Goal: Transaction & Acquisition: Purchase product/service

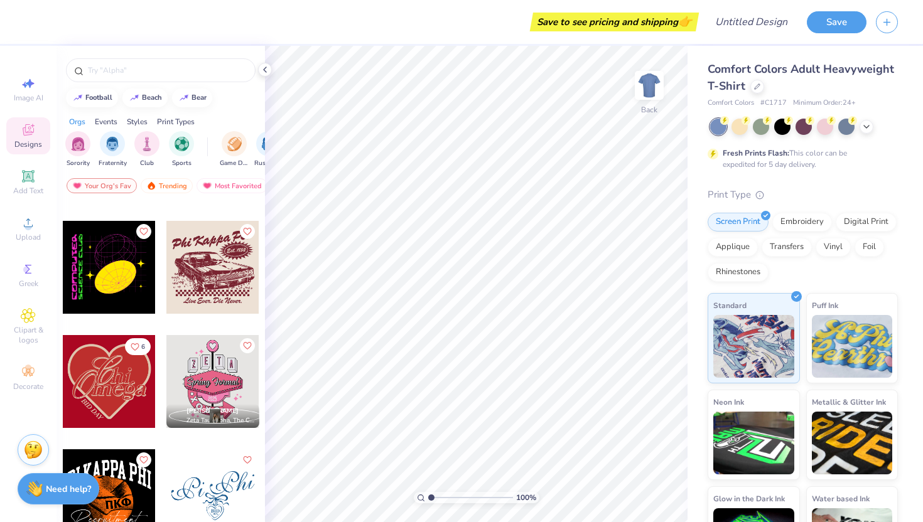
click at [754, 95] on div "Comfort Colors Adult Heavyweight T-Shirt Comfort Colors # C1717 Minimum Order: …" at bounding box center [802, 85] width 190 height 48
click at [755, 91] on div at bounding box center [757, 85] width 14 height 14
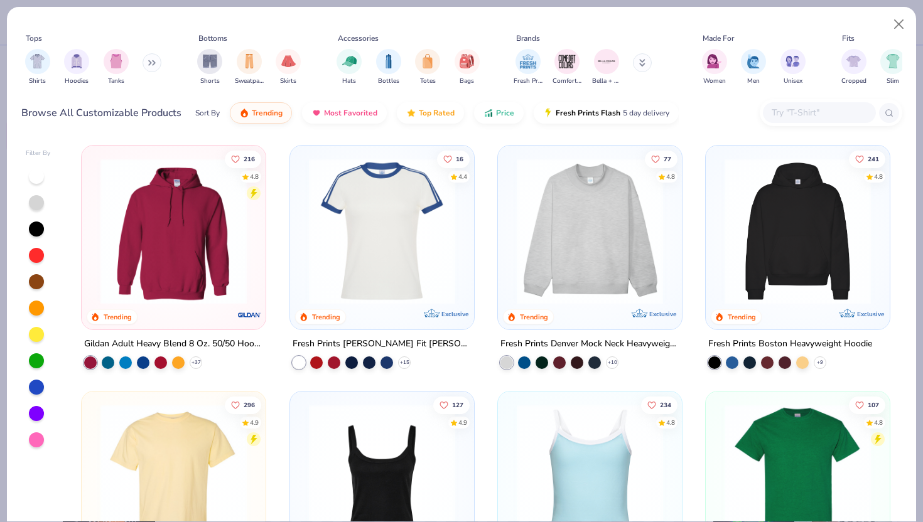
click at [578, 236] on img at bounding box center [589, 231] width 159 height 146
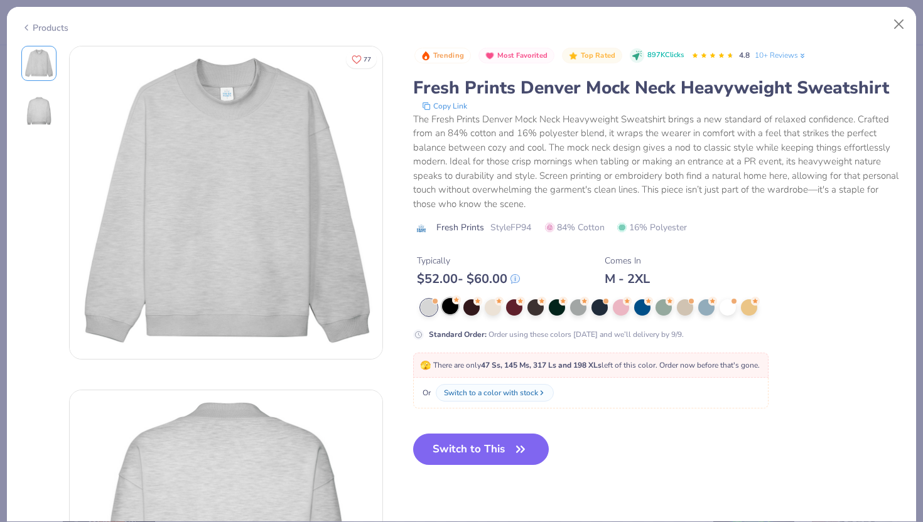
click at [459, 306] on div at bounding box center [660, 307] width 481 height 16
click at [453, 311] on div at bounding box center [450, 306] width 16 height 16
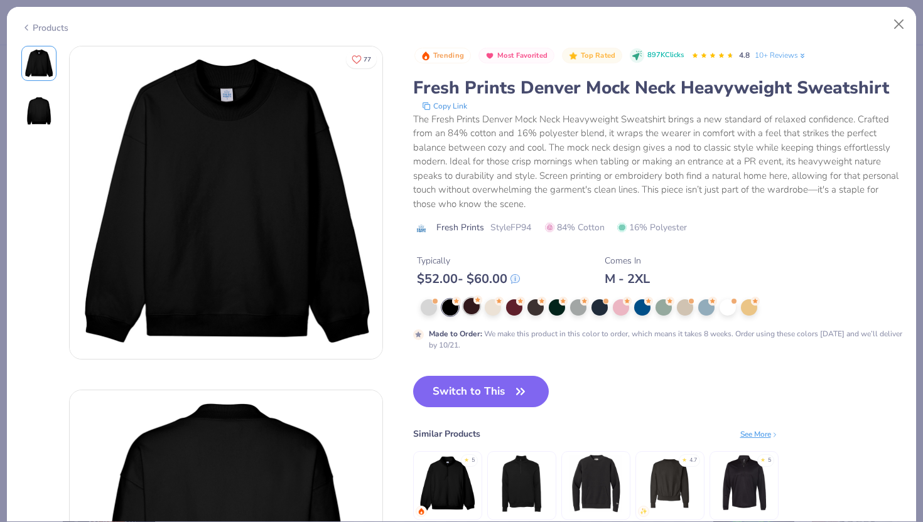
click at [469, 306] on div at bounding box center [471, 306] width 16 height 16
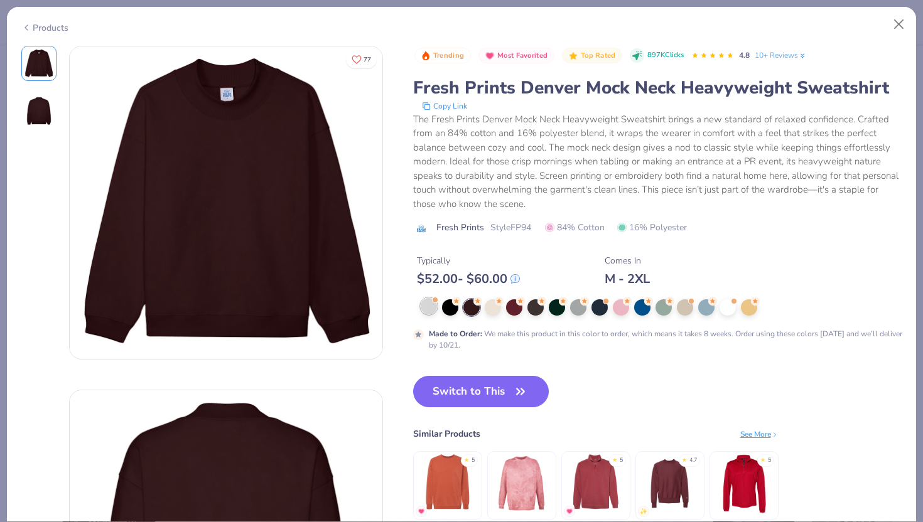
click at [425, 313] on div at bounding box center [428, 306] width 16 height 16
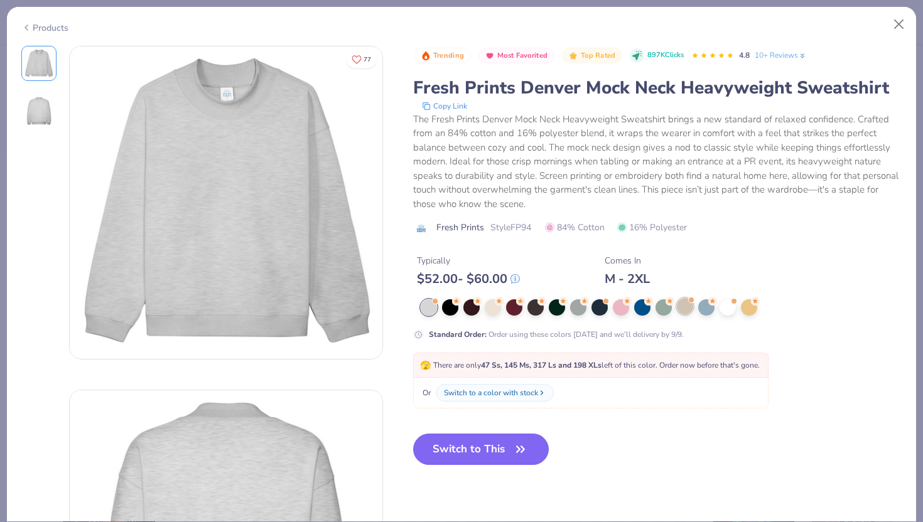
click at [690, 304] on div at bounding box center [685, 306] width 16 height 16
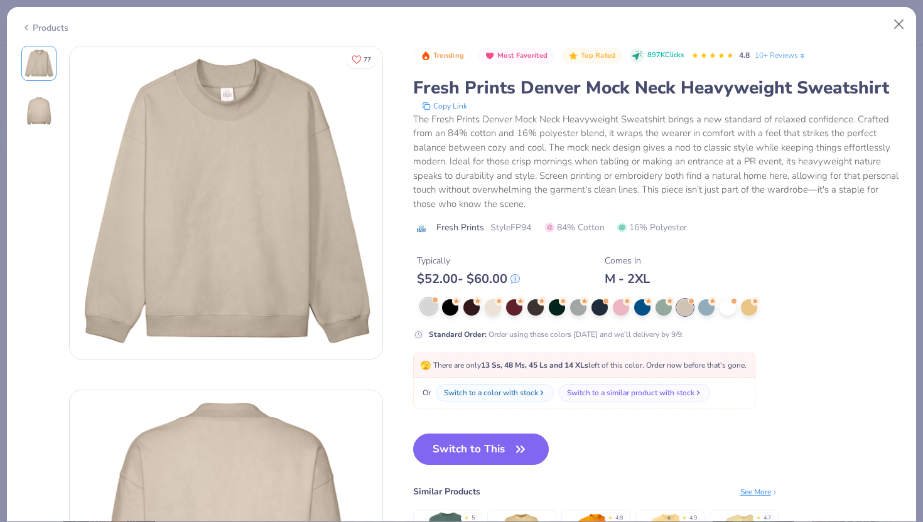
click at [429, 308] on div at bounding box center [428, 306] width 16 height 16
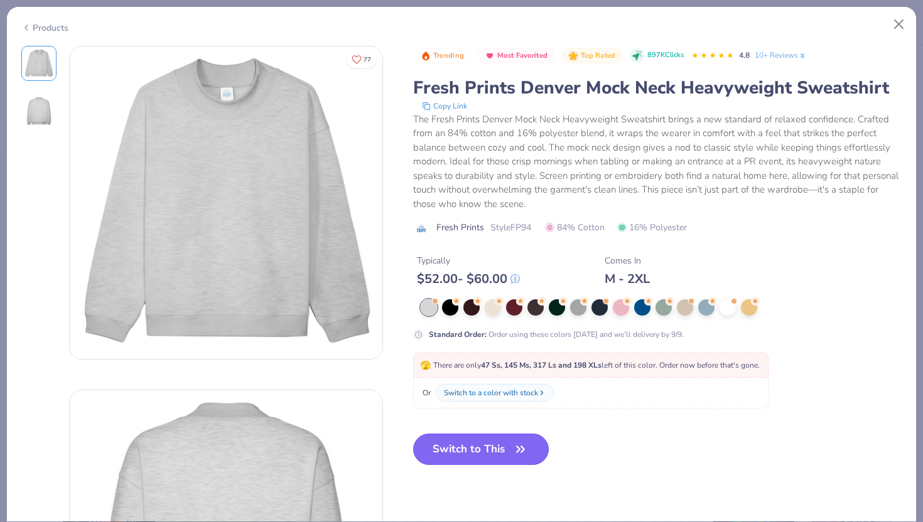
click at [468, 444] on button "Switch to This" at bounding box center [481, 449] width 136 height 31
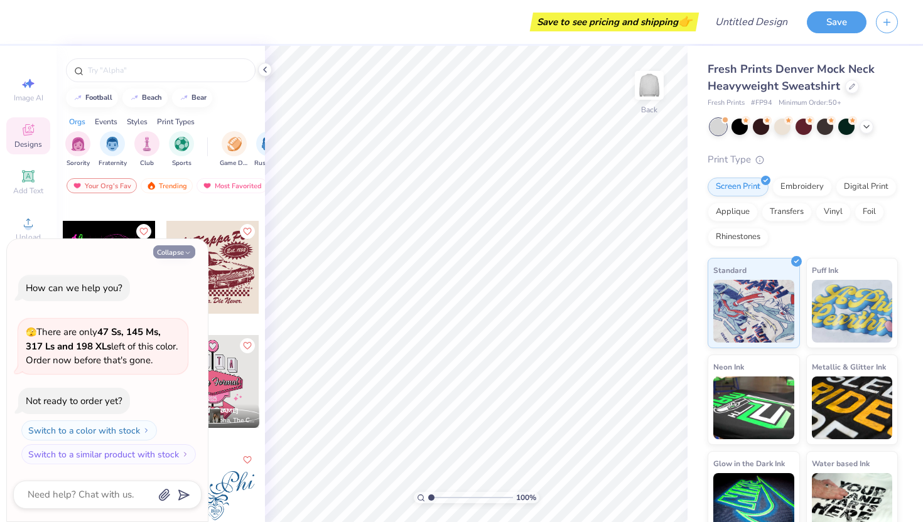
click at [177, 250] on button "Collapse" at bounding box center [174, 251] width 42 height 13
type textarea "x"
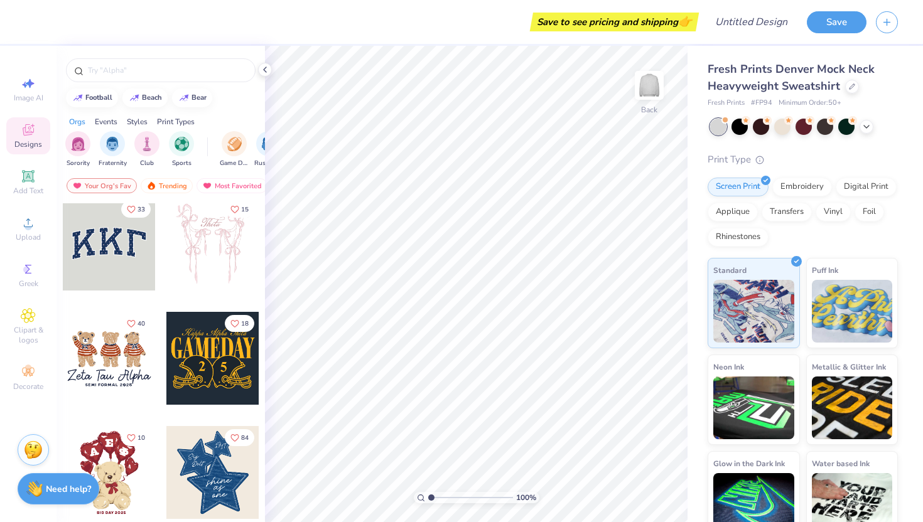
scroll to position [6, 0]
click at [117, 264] on div at bounding box center [109, 244] width 93 height 93
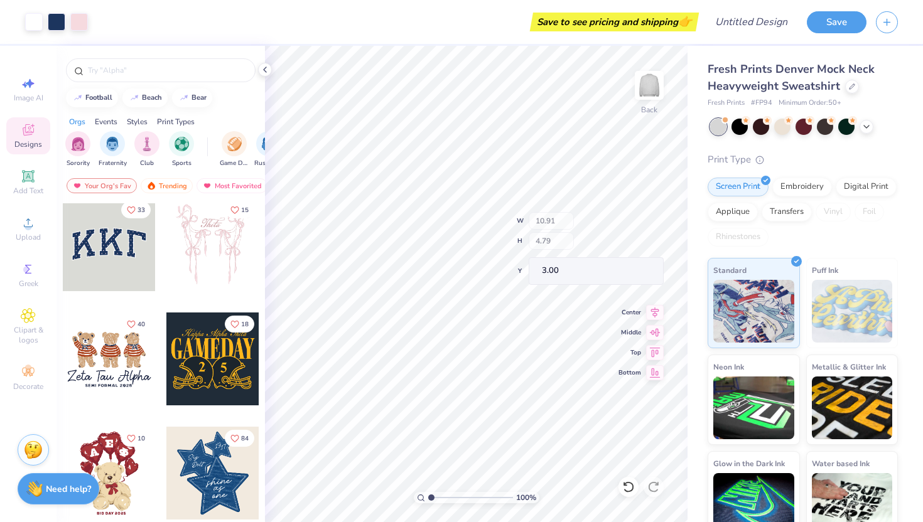
click at [548, 238] on div "100 % Back W 10.91 H 4.79 Y 3.00 Center Middle Top Bottom" at bounding box center [476, 284] width 422 height 476
type input "3.00"
click at [21, 173] on icon at bounding box center [28, 176] width 15 height 15
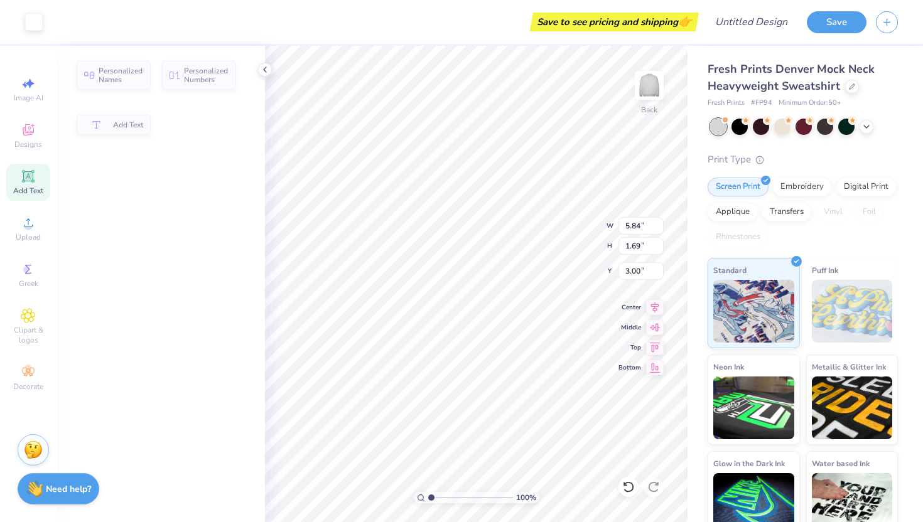
type input "5.84"
type input "1.69"
type input "9.15"
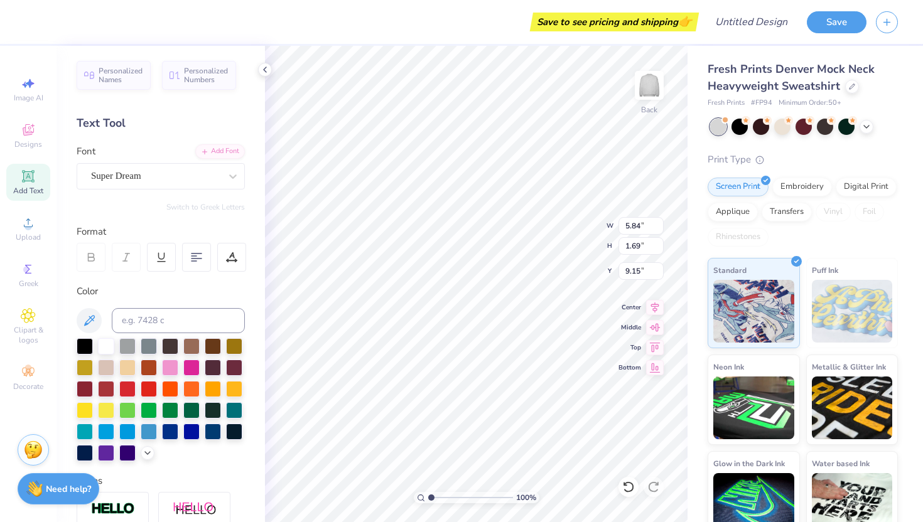
type input "10.72"
type input "4.57"
type input "3.00"
type textarea "T"
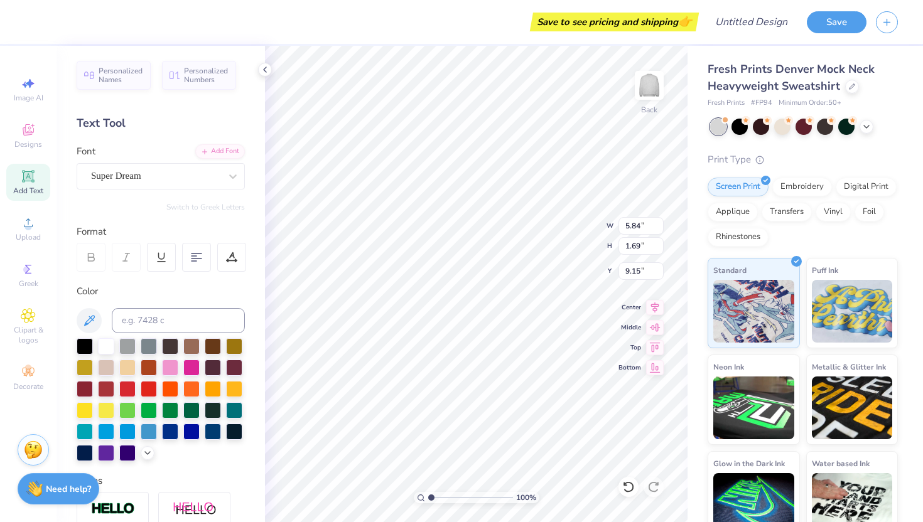
type textarea "MEDIA BY J"
click at [154, 172] on div "Super Dream" at bounding box center [156, 175] width 132 height 19
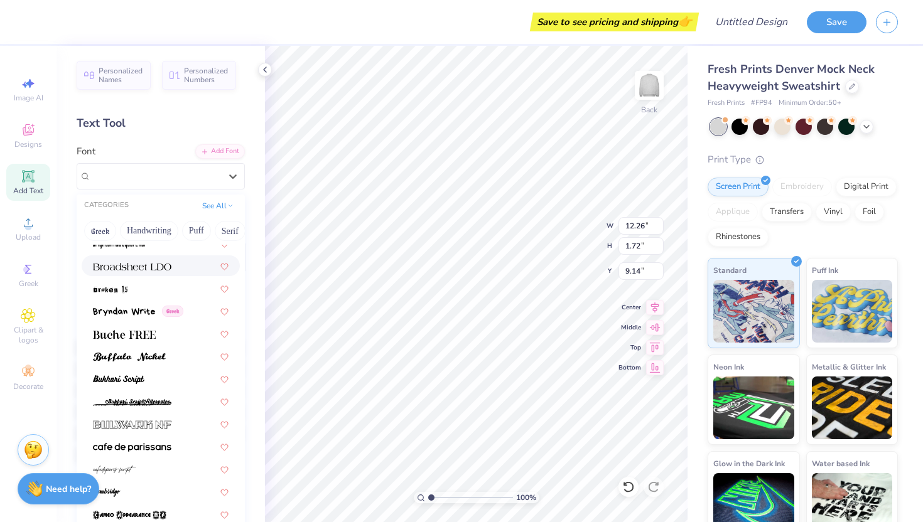
scroll to position [1074, 0]
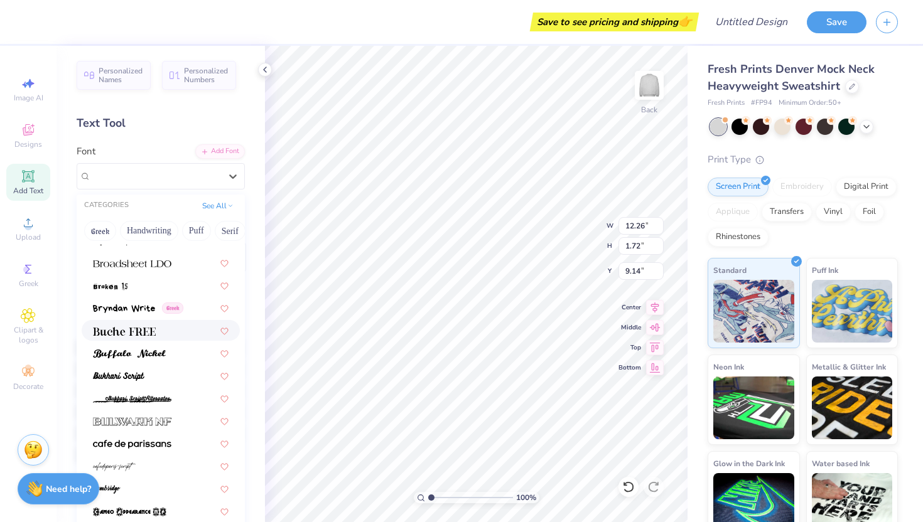
click at [158, 332] on div at bounding box center [161, 330] width 136 height 13
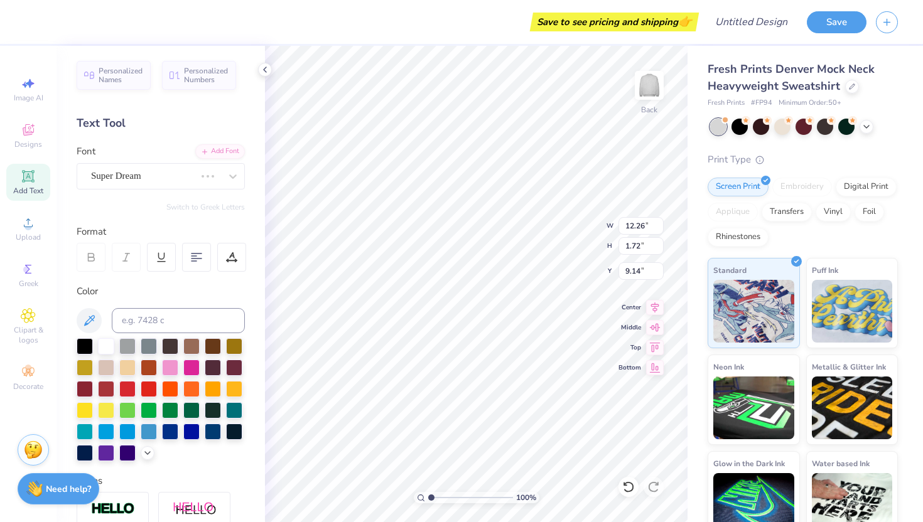
type input "13.36"
type input "1.63"
type input "9.19"
click at [166, 166] on div "Buche FREE" at bounding box center [161, 176] width 168 height 26
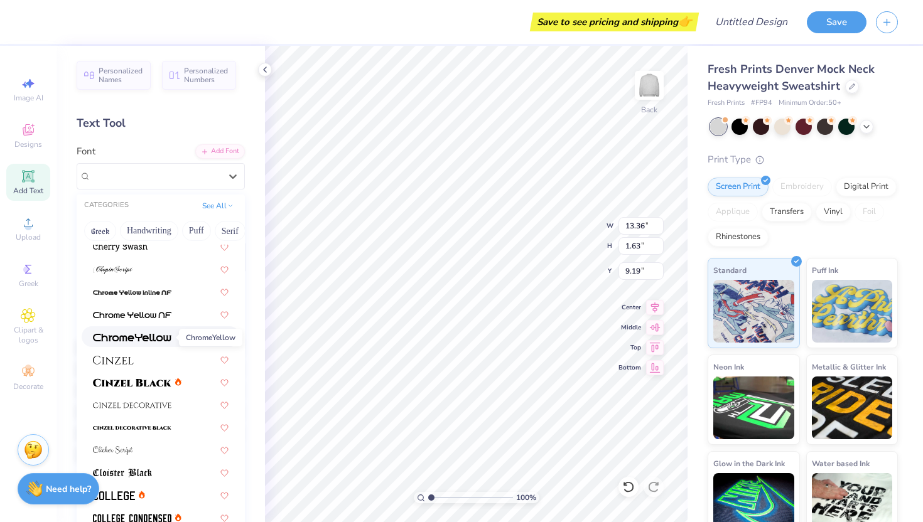
scroll to position [1406, 0]
click at [144, 276] on div at bounding box center [161, 269] width 136 height 13
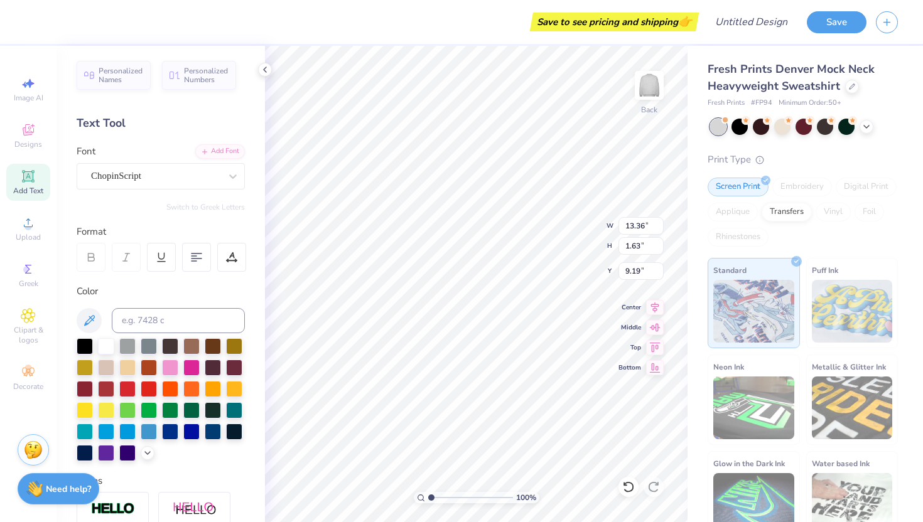
type input "16.27"
type input "2.40"
type input "8.80"
click at [154, 177] on div "ChopinScript" at bounding box center [156, 175] width 132 height 19
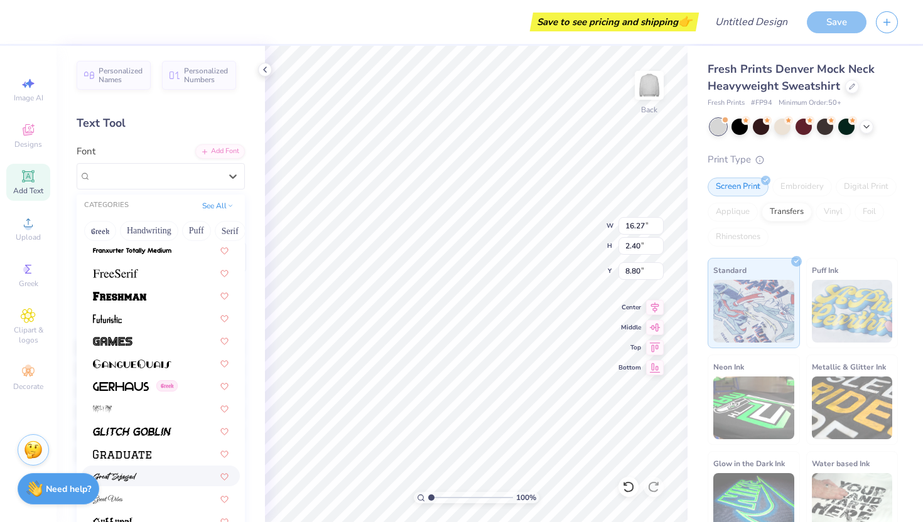
scroll to position [2783, 0]
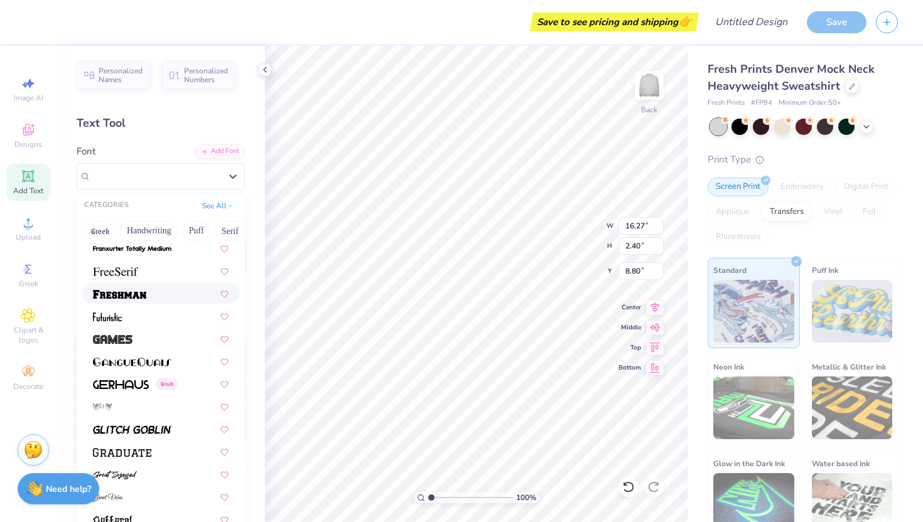
click at [161, 292] on div at bounding box center [161, 293] width 136 height 13
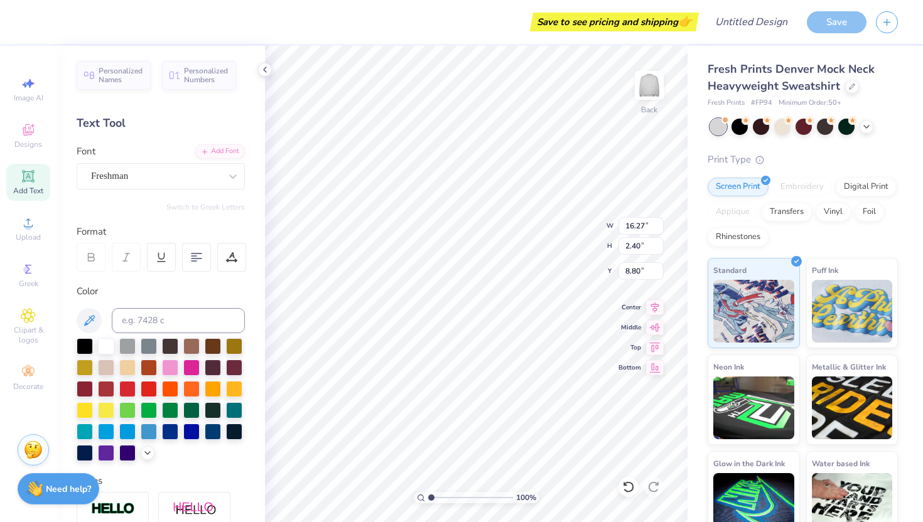
type input "12.19"
type input "1.57"
type input "9.21"
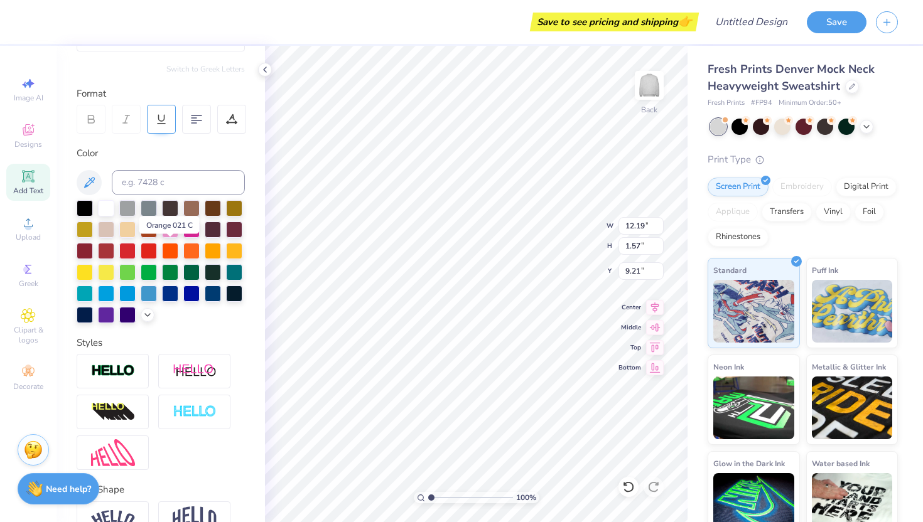
scroll to position [207, 0]
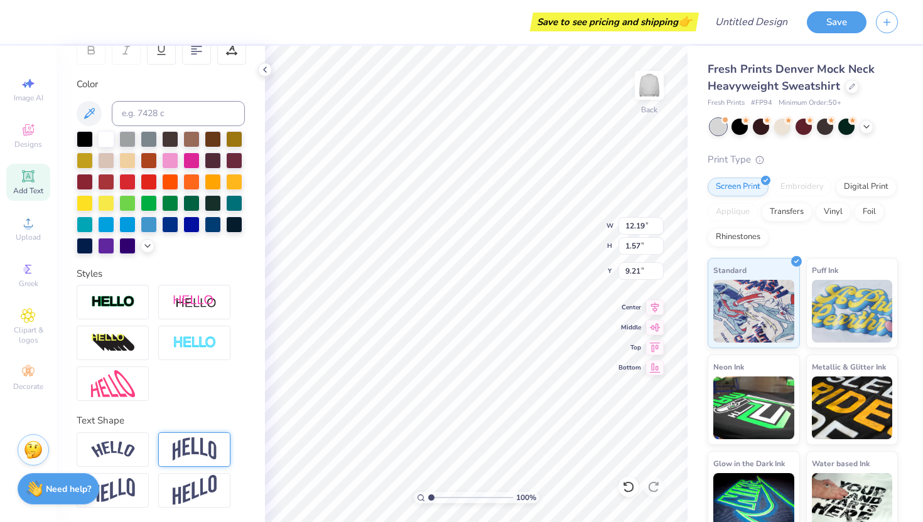
click at [191, 441] on img at bounding box center [195, 449] width 44 height 24
type input "4.10"
type input "7.95"
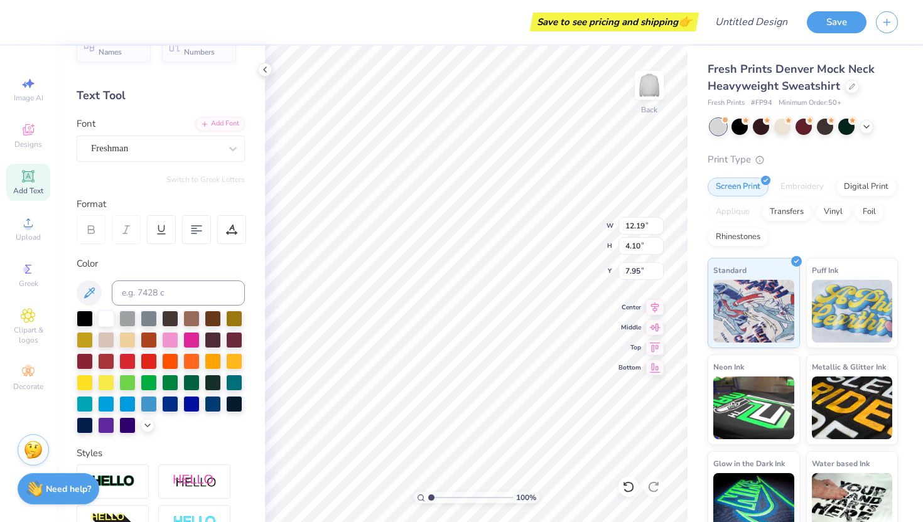
scroll to position [0, 0]
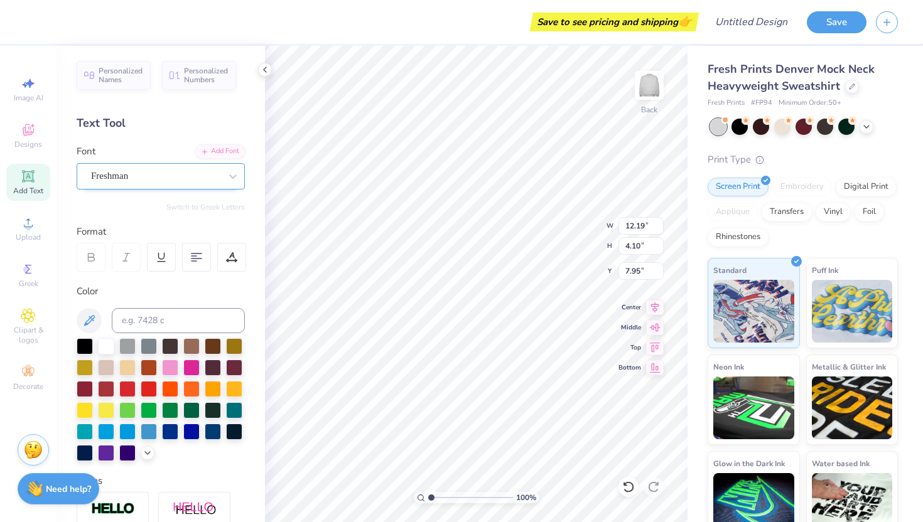
click at [134, 187] on div "Freshman" at bounding box center [161, 176] width 168 height 26
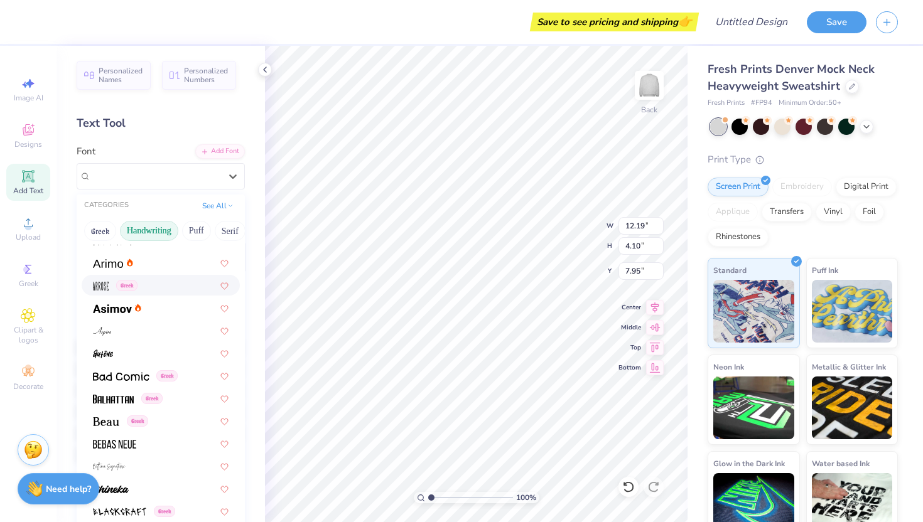
scroll to position [0, 10]
click at [94, 231] on button "Greek" at bounding box center [90, 231] width 32 height 20
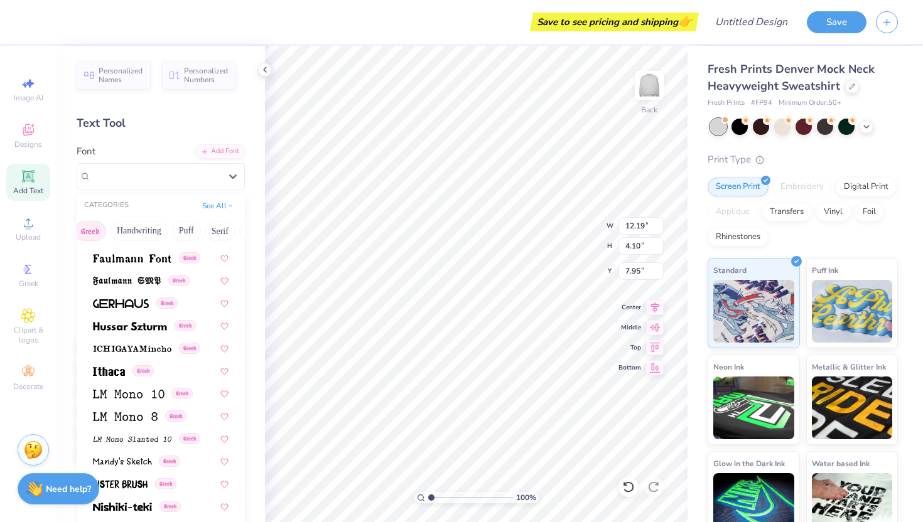
scroll to position [0, 0]
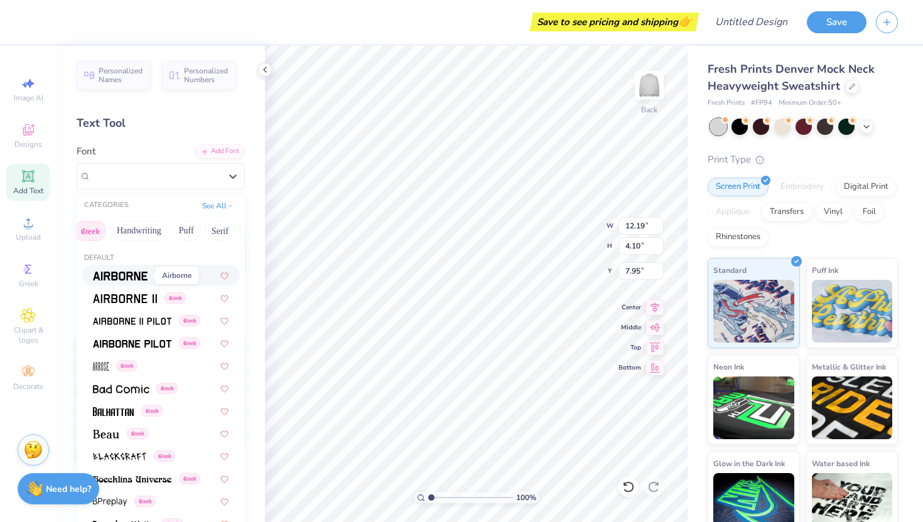
click at [133, 280] on img at bounding box center [120, 276] width 55 height 9
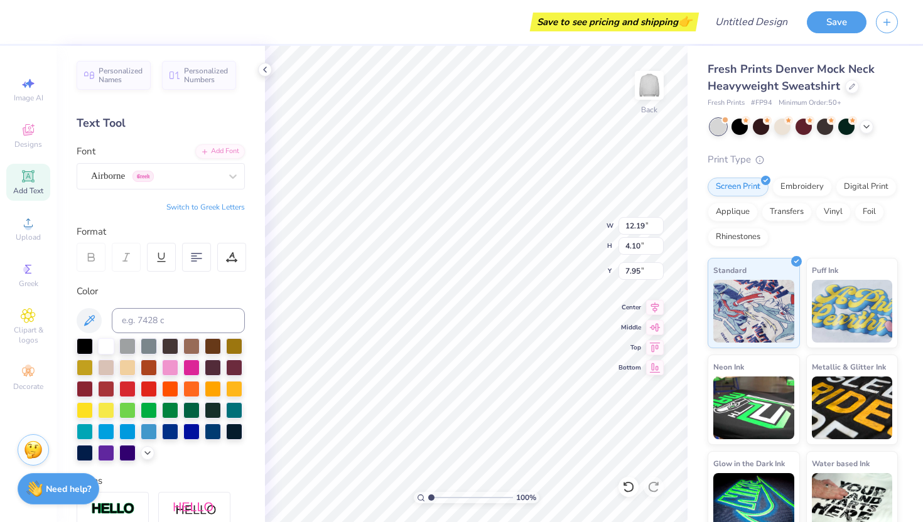
type input "10.07"
type input "3.46"
type input "8.27"
click at [144, 168] on div at bounding box center [155, 176] width 129 height 17
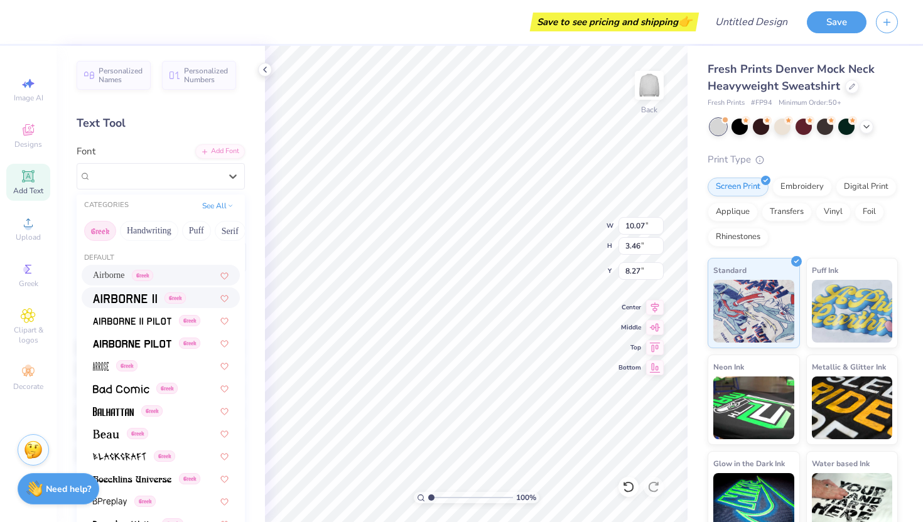
click at [121, 298] on img at bounding box center [125, 298] width 64 height 9
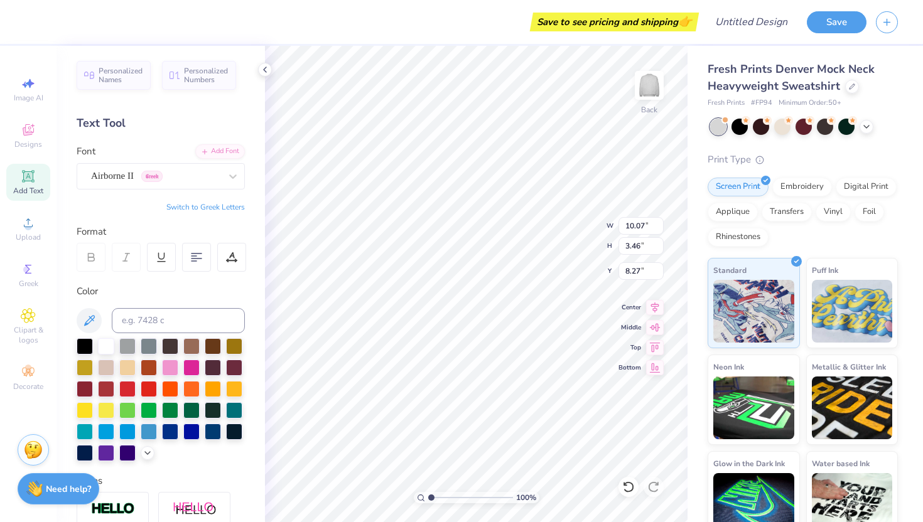
type input "9.94"
type input "3.44"
type input "8.28"
click at [136, 174] on div "Airborne II Greek" at bounding box center [156, 175] width 132 height 19
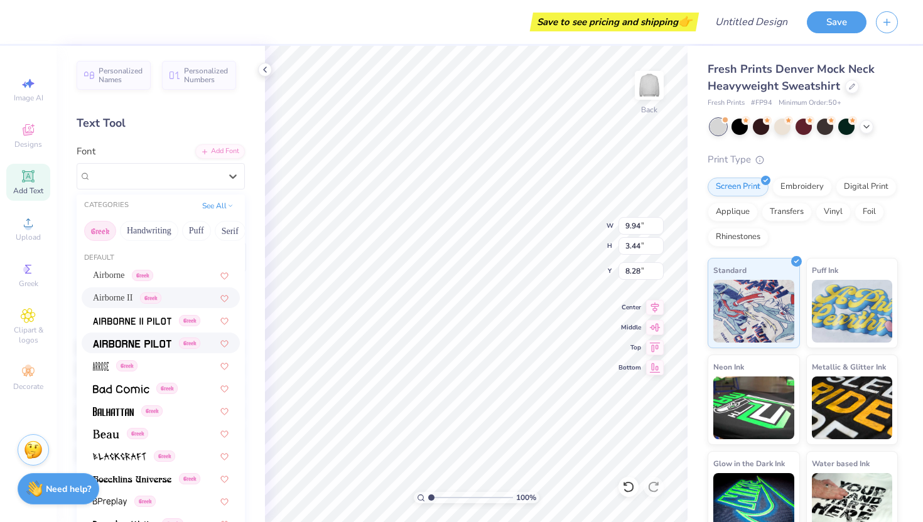
click at [131, 348] on span at bounding box center [132, 342] width 78 height 13
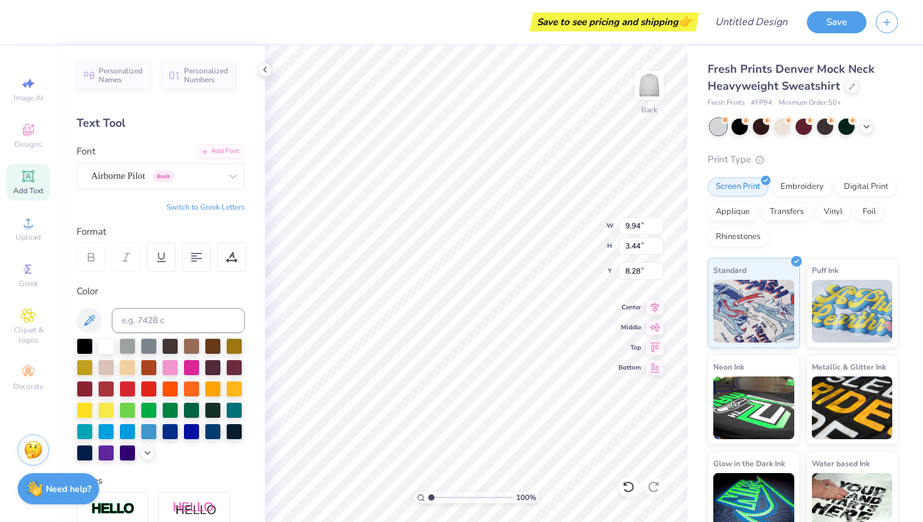
type input "10.07"
type input "3.46"
type input "8.27"
click at [95, 315] on icon at bounding box center [89, 320] width 15 height 15
click at [90, 451] on div at bounding box center [85, 452] width 16 height 16
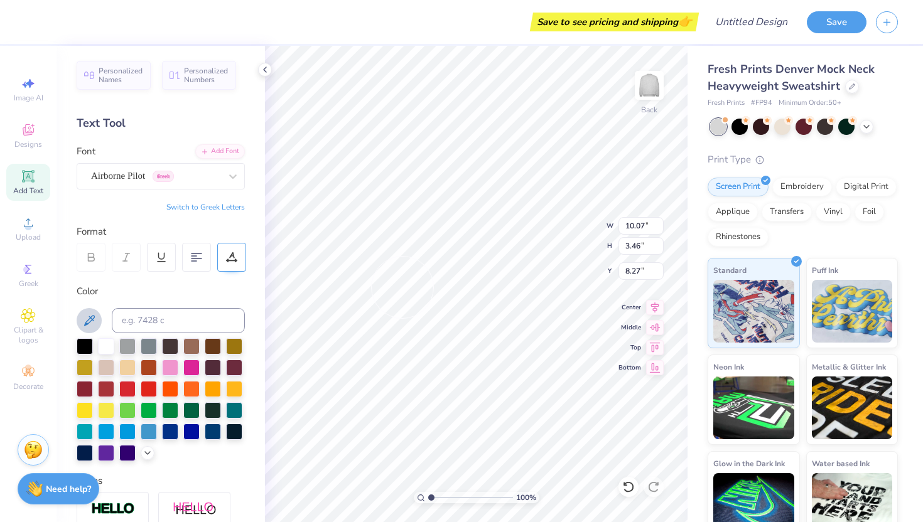
type input "10.12"
type input "1.88"
type input "9.06"
type input "10.07"
type input "3.46"
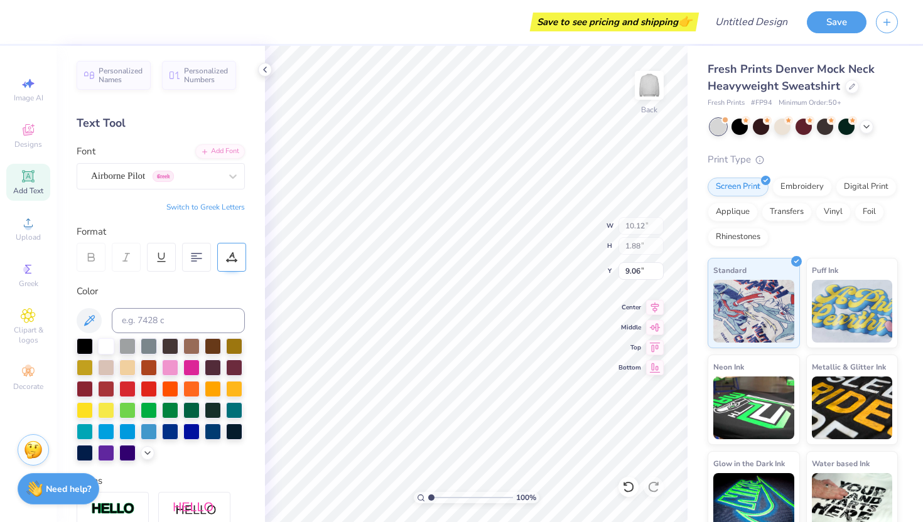
type input "8.27"
type input "12.41"
type input "4.27"
type input "3.00"
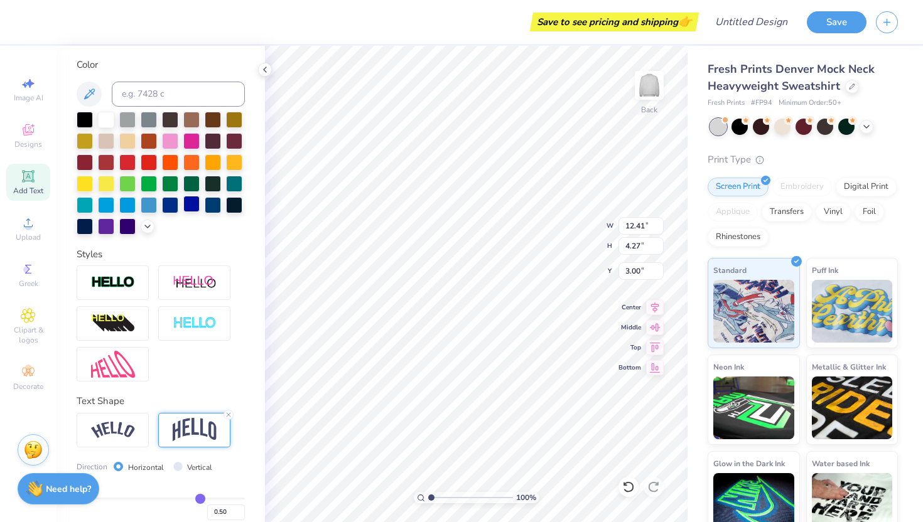
scroll to position [281, 0]
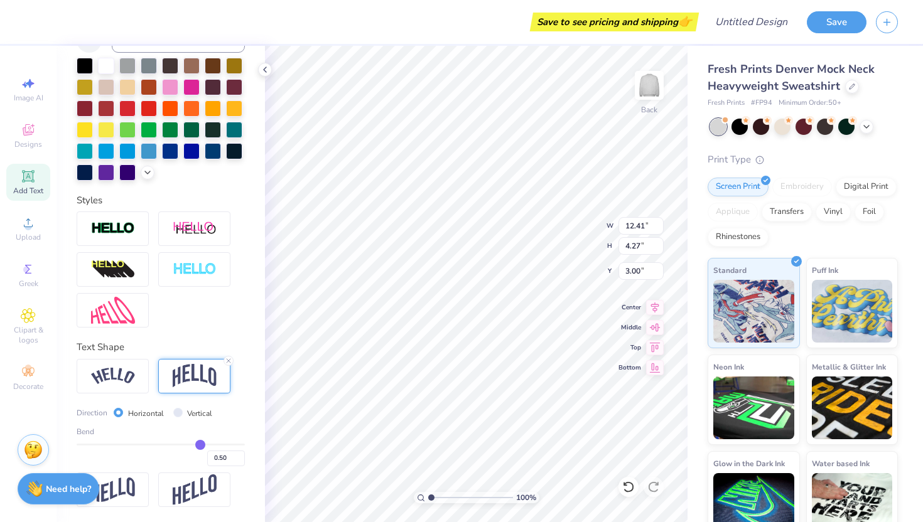
type input "0.44"
type input "0.43"
type input "0.41"
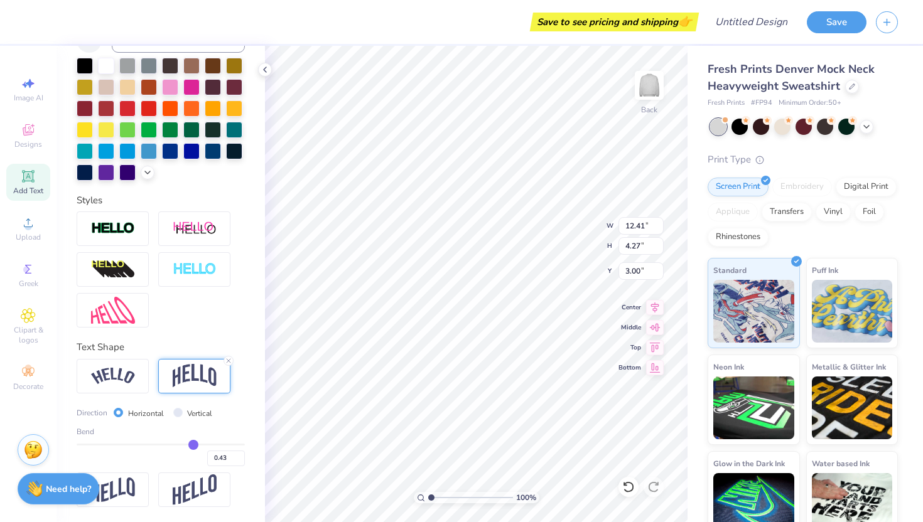
type input "0.41"
type input "0.38"
type input "0.36"
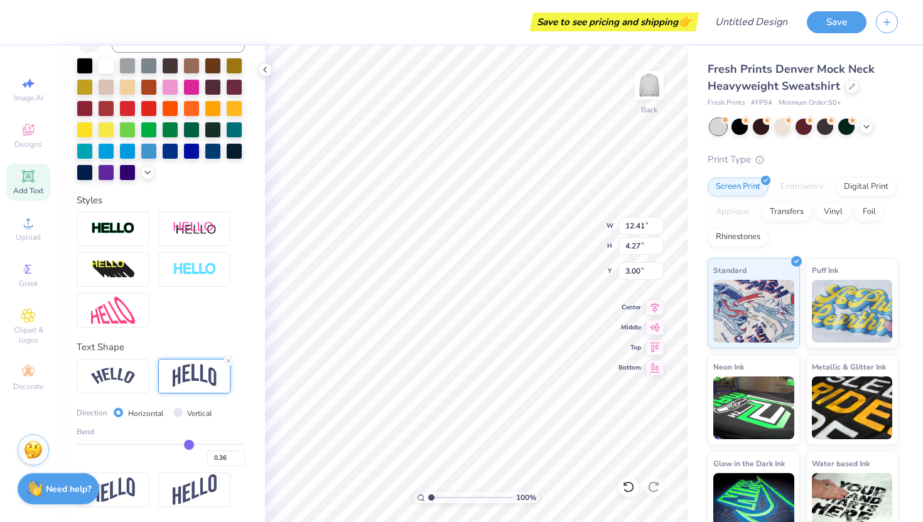
type input "0.34"
type input "0.32"
type input "0.3"
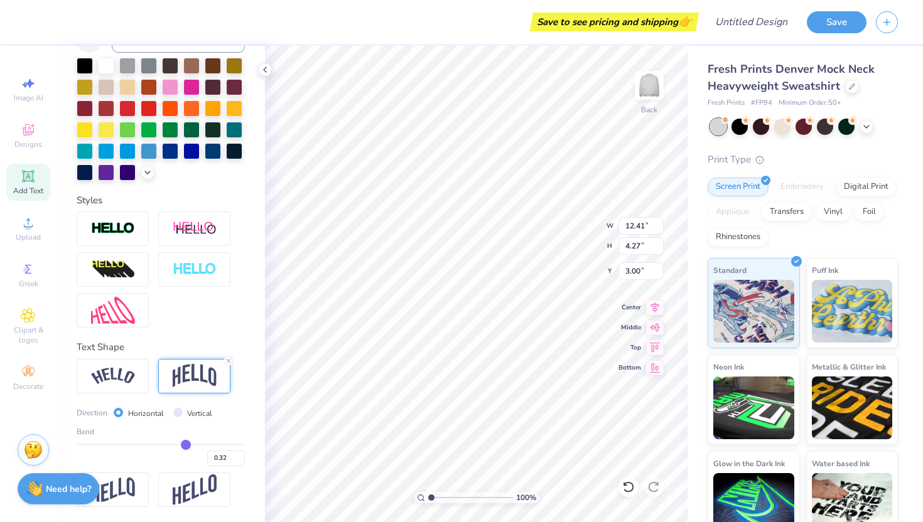
type input "0.30"
type input "0.29"
type input "0.28"
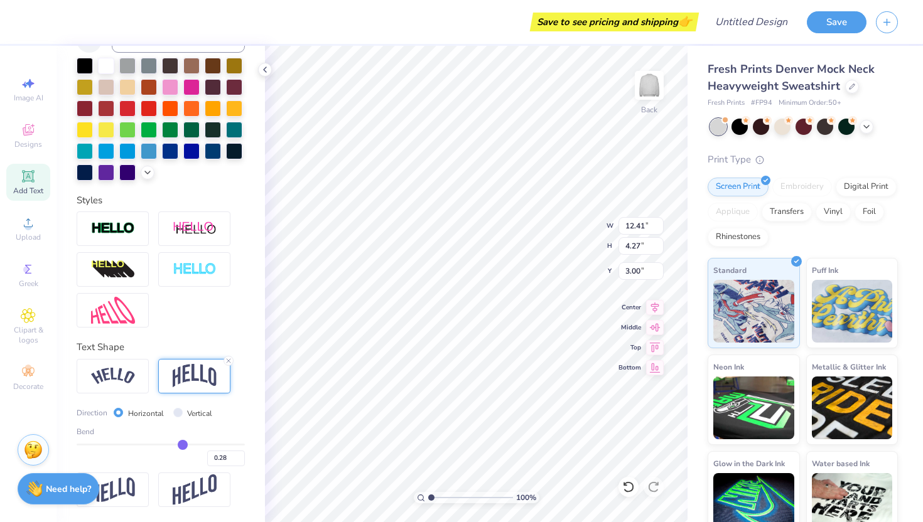
type input "0.27"
type input "0.26"
type input "0.25"
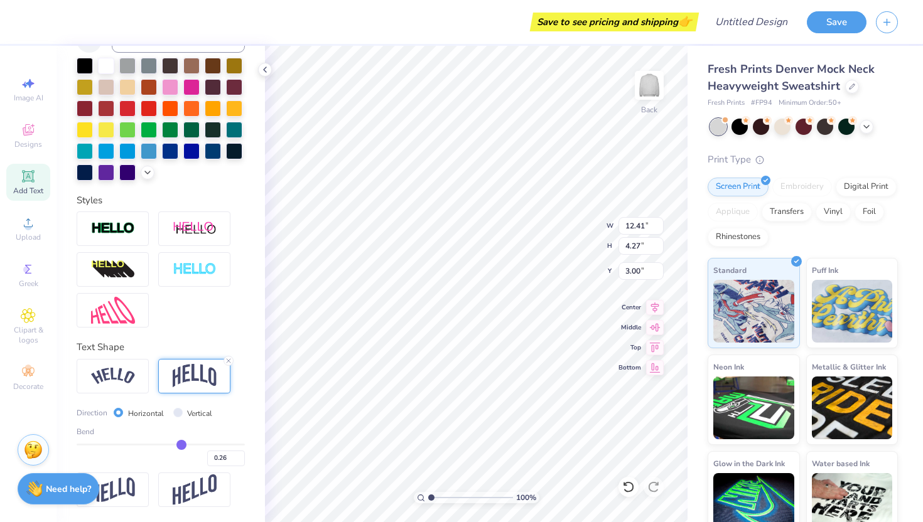
type input "0.25"
type input "0.24"
type input "0.23"
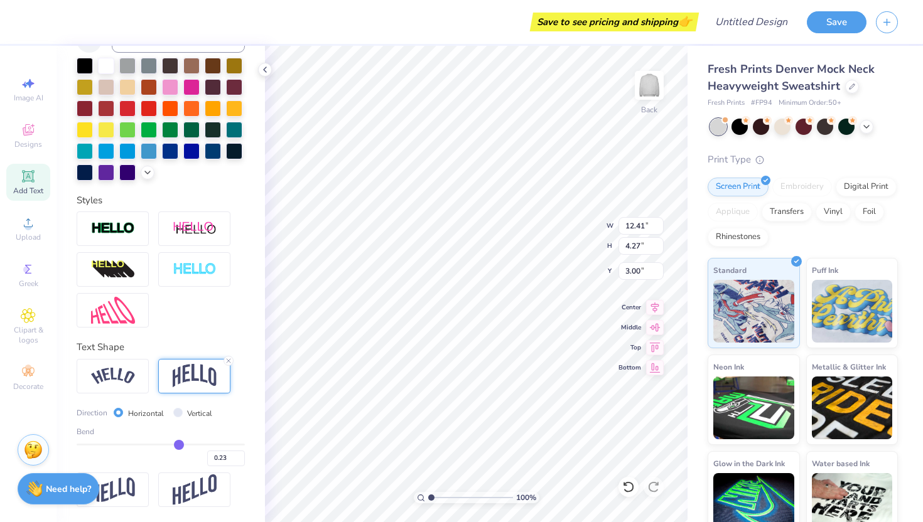
type input "0.22"
type input "0.21"
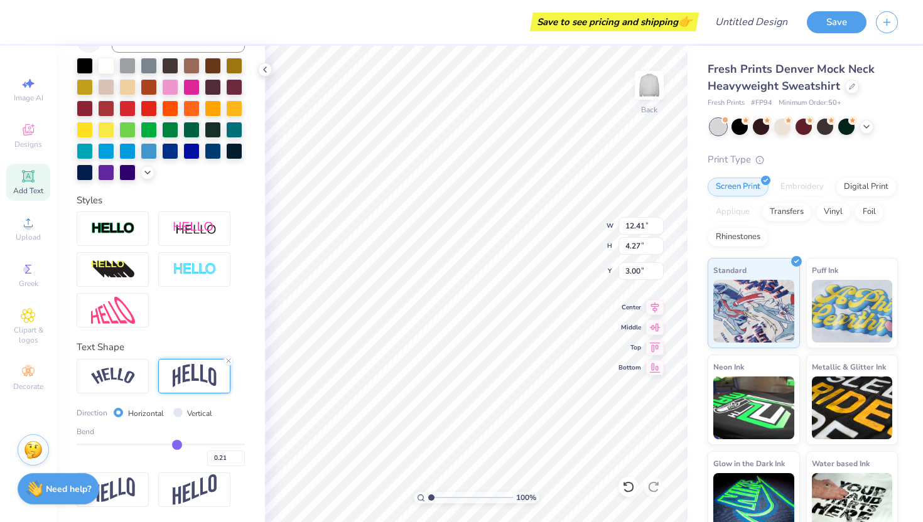
drag, startPoint x: 195, startPoint y: 444, endPoint x: 176, endPoint y: 444, distance: 18.2
click at [176, 444] on input "range" at bounding box center [161, 445] width 168 height 2
type input "2.73"
type input "3.77"
click at [174, 441] on div "Bend 0.21" at bounding box center [161, 446] width 168 height 40
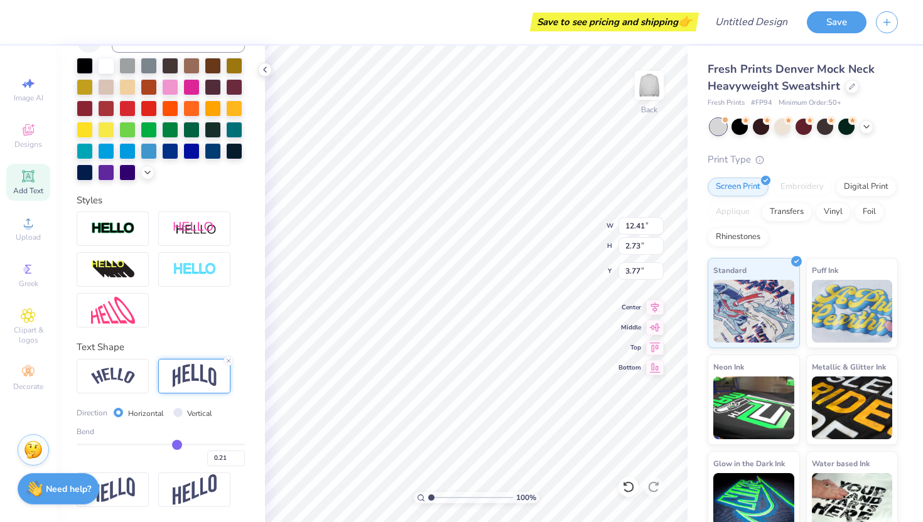
type input "0.29"
type input "0.3"
type input "0.30"
type input "0.31"
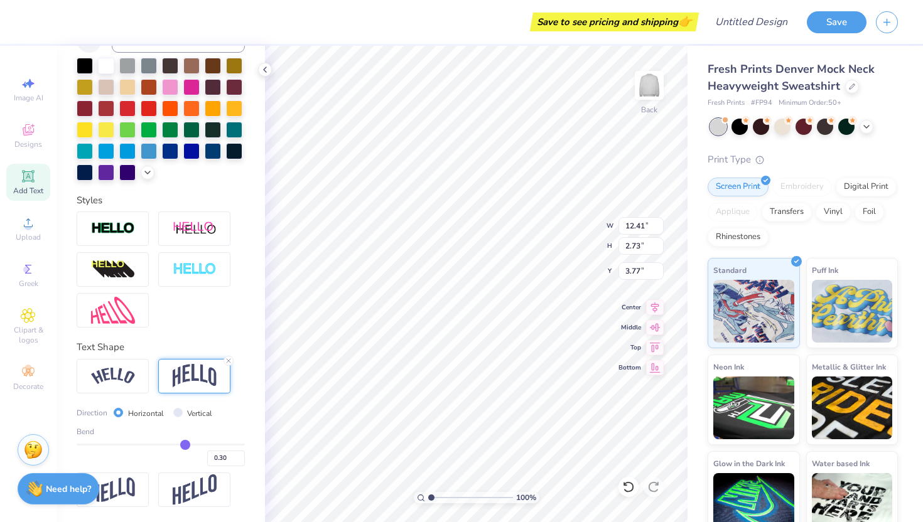
type input "0.31"
type input "0.32"
type input "0.33"
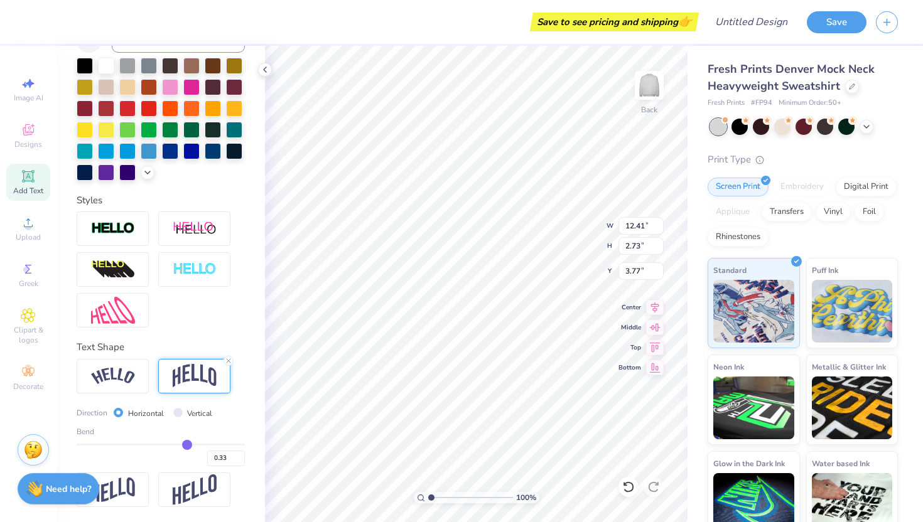
type input "0.34"
type input "0.31"
type input "0.28"
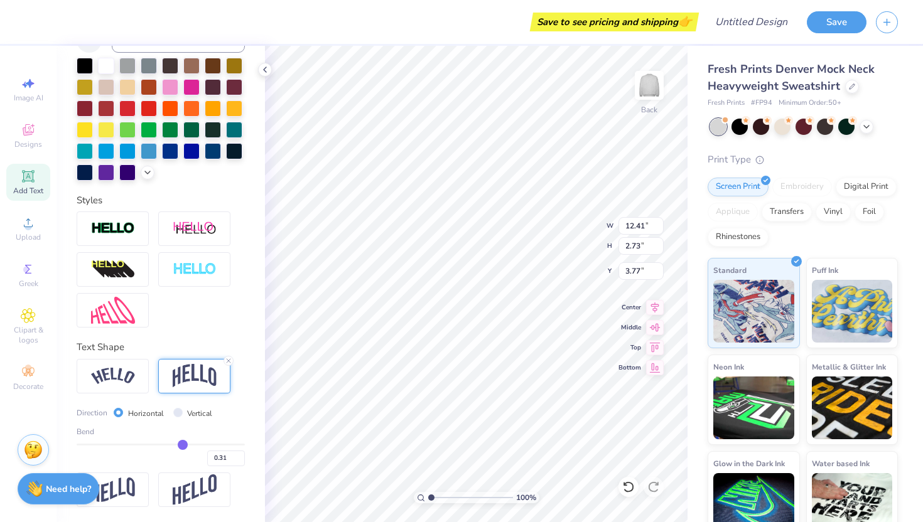
type input "0.28"
type input "0.26"
type input "0.23"
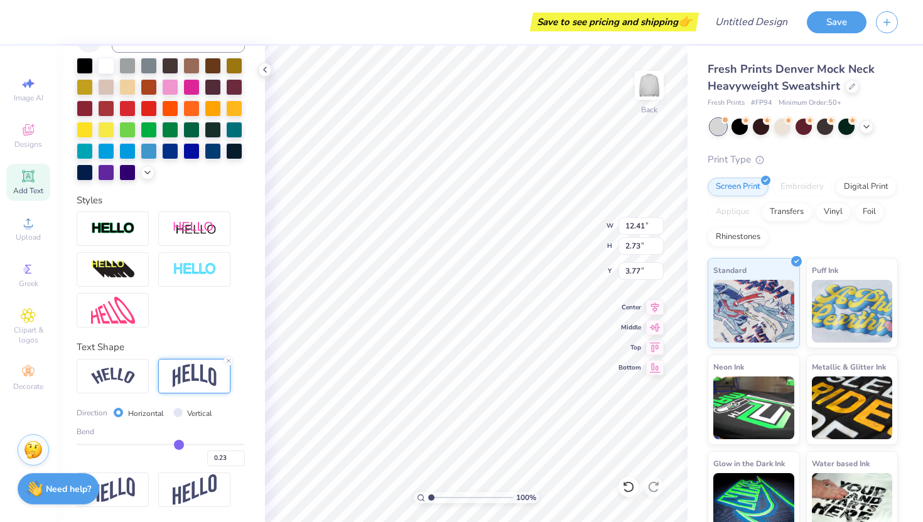
type input "0.21"
type input "0.2"
type input "0.20"
type input "0.19"
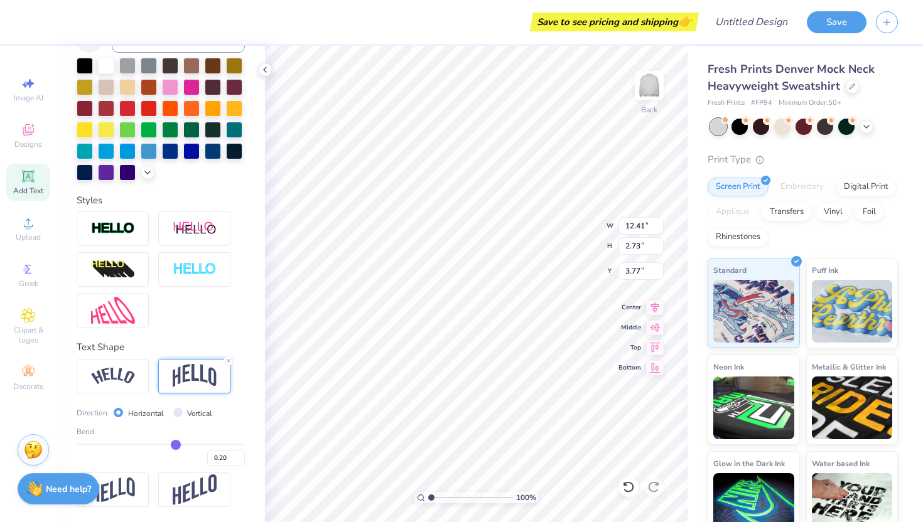
type input "0.19"
type input "0.2"
type input "0.20"
type input "0.21"
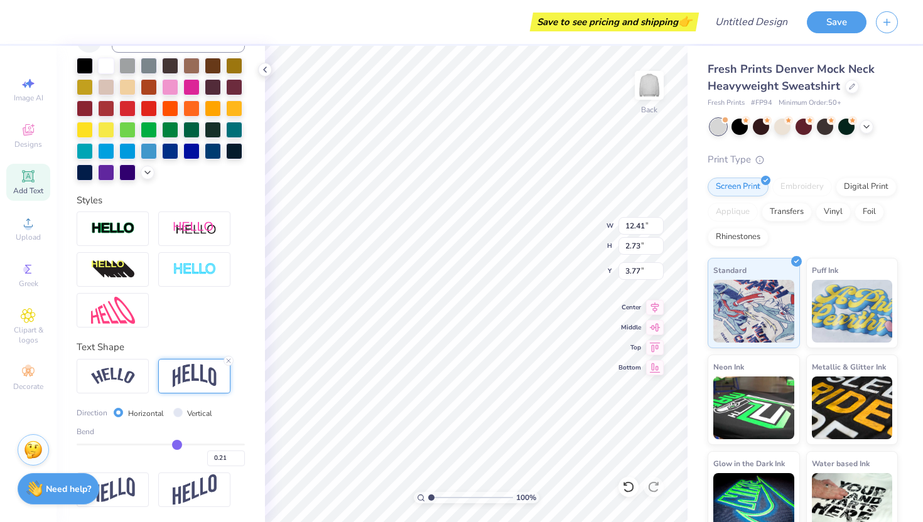
type input "0.22"
type input "0.23"
type input "0.24"
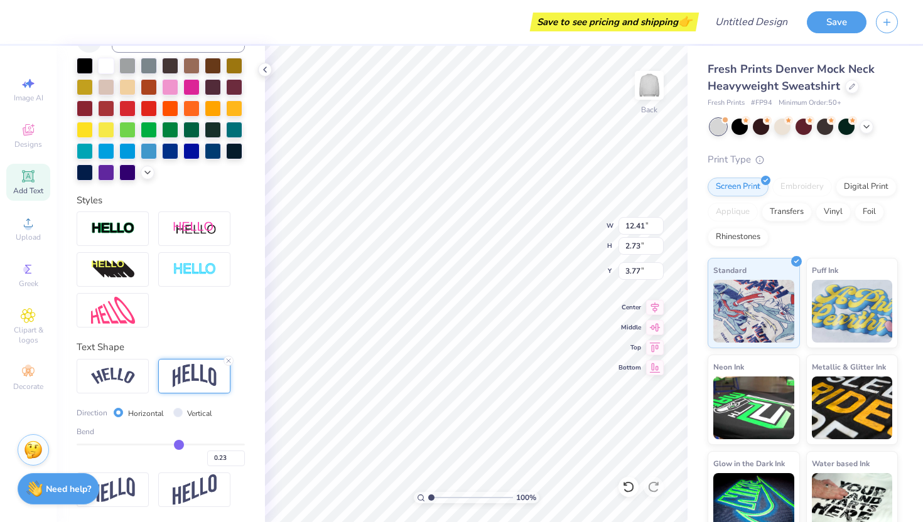
type input "0.24"
type input "0.25"
type input "0.26"
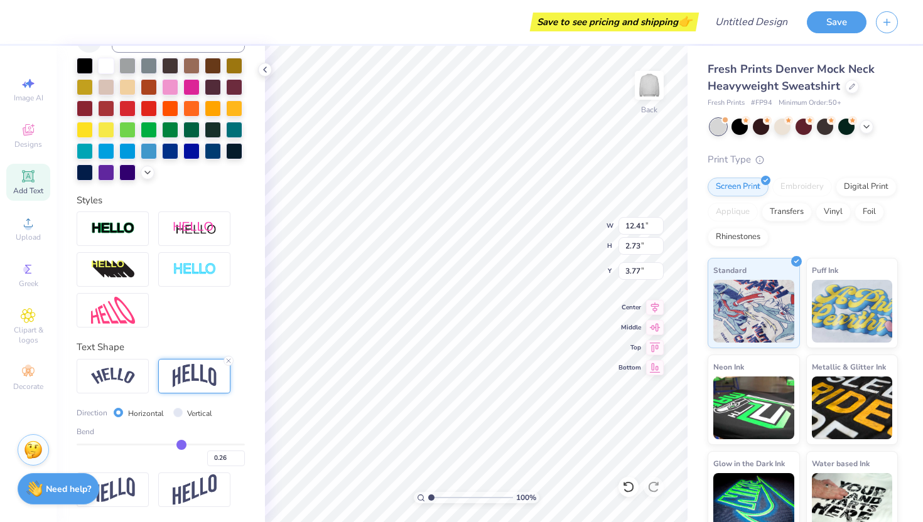
type input "0.26"
click at [181, 446] on input "range" at bounding box center [161, 445] width 168 height 2
type input "2.99"
type input "3.64"
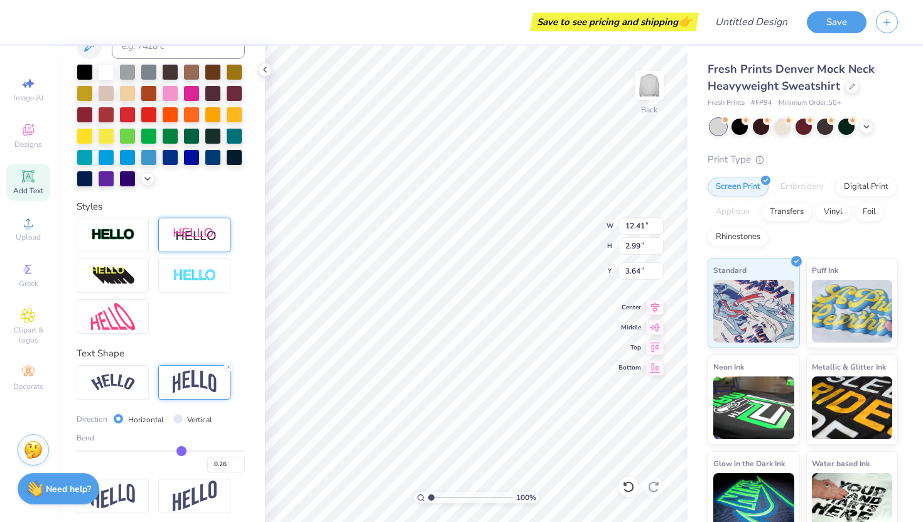
scroll to position [0, 0]
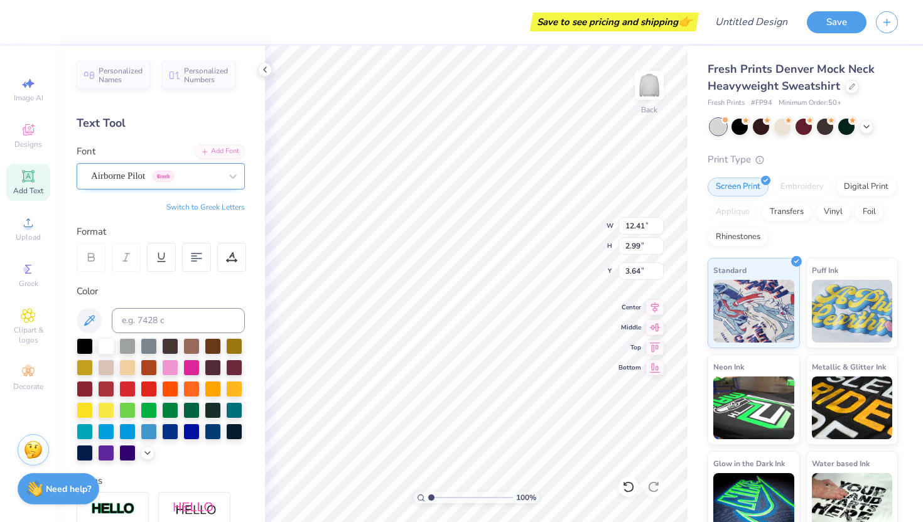
click at [146, 173] on div "Airborne Pilot Greek" at bounding box center [156, 175] width 132 height 19
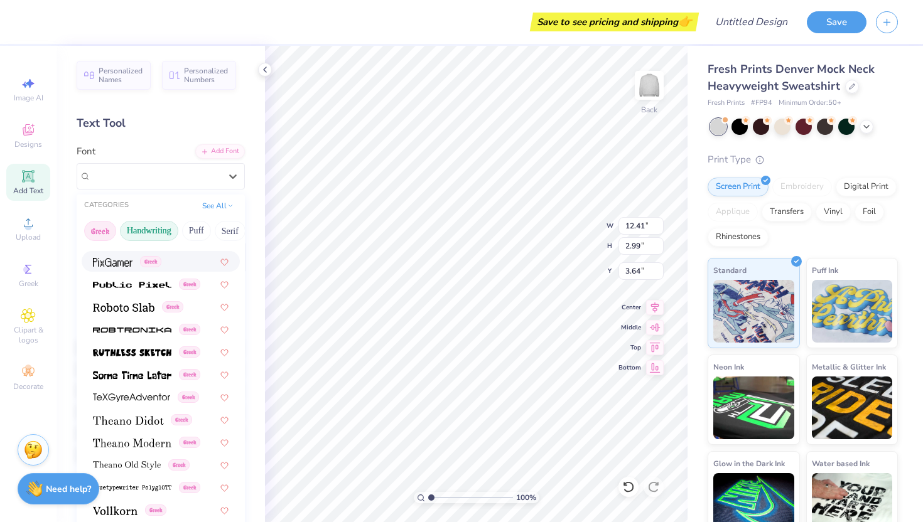
click at [148, 232] on button "Handwriting" at bounding box center [149, 231] width 58 height 20
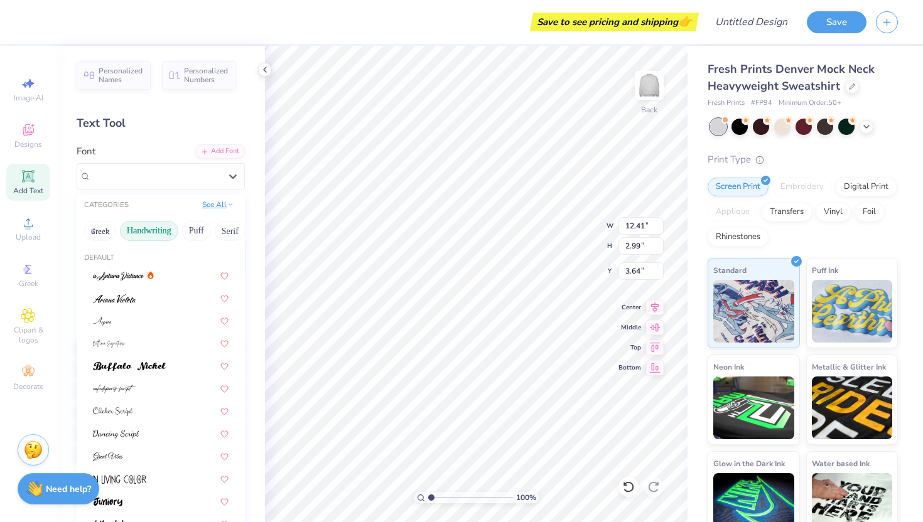
click at [210, 205] on button "See All" at bounding box center [217, 204] width 39 height 13
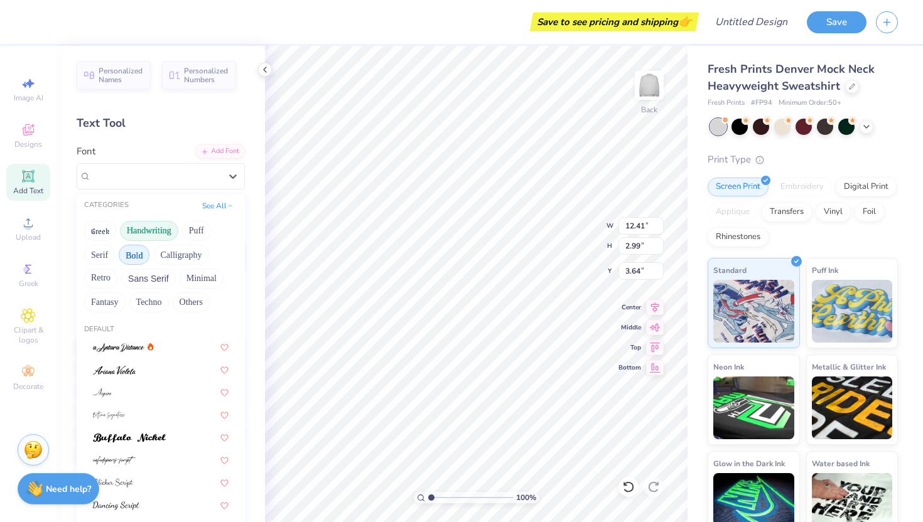
click at [130, 257] on button "Bold" at bounding box center [134, 255] width 31 height 20
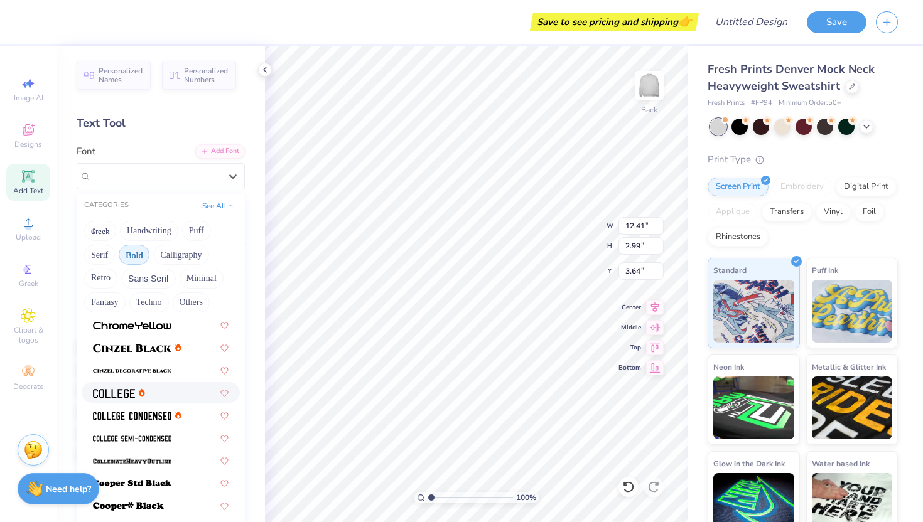
scroll to position [62, 0]
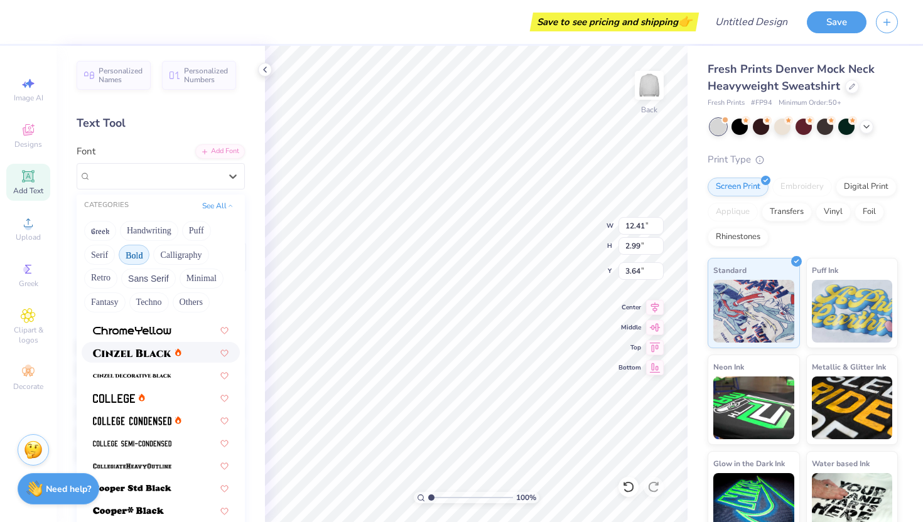
click at [142, 357] on span at bounding box center [132, 352] width 78 height 13
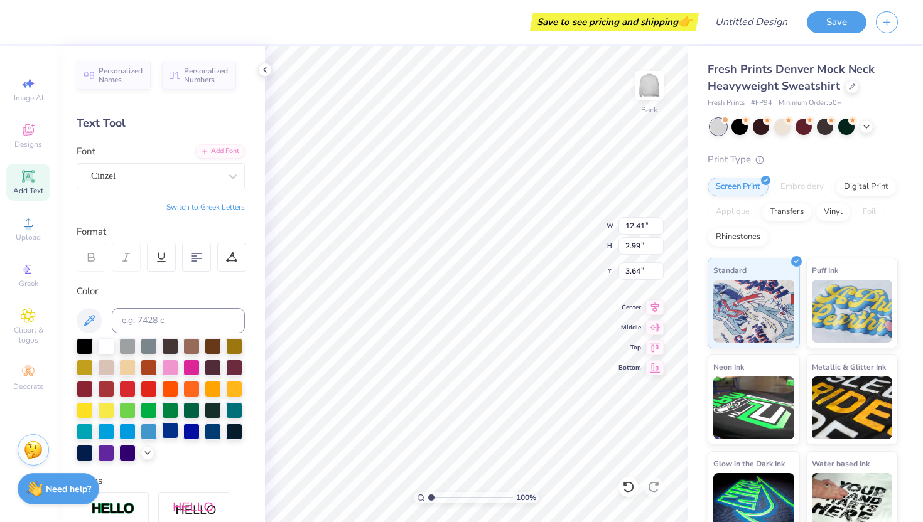
type input "13.80"
type input "3.29"
type input "3.49"
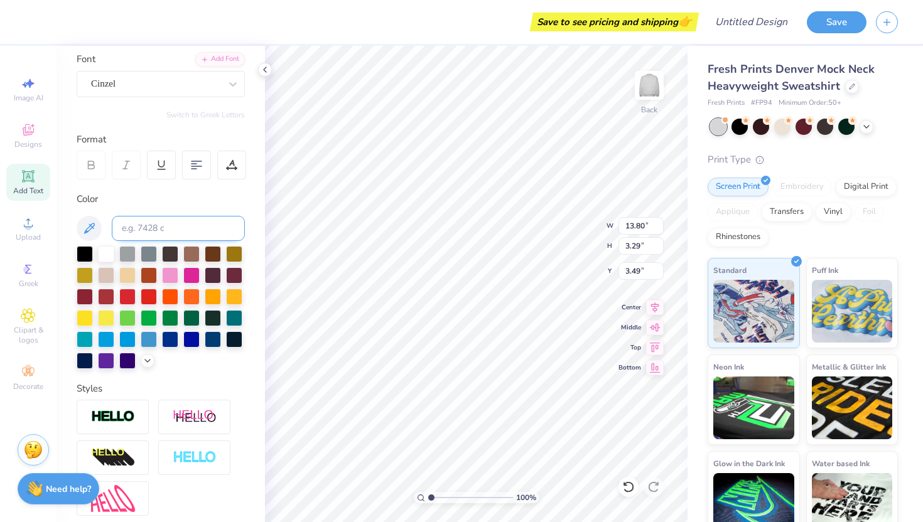
scroll to position [0, 0]
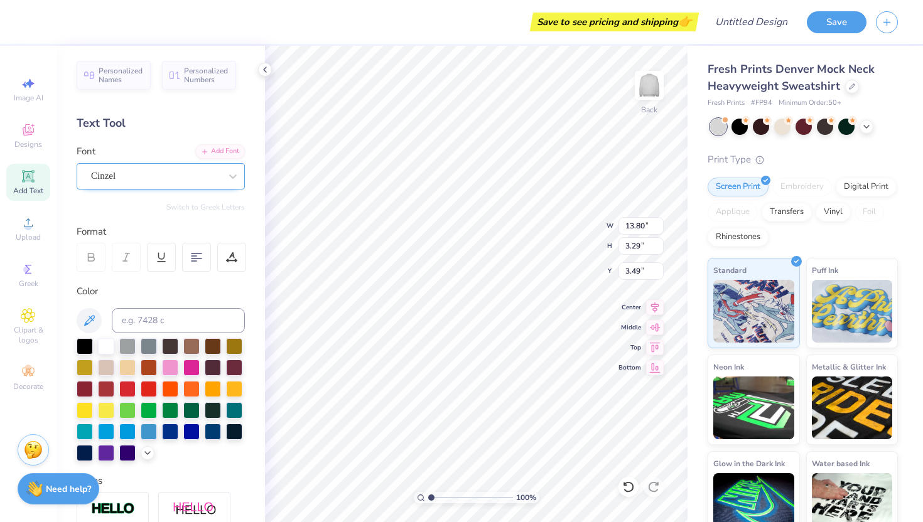
click at [141, 182] on div "Cinzel" at bounding box center [156, 175] width 132 height 19
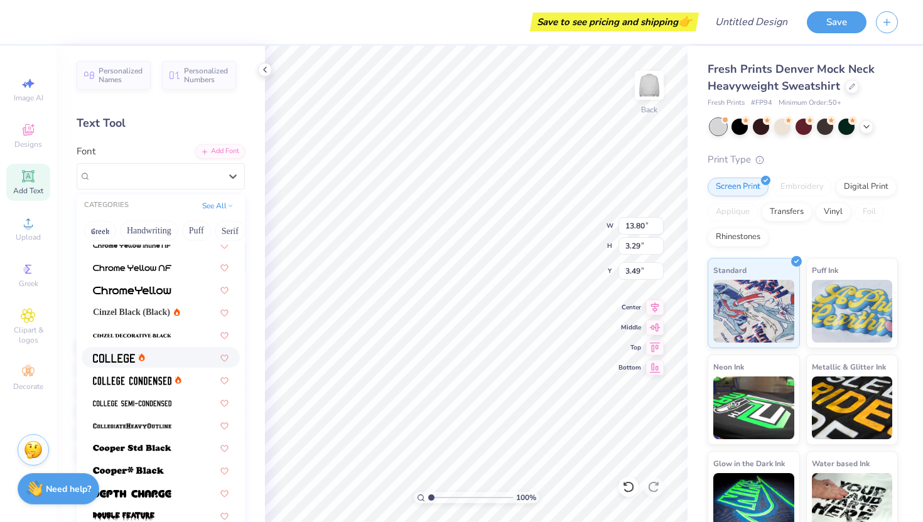
scroll to position [29, 0]
click at [150, 360] on div at bounding box center [161, 358] width 136 height 13
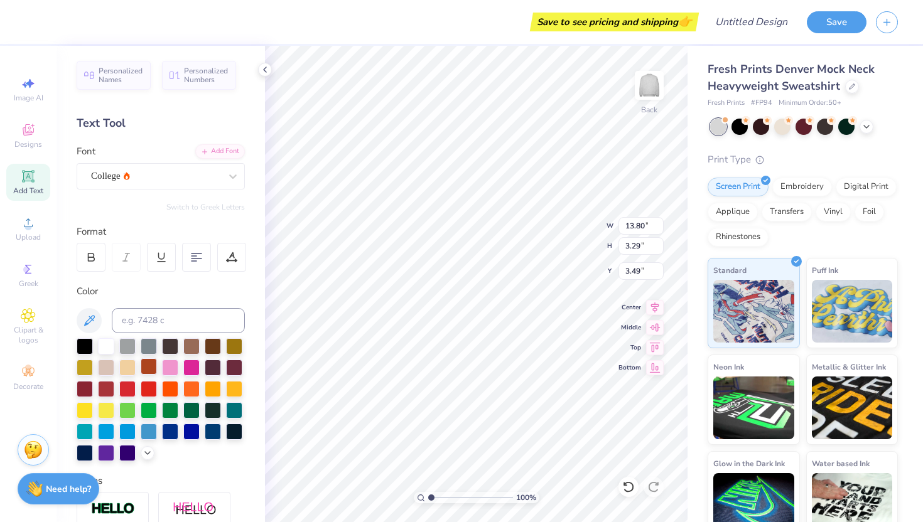
type input "11.68"
type input "2.79"
type input "3.74"
click at [175, 173] on div "College" at bounding box center [156, 175] width 132 height 19
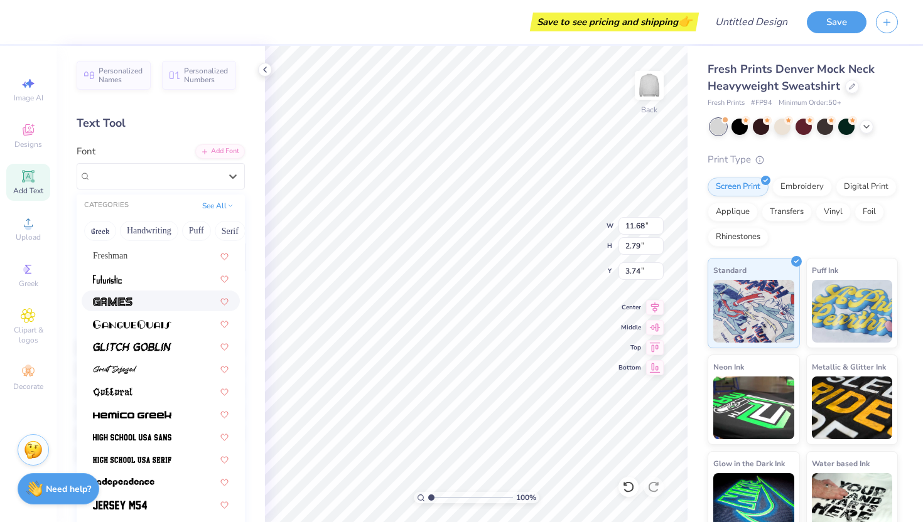
scroll to position [469, 0]
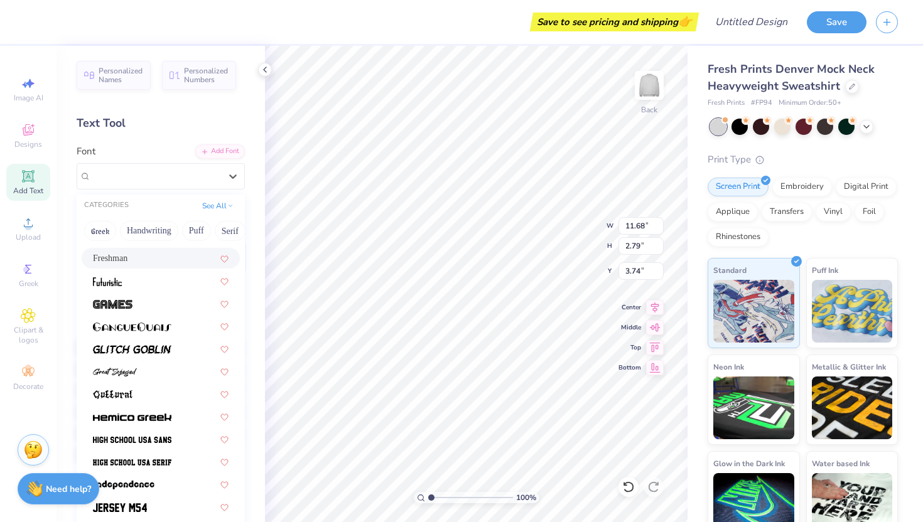
click at [158, 255] on div "Freshman" at bounding box center [161, 258] width 136 height 13
type input "15.02"
type input "3.49"
type input "3.39"
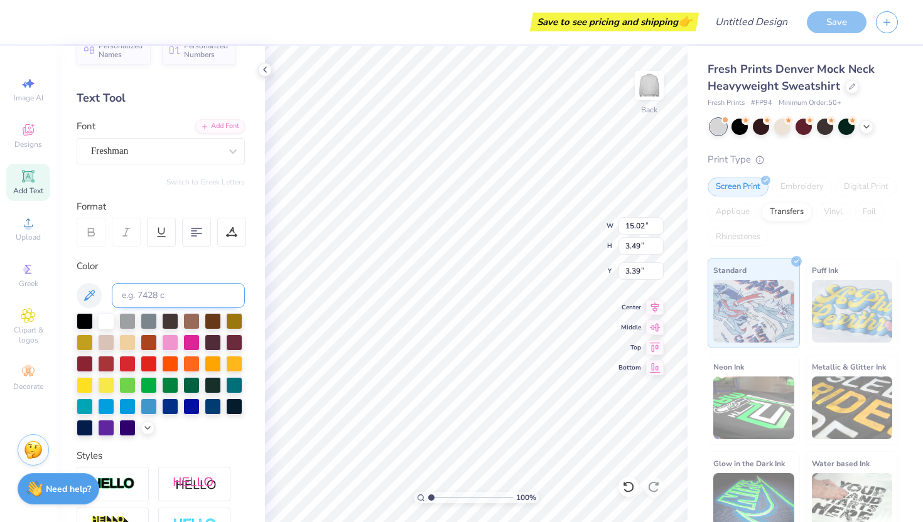
scroll to position [0, 0]
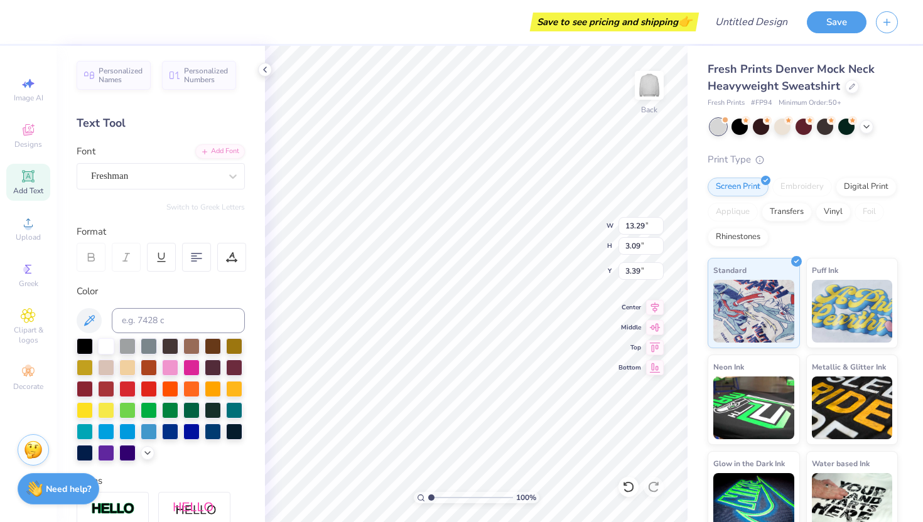
type input "13.29"
type input "3.09"
type input "3.00"
type input "13.95"
type input "3.24"
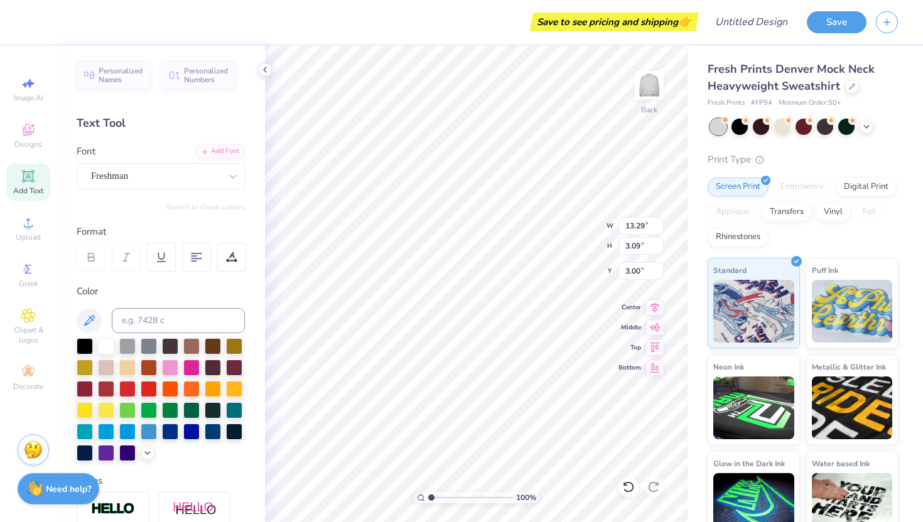
type input "2.85"
type input "3.00"
click at [227, 265] on div at bounding box center [231, 257] width 29 height 29
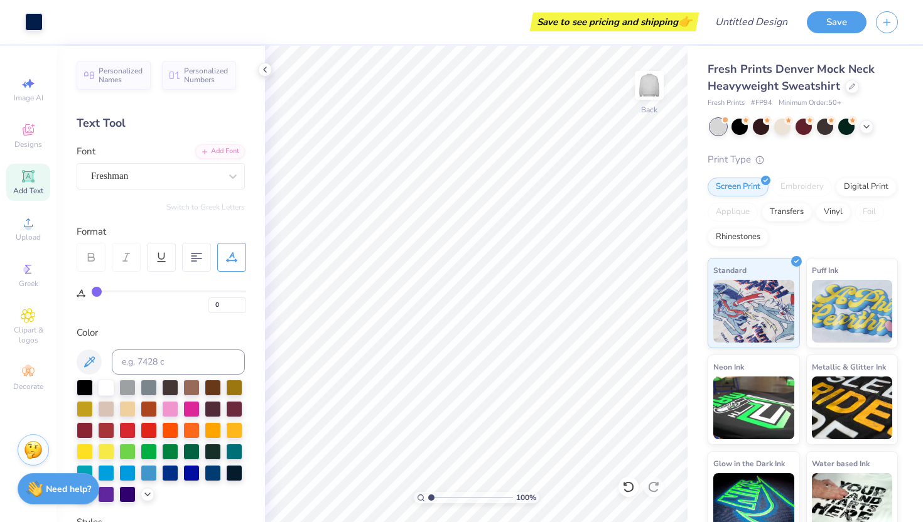
type input "1"
type input "2"
type input "3"
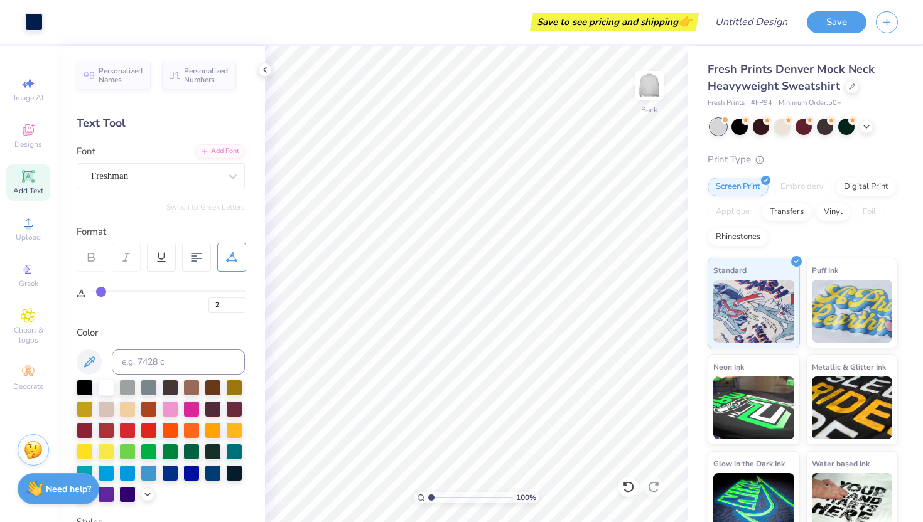
type input "3"
type input "4"
drag, startPoint x: 94, startPoint y: 291, endPoint x: 103, endPoint y: 292, distance: 8.8
click at [103, 292] on input "range" at bounding box center [169, 292] width 154 height 2
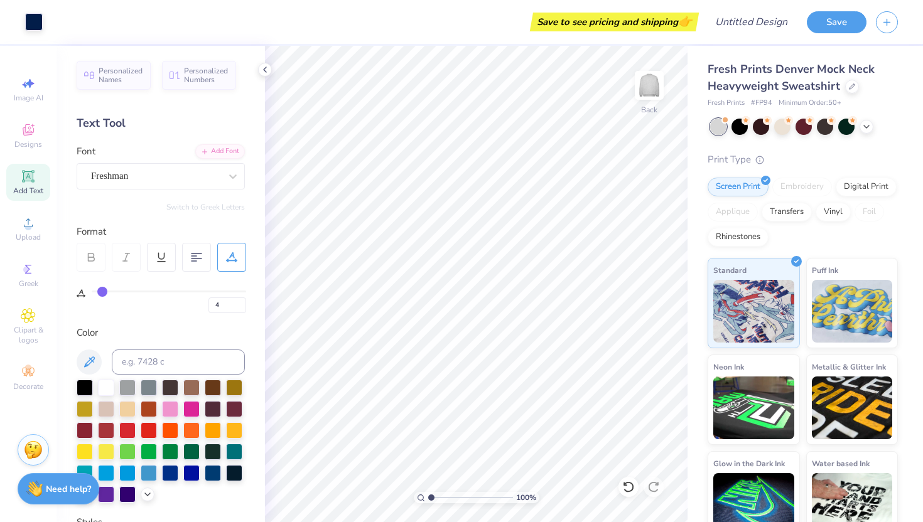
type input "5"
type input "6"
click at [105, 292] on input "range" at bounding box center [169, 292] width 154 height 2
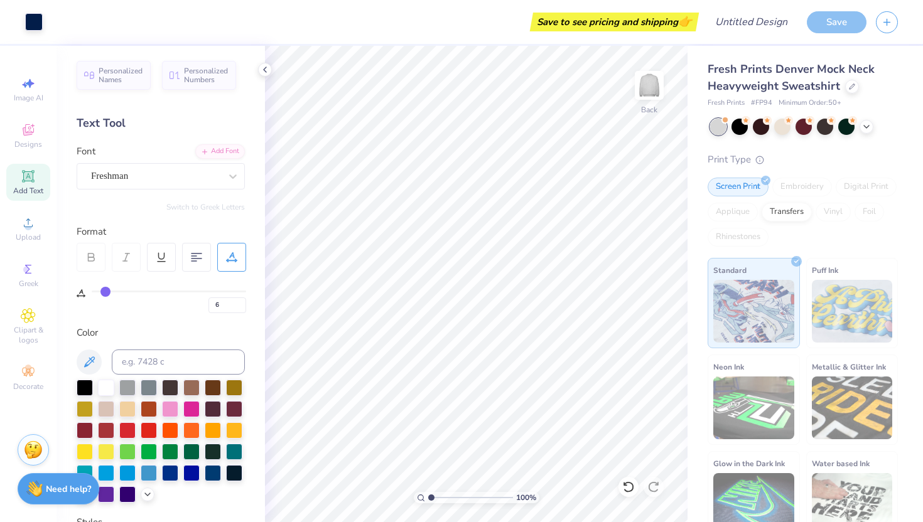
type input "5"
type input "4"
type input "3"
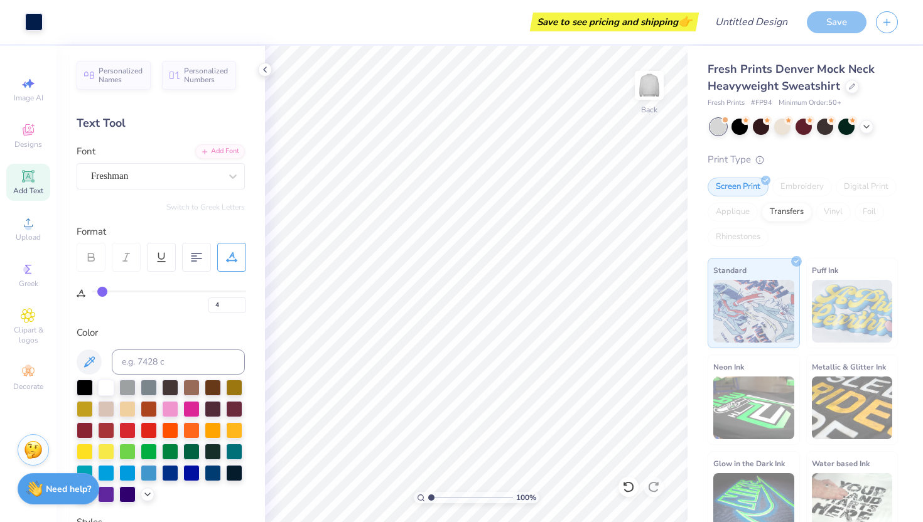
type input "3"
click at [101, 292] on input "range" at bounding box center [169, 292] width 154 height 2
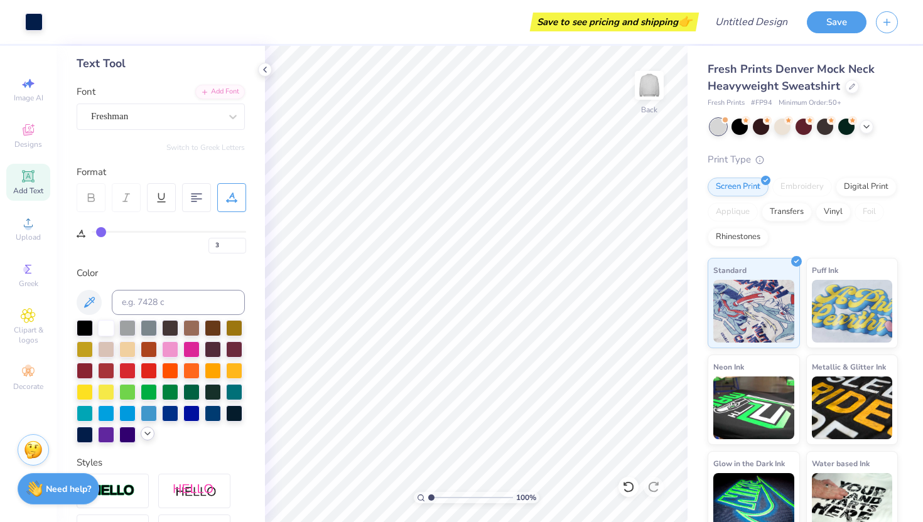
click at [147, 437] on icon at bounding box center [147, 434] width 10 height 10
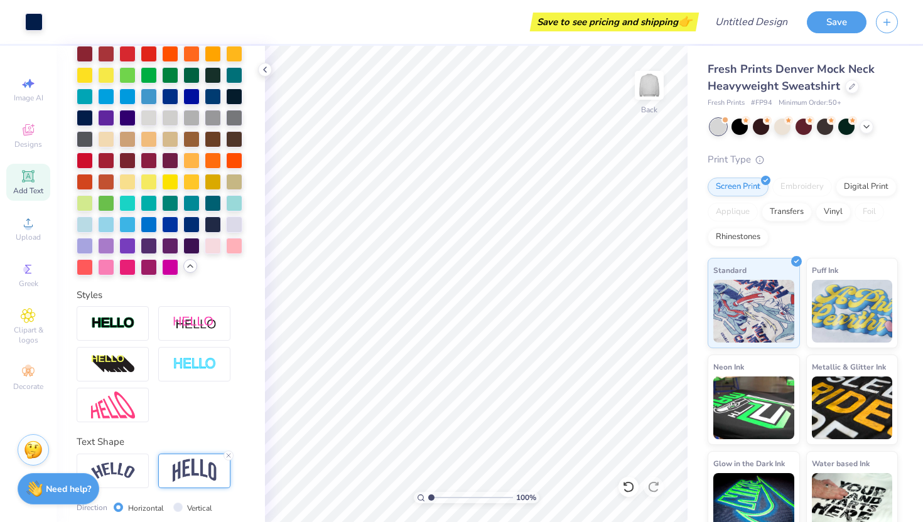
scroll to position [471, 0]
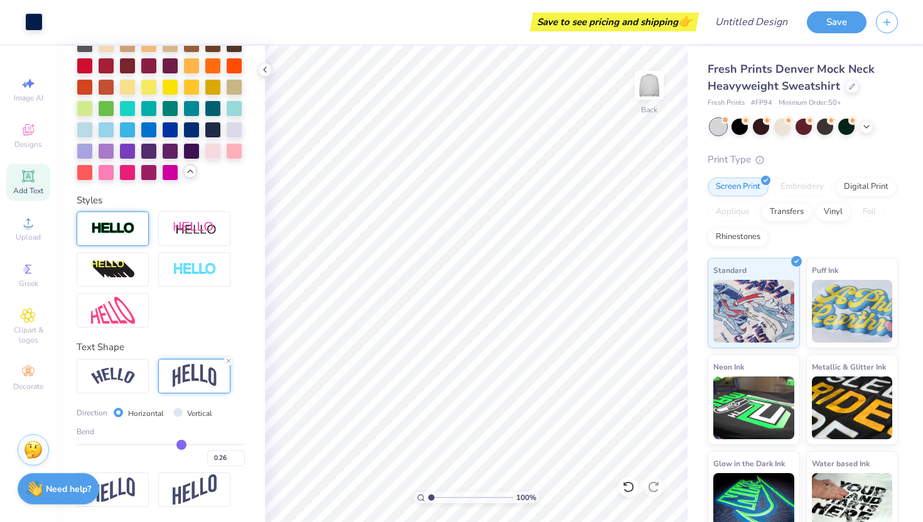
click at [127, 233] on img at bounding box center [113, 229] width 44 height 14
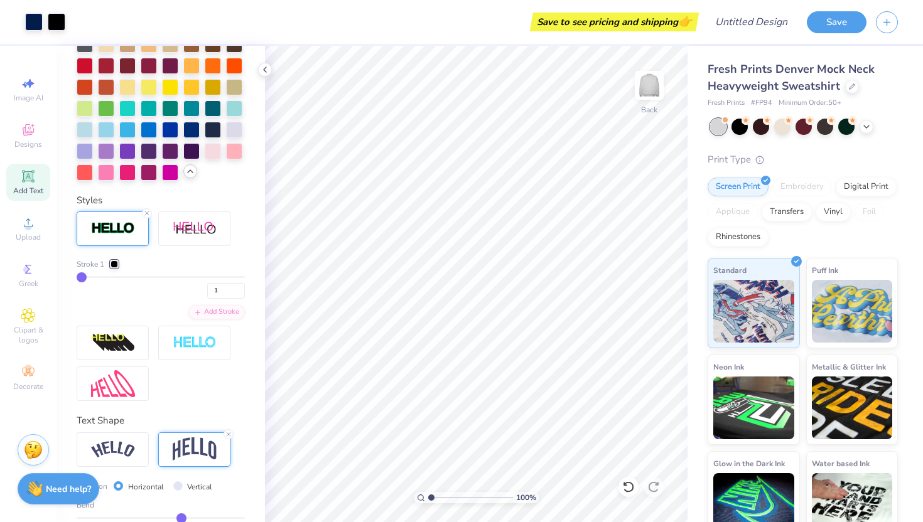
type input "2"
type input "3"
type input "4"
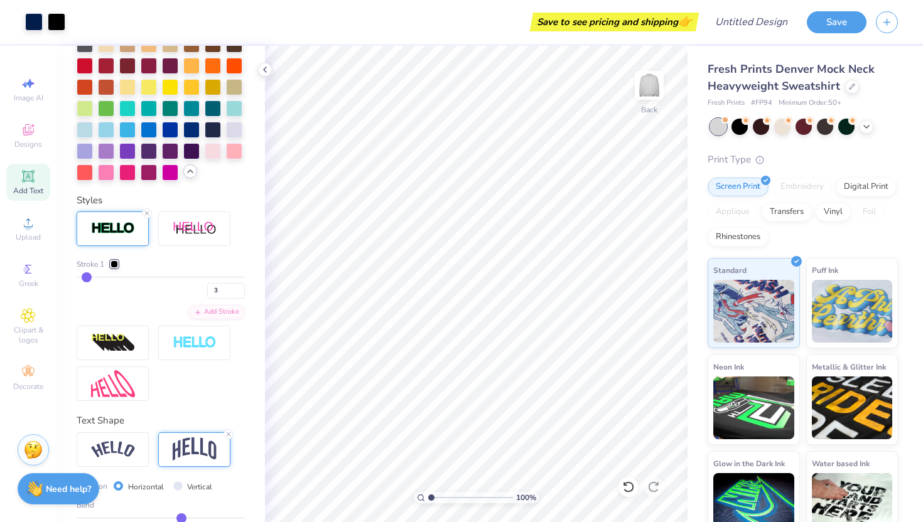
type input "4"
type input "7"
type input "10"
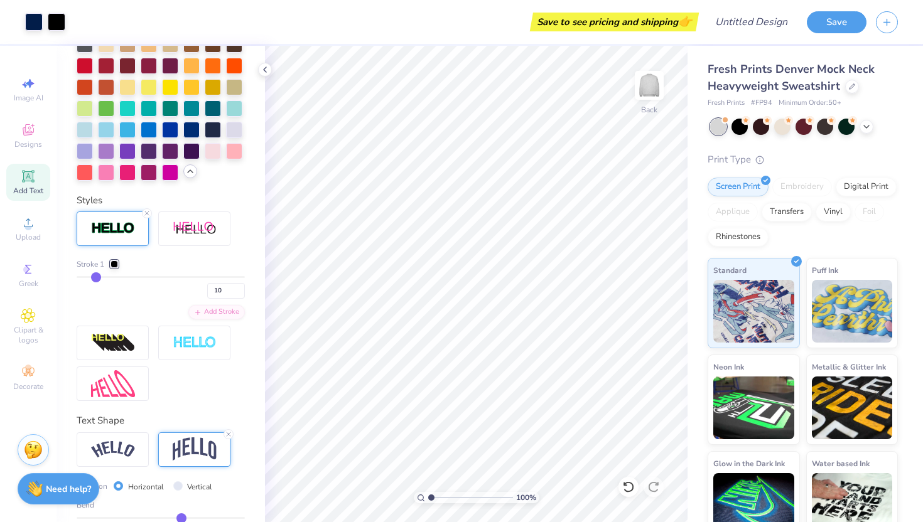
type input "13"
type input "15"
type input "16"
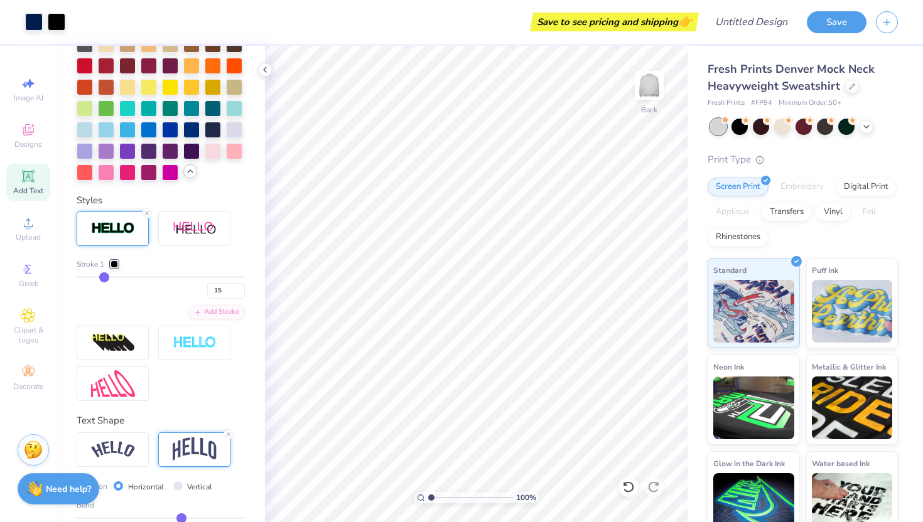
type input "16"
type input "17"
type input "18"
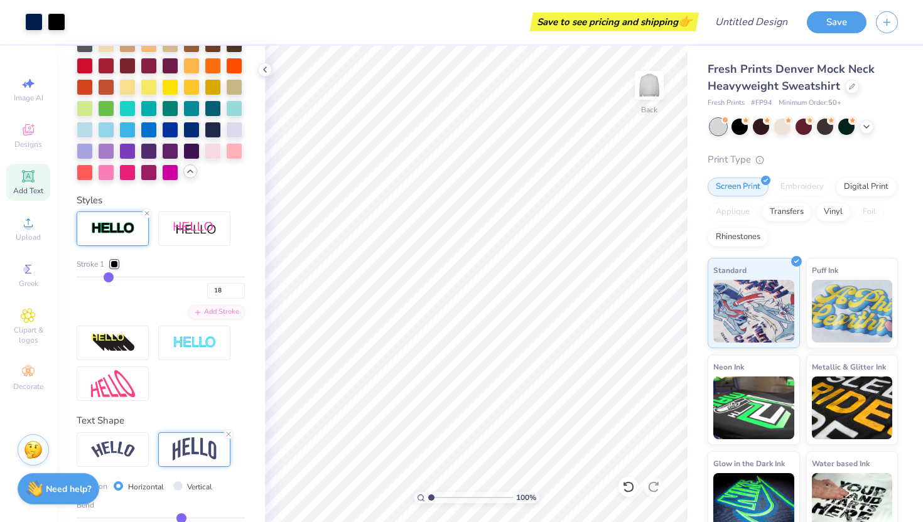
type input "19"
type input "20"
type input "21"
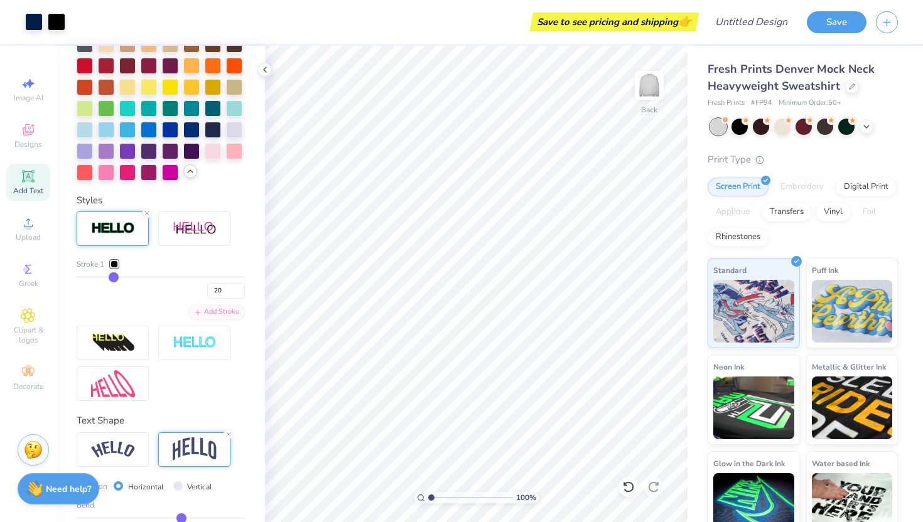
type input "21"
type input "22"
type input "23"
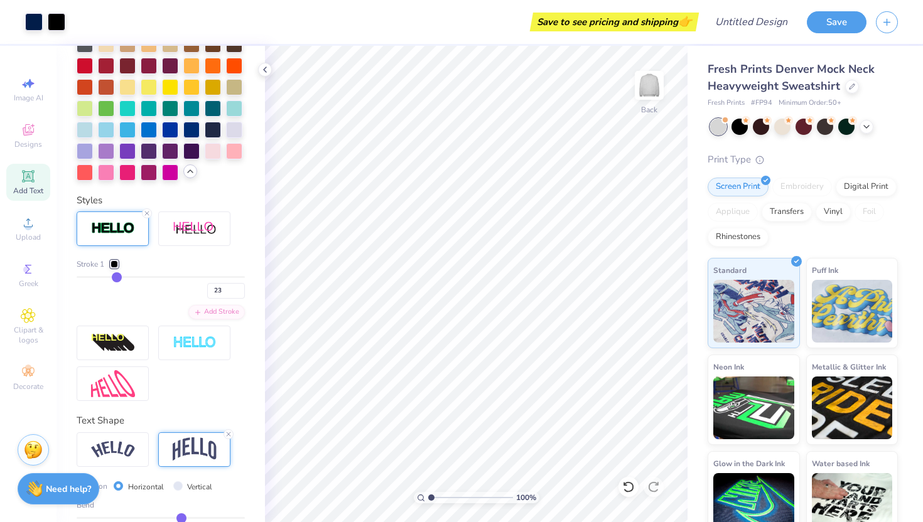
type input "24"
type input "25"
type input "26"
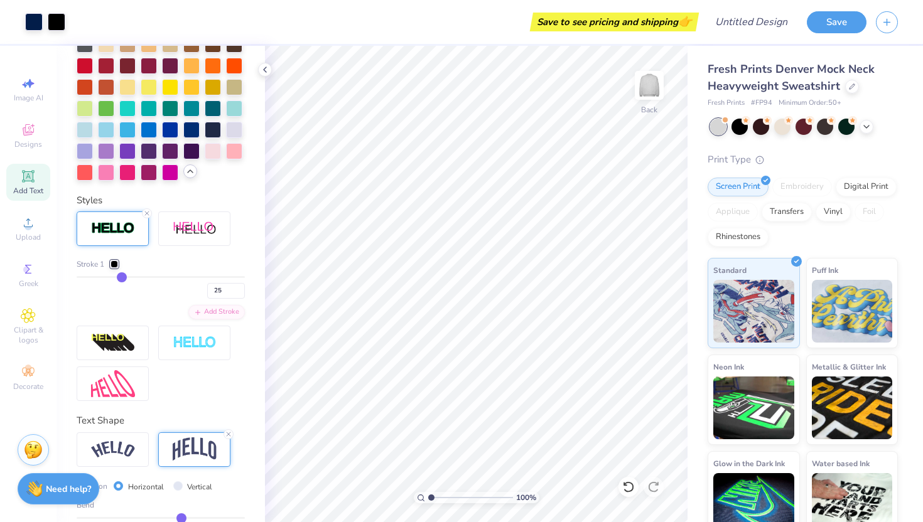
type input "26"
type input "27"
type input "28"
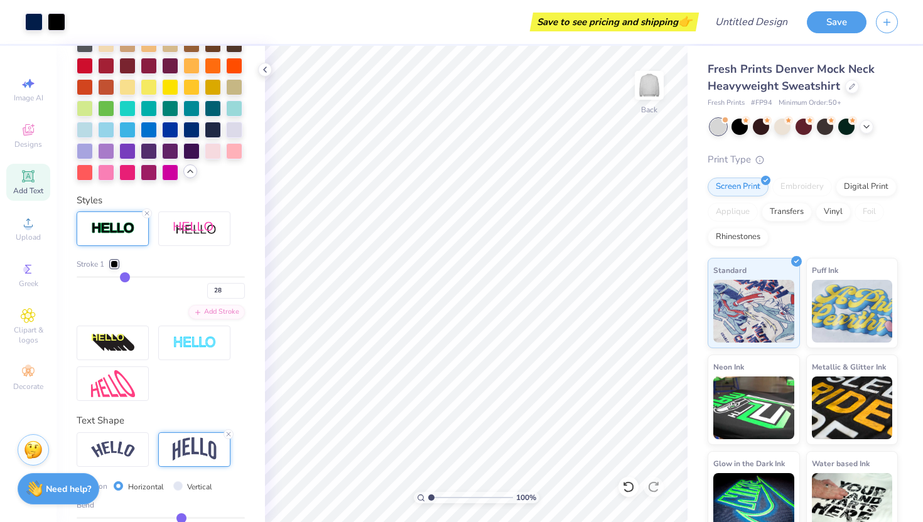
type input "29"
type input "30"
type input "31"
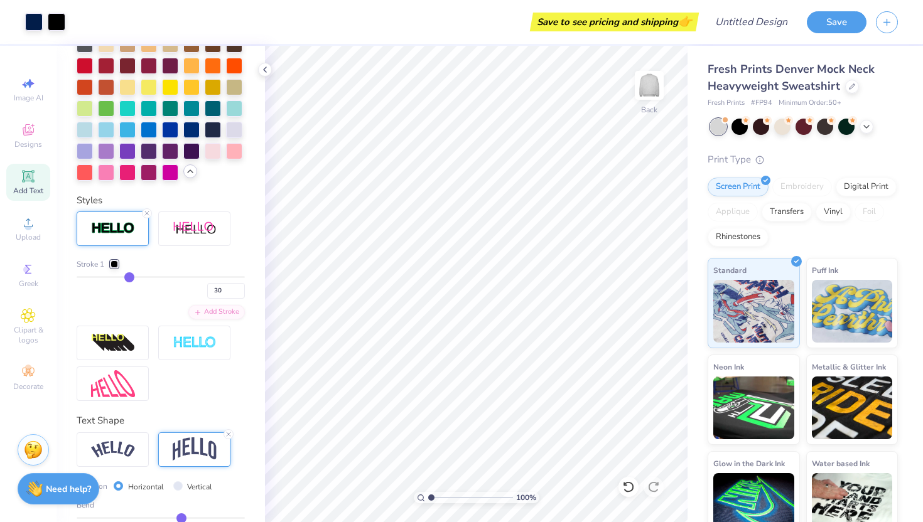
type input "31"
drag, startPoint x: 83, startPoint y: 281, endPoint x: 136, endPoint y: 282, distance: 52.7
click at [136, 278] on input "range" at bounding box center [161, 277] width 168 height 2
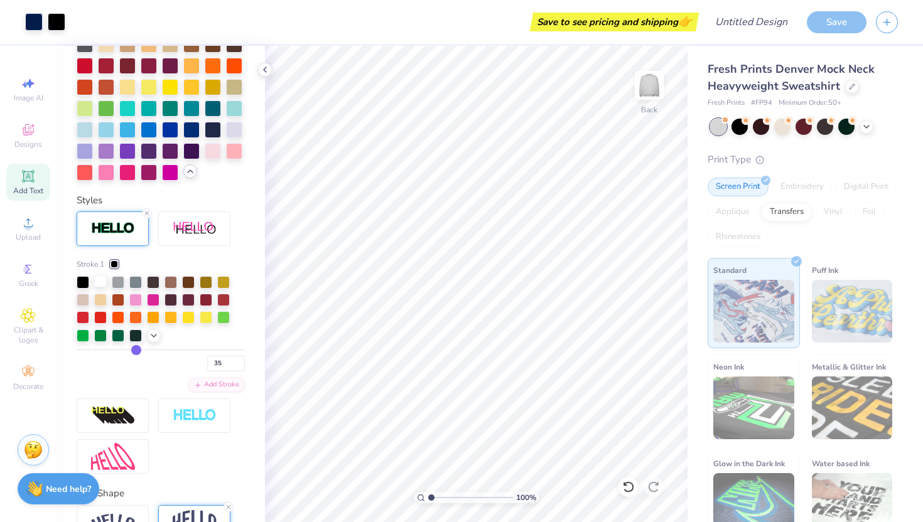
click at [98, 284] on div at bounding box center [100, 281] width 13 height 13
drag, startPoint x: 136, startPoint y: 355, endPoint x: 92, endPoint y: 353, distance: 43.9
click at [92, 353] on div "35" at bounding box center [161, 360] width 168 height 23
drag, startPoint x: 131, startPoint y: 346, endPoint x: 84, endPoint y: 346, distance: 46.4
click at [84, 346] on div "Stroke 1 35" at bounding box center [161, 315] width 168 height 113
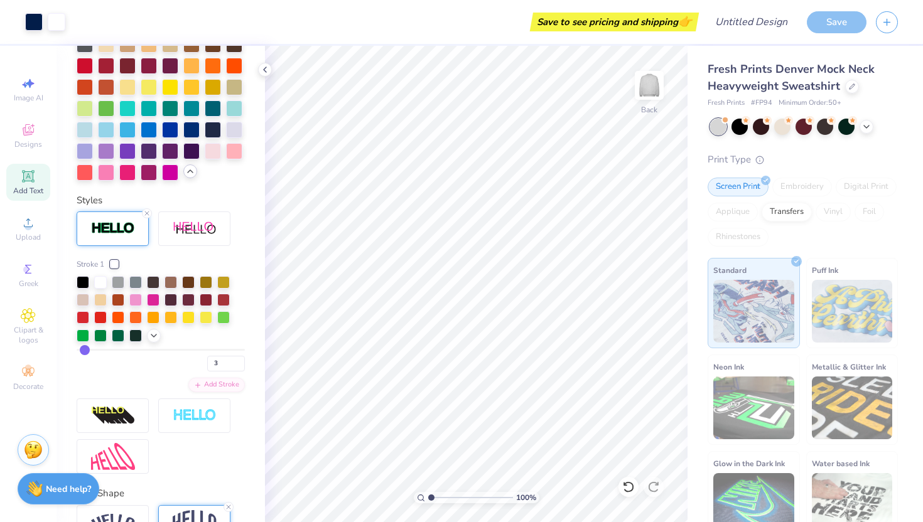
drag, startPoint x: 139, startPoint y: 348, endPoint x: 85, endPoint y: 346, distance: 53.4
click at [85, 349] on input "range" at bounding box center [161, 350] width 168 height 2
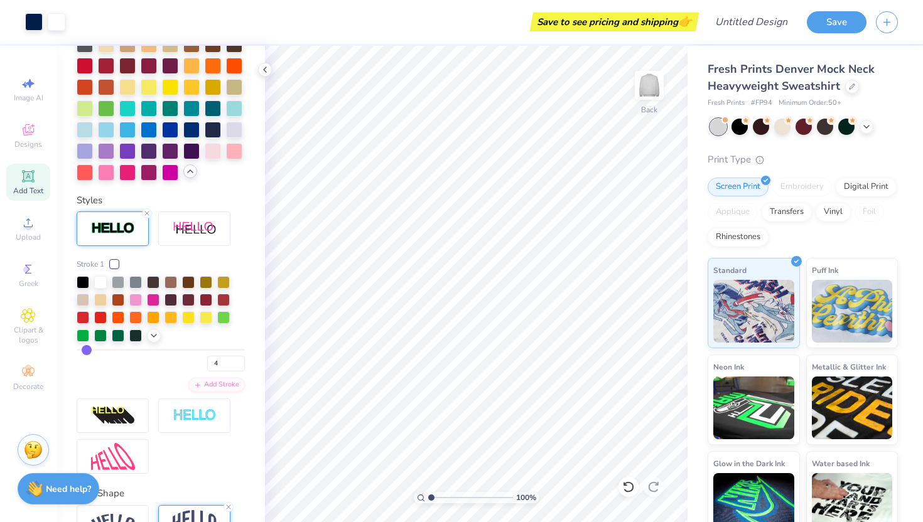
click at [85, 351] on input "range" at bounding box center [161, 350] width 168 height 2
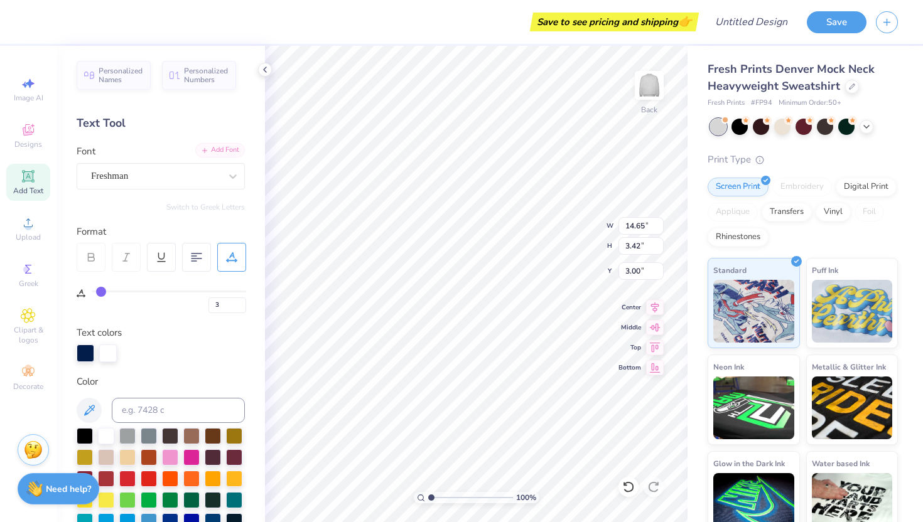
scroll to position [0, 0]
drag, startPoint x: 97, startPoint y: 294, endPoint x: 111, endPoint y: 299, distance: 14.7
click at [111, 292] on input "range" at bounding box center [169, 292] width 154 height 2
drag, startPoint x: 109, startPoint y: 292, endPoint x: 124, endPoint y: 294, distance: 14.5
click at [124, 292] on input "range" at bounding box center [169, 292] width 154 height 2
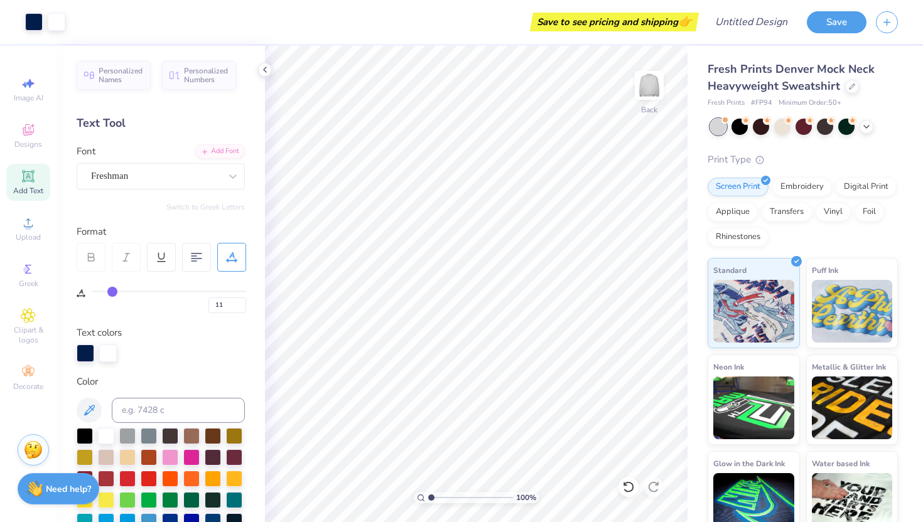
click at [112, 291] on input "range" at bounding box center [169, 292] width 154 height 2
click at [114, 291] on input "range" at bounding box center [169, 292] width 154 height 2
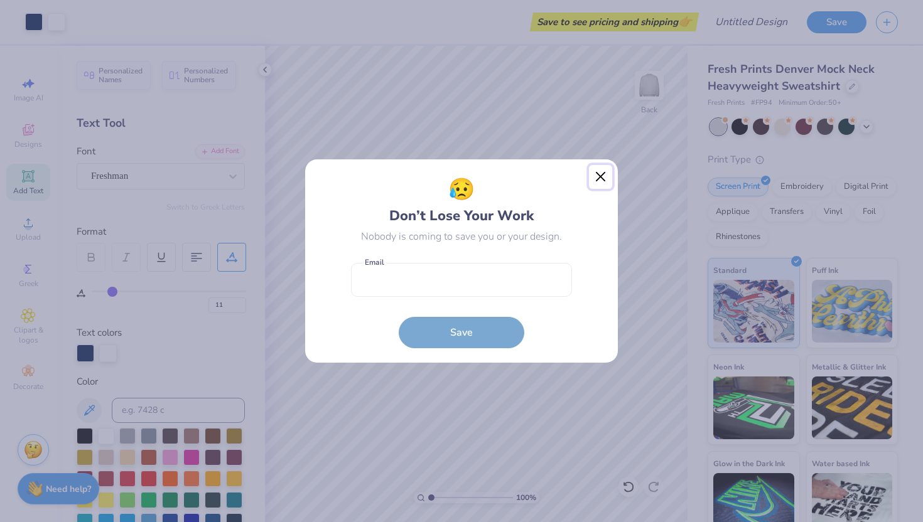
click at [607, 169] on button "Close" at bounding box center [601, 177] width 24 height 24
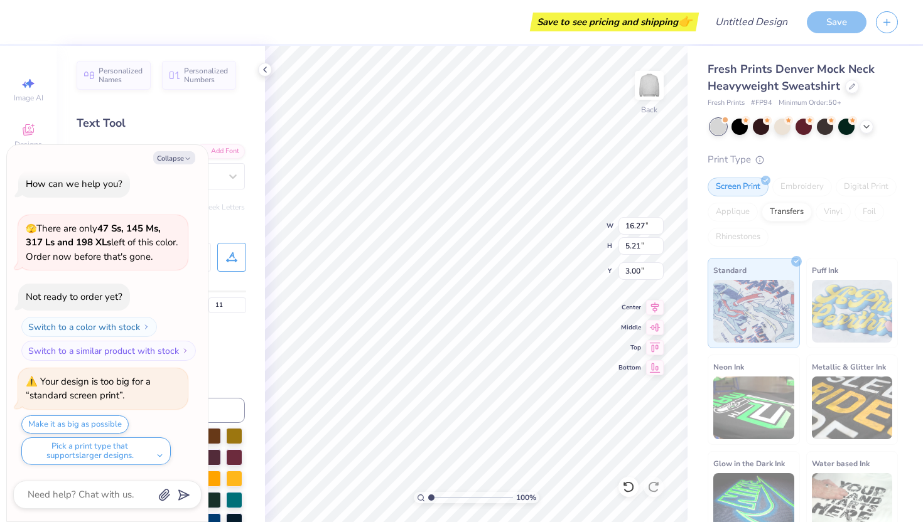
scroll to position [0, 1]
click at [183, 156] on button "Collapse" at bounding box center [174, 157] width 42 height 13
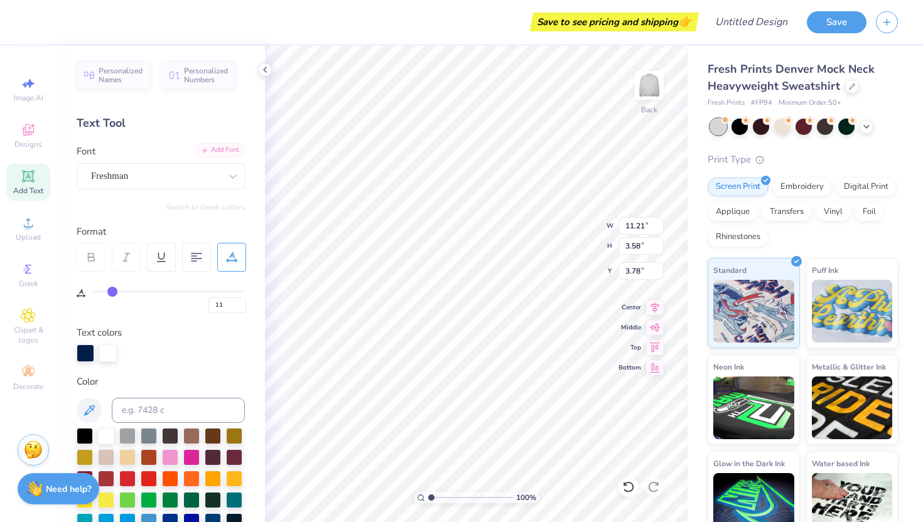
scroll to position [0, 2]
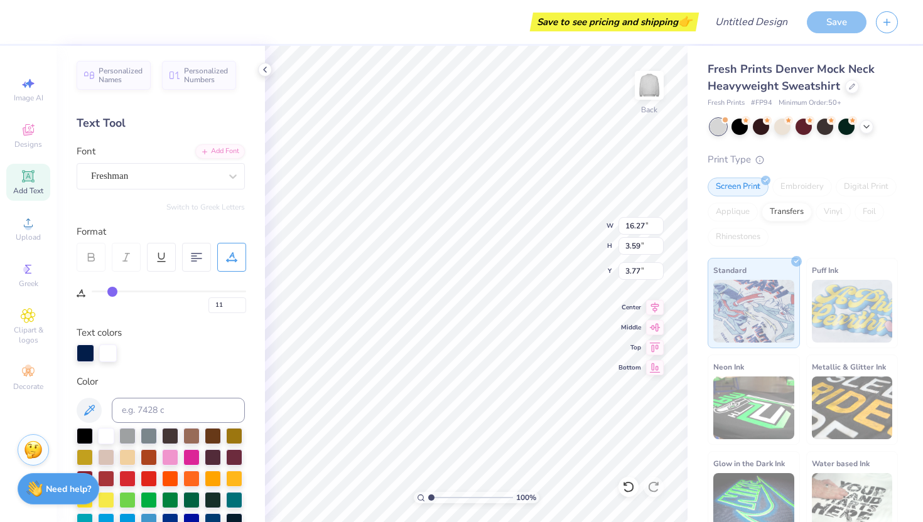
click at [104, 294] on div "11" at bounding box center [169, 302] width 154 height 23
click at [103, 294] on div "11" at bounding box center [169, 302] width 154 height 23
drag, startPoint x: 111, startPoint y: 294, endPoint x: 95, endPoint y: 294, distance: 16.3
click at [95, 292] on input "range" at bounding box center [169, 292] width 154 height 2
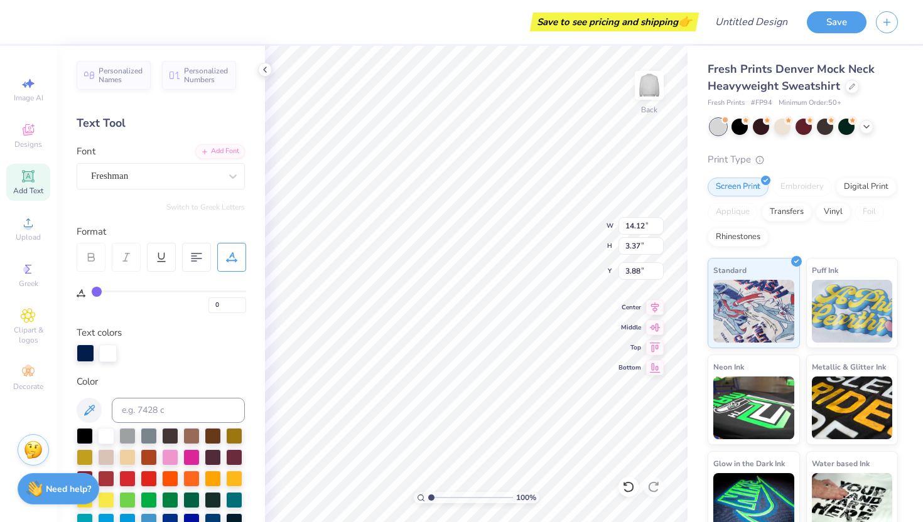
drag, startPoint x: 98, startPoint y: 293, endPoint x: 78, endPoint y: 292, distance: 19.5
click at [92, 292] on input "range" at bounding box center [169, 292] width 154 height 2
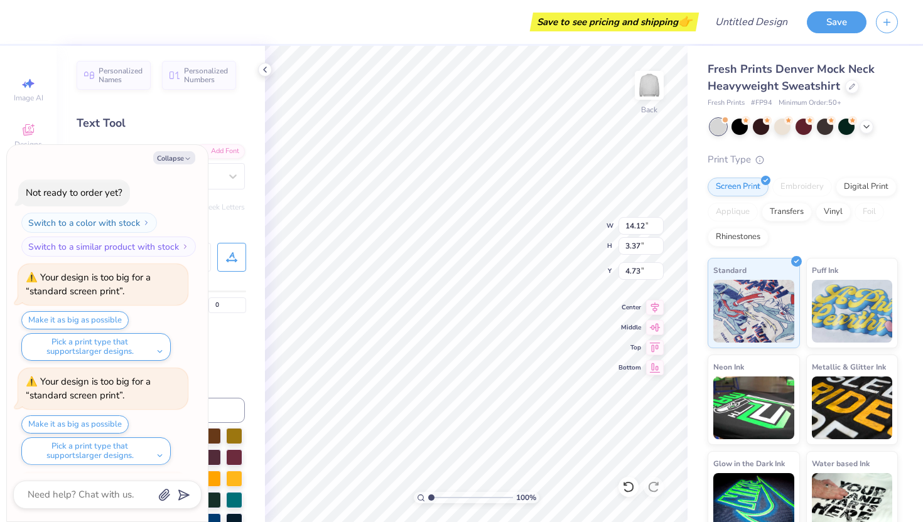
scroll to position [218, 0]
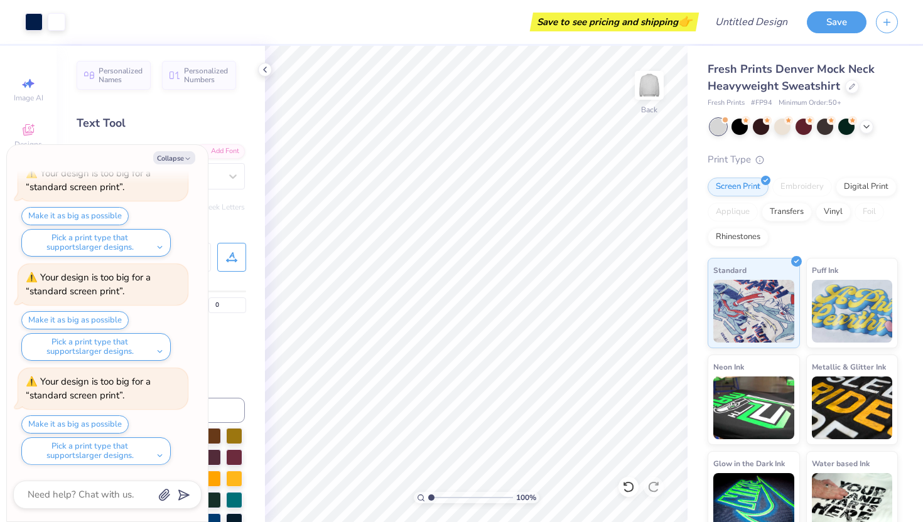
click at [791, 188] on div "Embroidery" at bounding box center [802, 187] width 60 height 19
click at [788, 184] on div "Embroidery" at bounding box center [802, 185] width 60 height 19
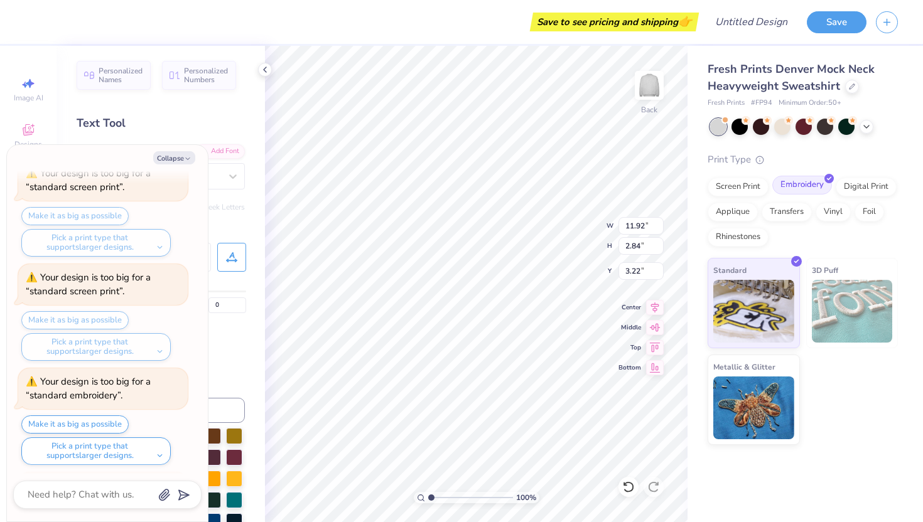
scroll to position [427, 0]
click at [183, 156] on button "Collapse" at bounding box center [174, 157] width 42 height 13
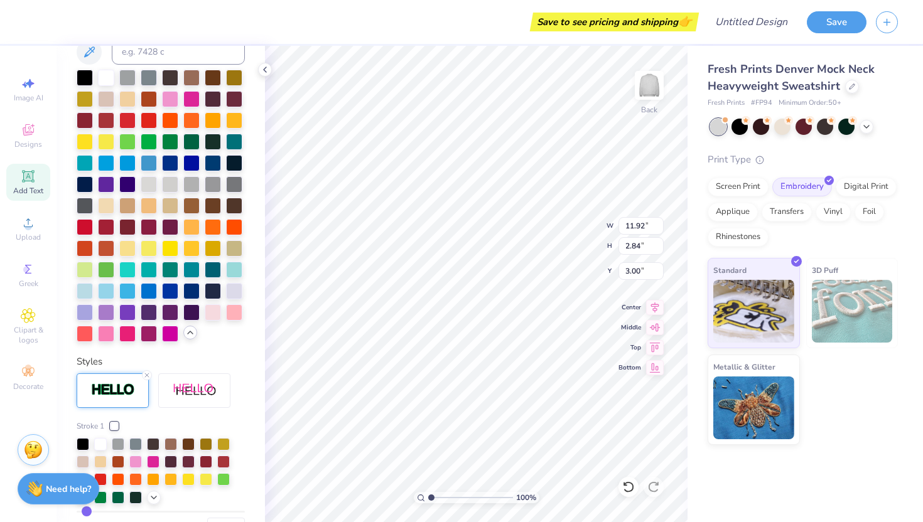
scroll to position [666, 0]
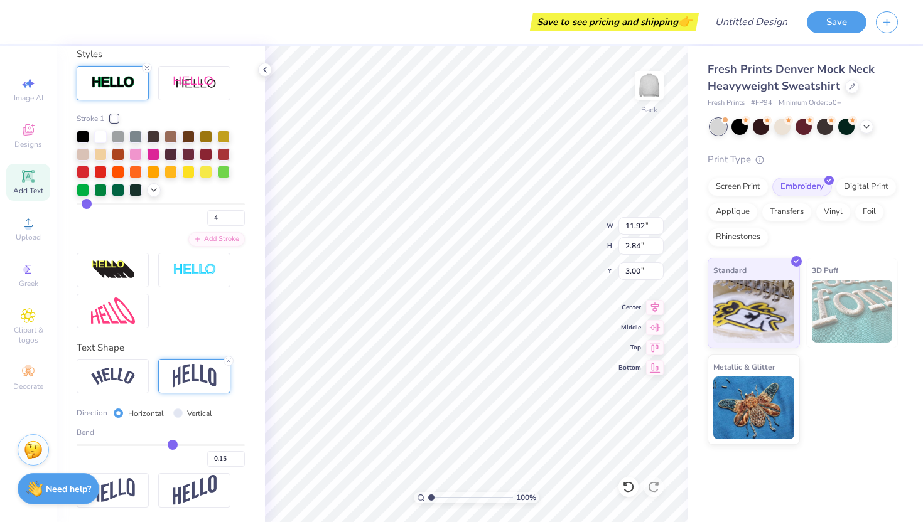
drag, startPoint x: 183, startPoint y: 444, endPoint x: 173, endPoint y: 444, distance: 10.0
click at [173, 444] on input "range" at bounding box center [161, 445] width 168 height 2
drag, startPoint x: 173, startPoint y: 444, endPoint x: 179, endPoint y: 444, distance: 6.9
click at [179, 444] on input "range" at bounding box center [161, 445] width 168 height 2
click at [185, 444] on input "range" at bounding box center [161, 445] width 168 height 2
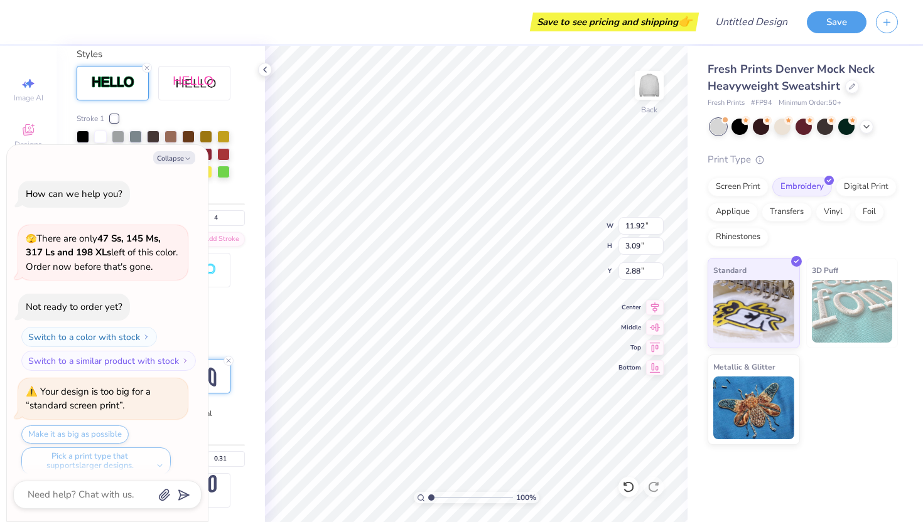
scroll to position [531, 0]
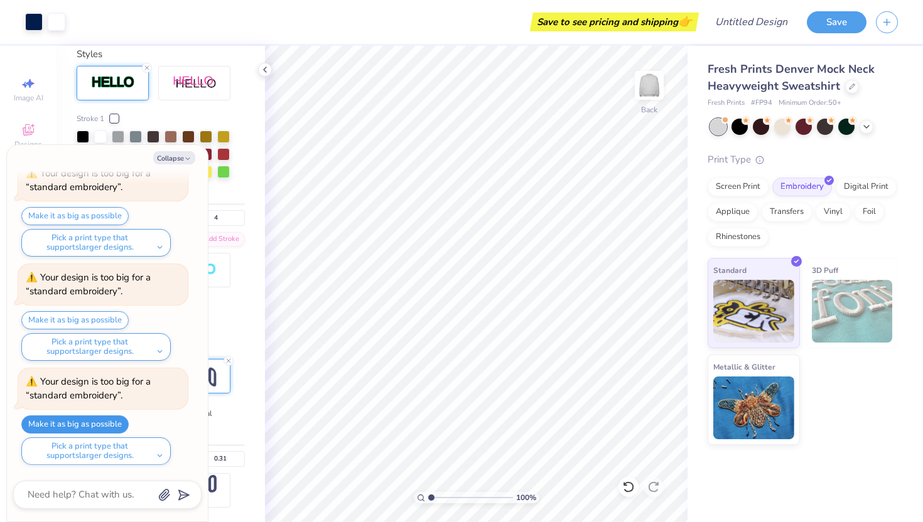
click at [80, 424] on button "Make it as big as possible" at bounding box center [74, 424] width 107 height 18
click at [264, 281] on div "Personalized Names Personalized Numbers Text Tool Add Font Font Freshman Switch…" at bounding box center [160, 284] width 208 height 476
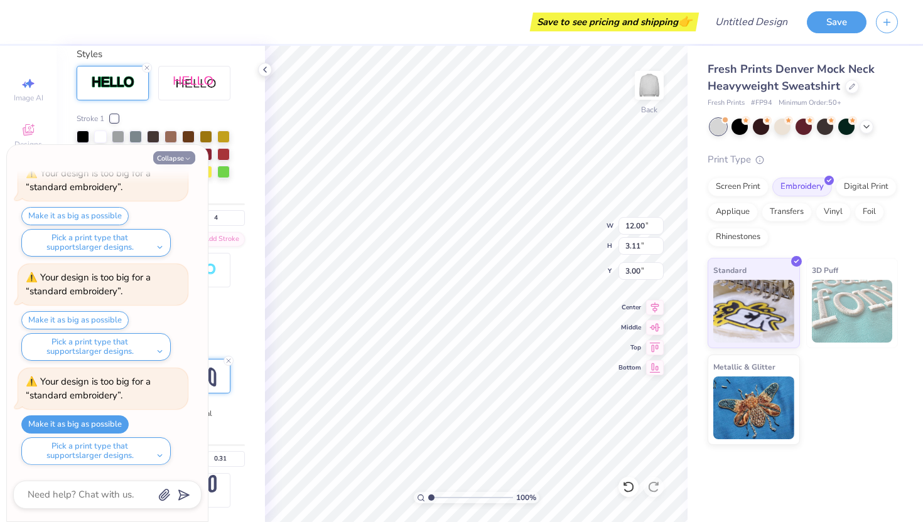
click at [182, 159] on button "Collapse" at bounding box center [174, 157] width 42 height 13
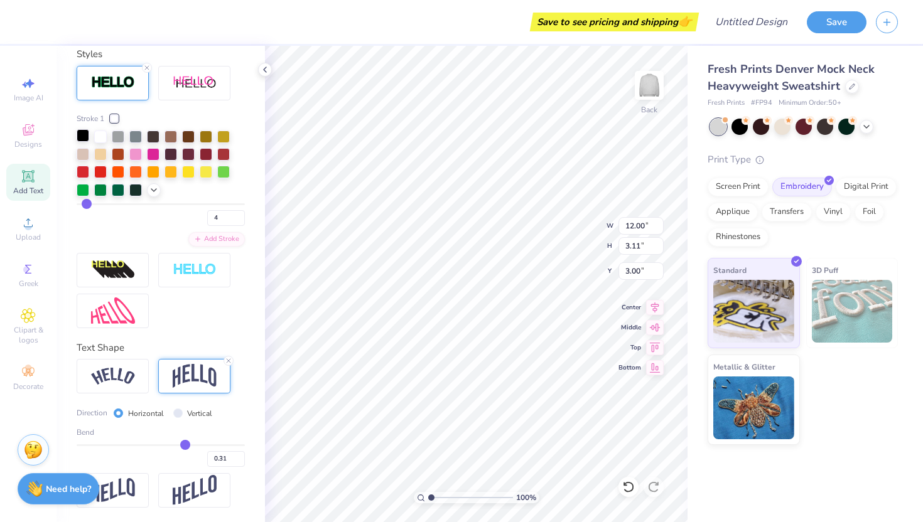
click at [83, 136] on div at bounding box center [83, 135] width 13 height 13
click at [99, 138] on div at bounding box center [100, 135] width 13 height 13
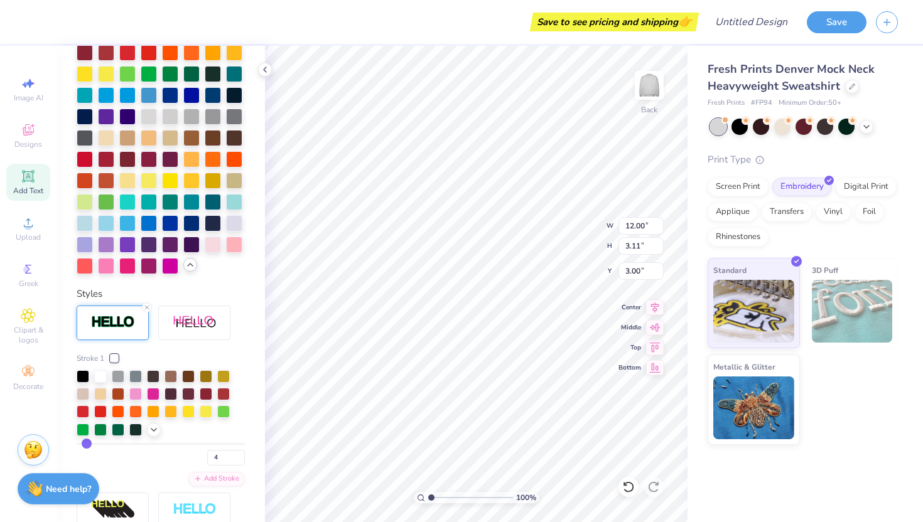
scroll to position [276, 0]
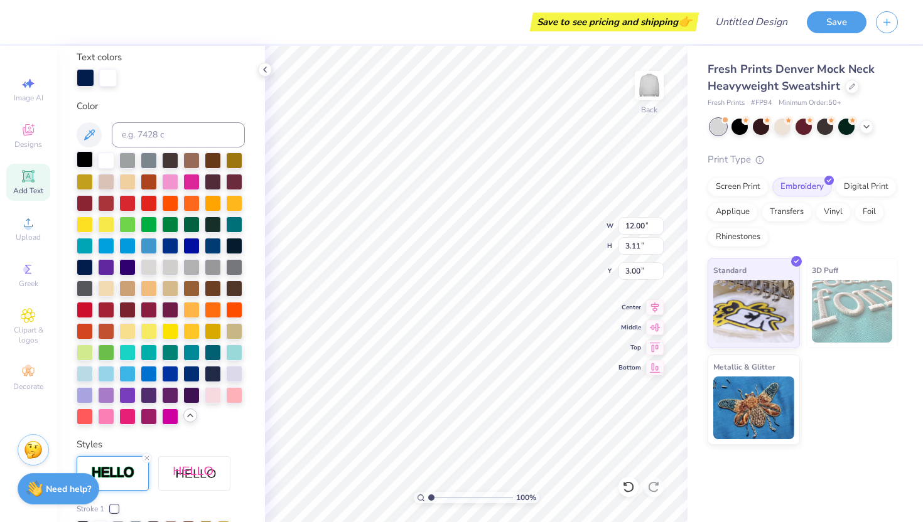
click at [81, 163] on div at bounding box center [85, 159] width 16 height 16
click at [235, 182] on div at bounding box center [234, 181] width 16 height 16
click at [88, 163] on div at bounding box center [85, 159] width 16 height 16
click at [235, 270] on div at bounding box center [234, 267] width 16 height 16
click at [125, 185] on div at bounding box center [127, 181] width 16 height 16
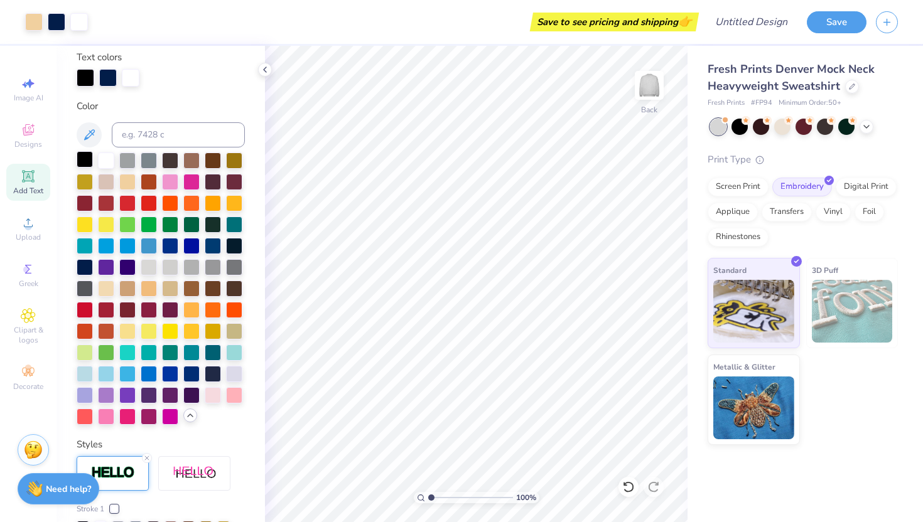
click at [86, 161] on div at bounding box center [85, 159] width 16 height 16
click at [42, 264] on div "Greek" at bounding box center [28, 275] width 44 height 37
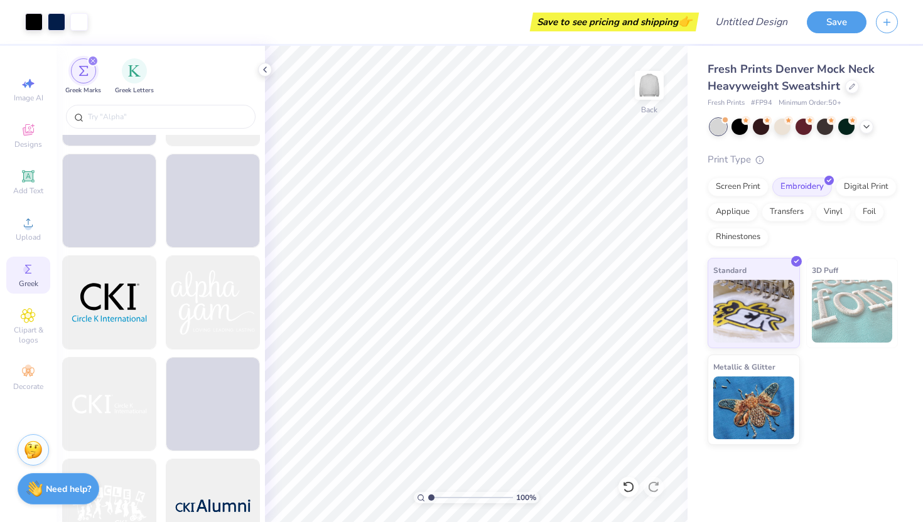
scroll to position [9348, 0]
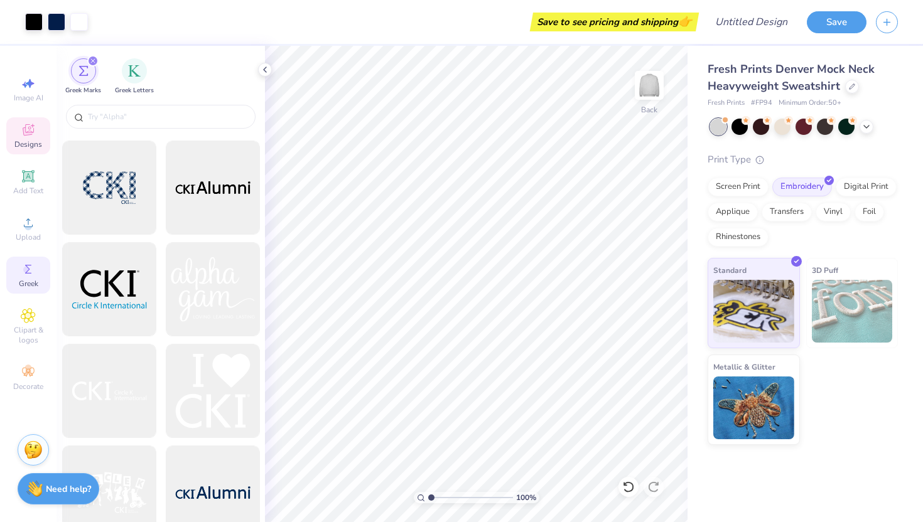
click at [22, 122] on icon at bounding box center [28, 129] width 15 height 15
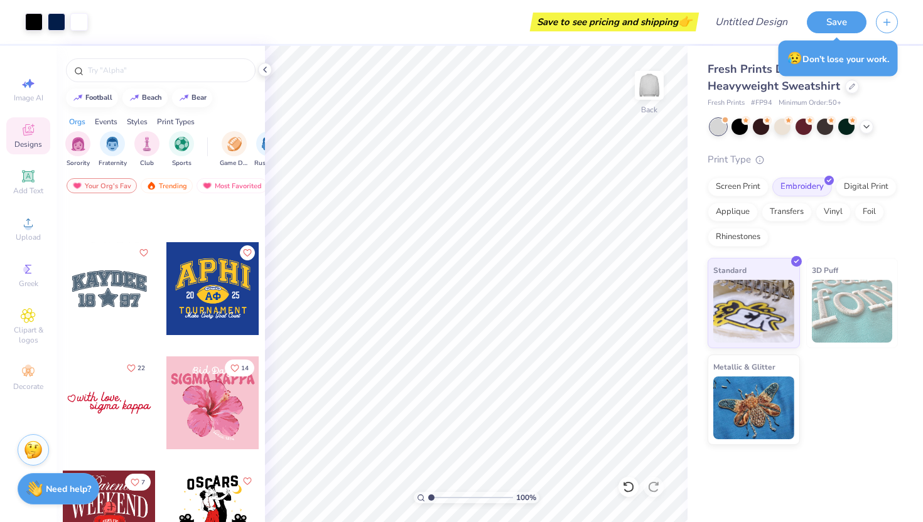
scroll to position [4308, 0]
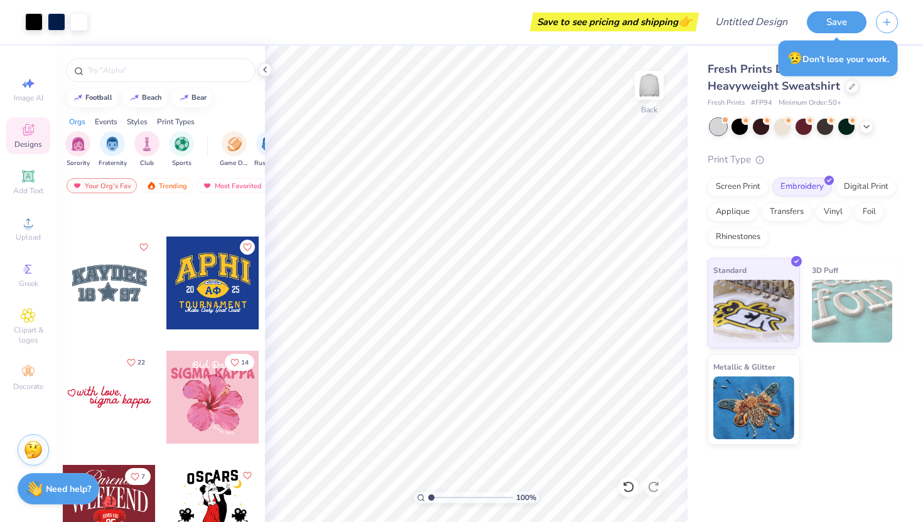
click at [107, 271] on div at bounding box center [109, 283] width 93 height 93
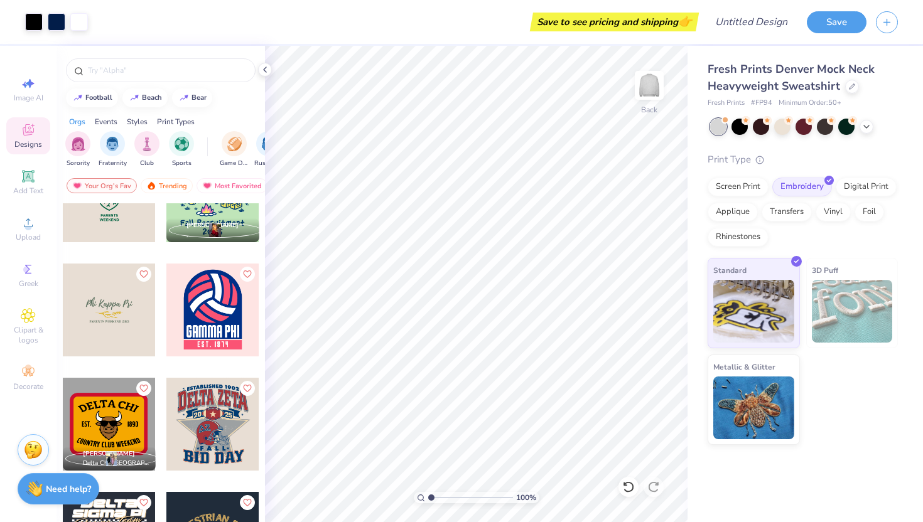
scroll to position [5953, 0]
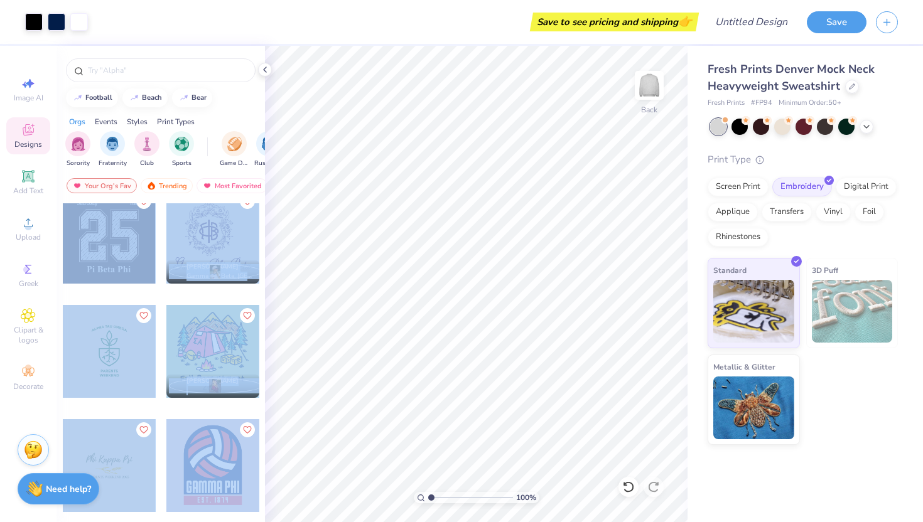
click at [407, 263] on div "Art colors Save to see pricing and shipping 👉 Design Title Save Image AI Design…" at bounding box center [461, 261] width 923 height 522
click at [167, 286] on div "[PERSON_NAME] Gamma Phi Beta, [GEOGRAPHIC_DATA][US_STATE]" at bounding box center [213, 247] width 94 height 114
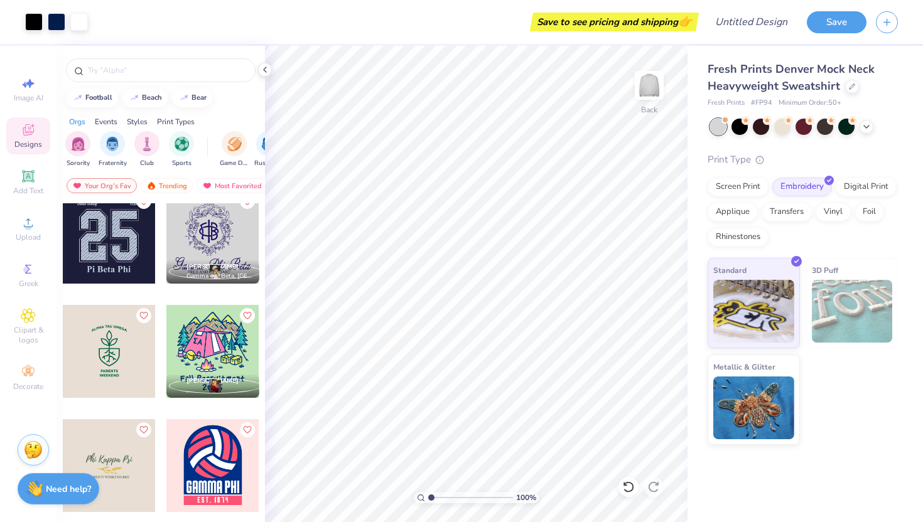
drag, startPoint x: 109, startPoint y: 264, endPoint x: 114, endPoint y: 283, distance: 19.7
click at [114, 283] on div at bounding box center [109, 237] width 93 height 93
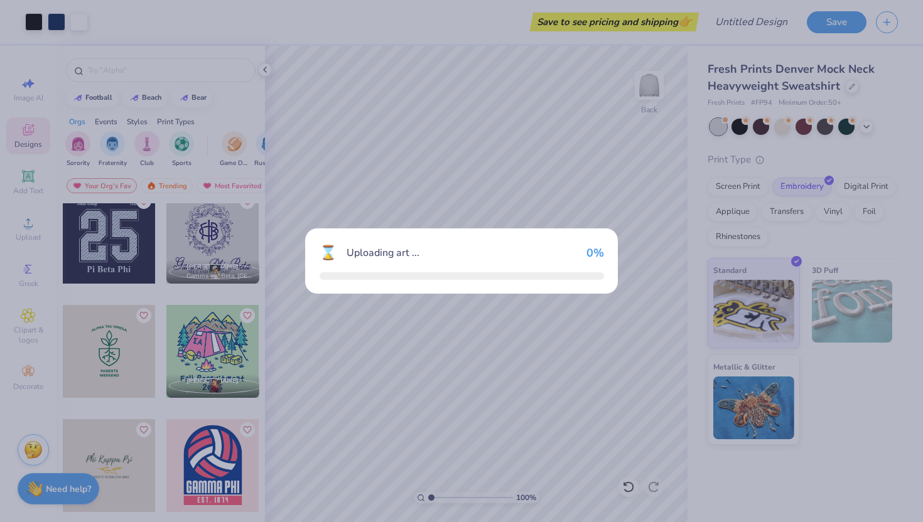
click at [117, 283] on div "⌛ Uploading art ... 0 %" at bounding box center [461, 261] width 923 height 522
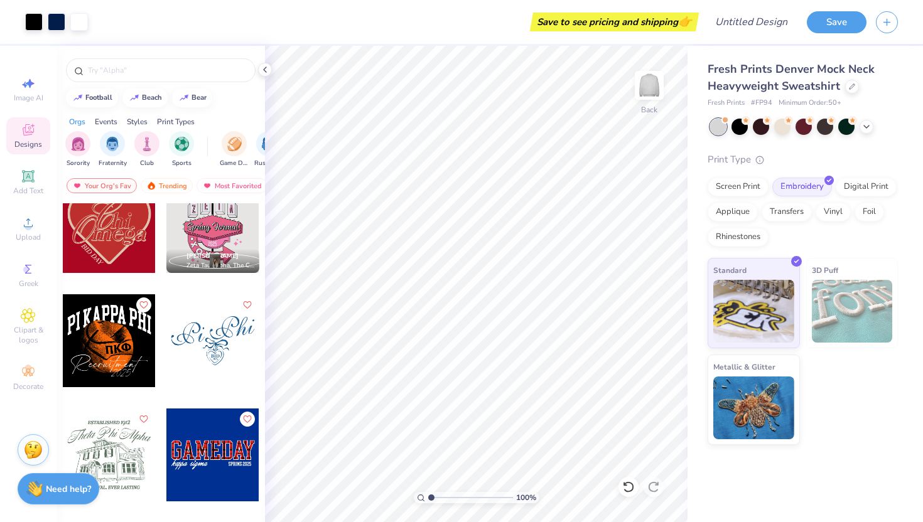
scroll to position [7105, 0]
click at [112, 255] on div at bounding box center [109, 227] width 93 height 93
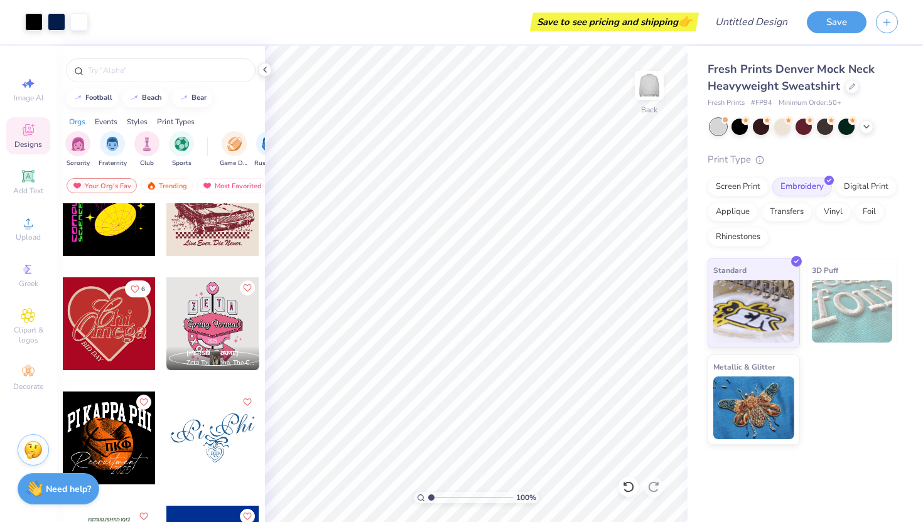
scroll to position [6980, 0]
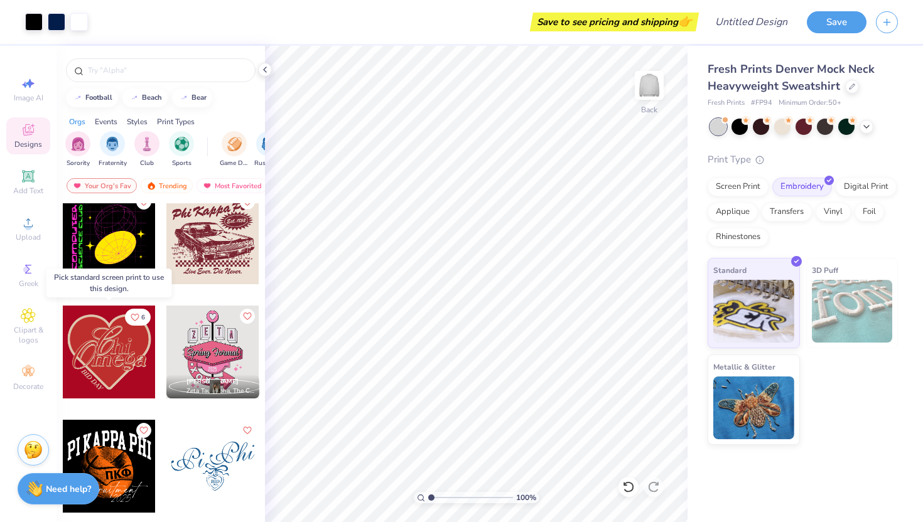
click at [105, 357] on div at bounding box center [109, 352] width 93 height 93
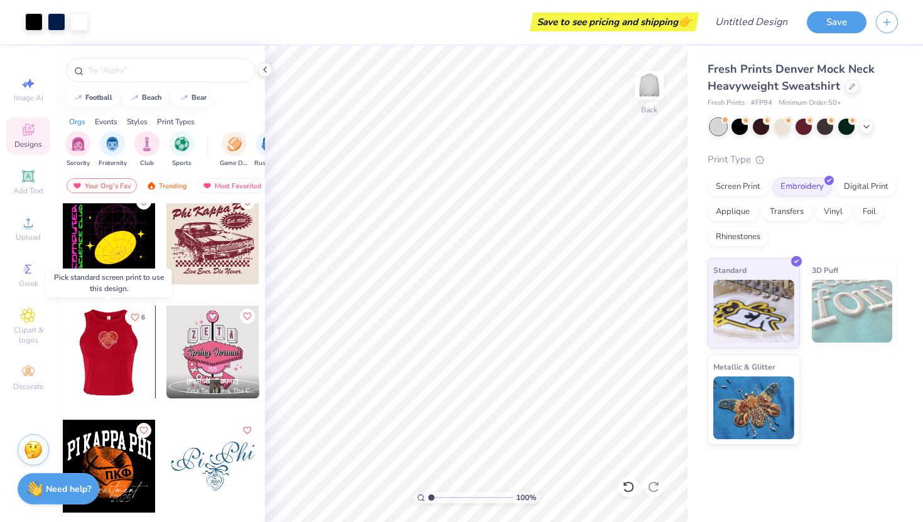
click at [107, 357] on div at bounding box center [108, 352] width 93 height 93
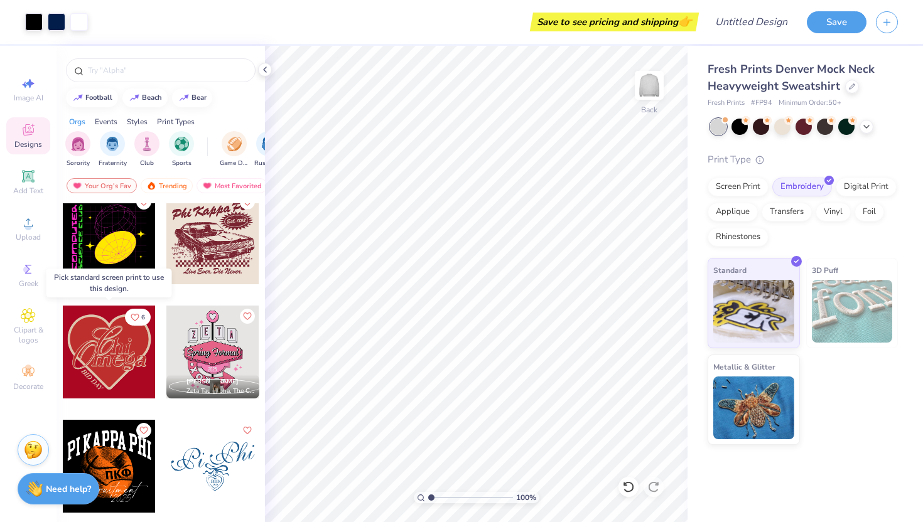
click at [107, 357] on div at bounding box center [109, 352] width 93 height 93
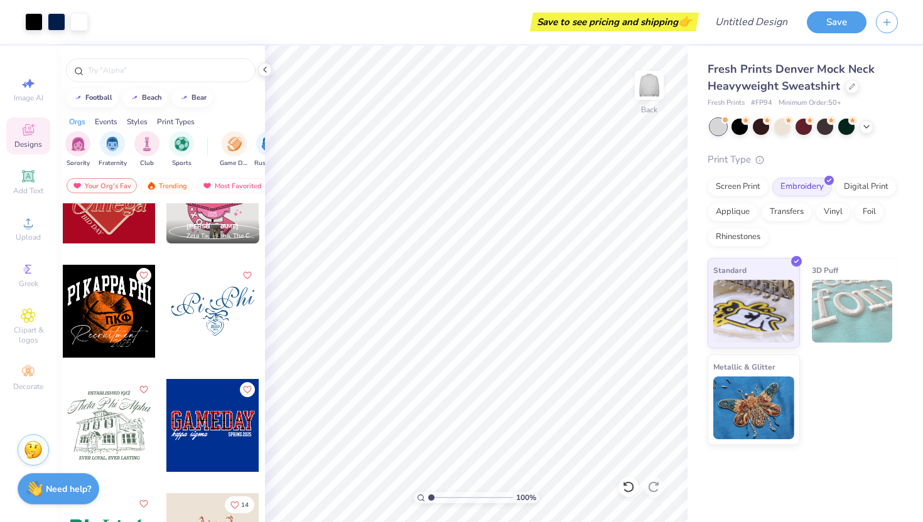
scroll to position [7244, 0]
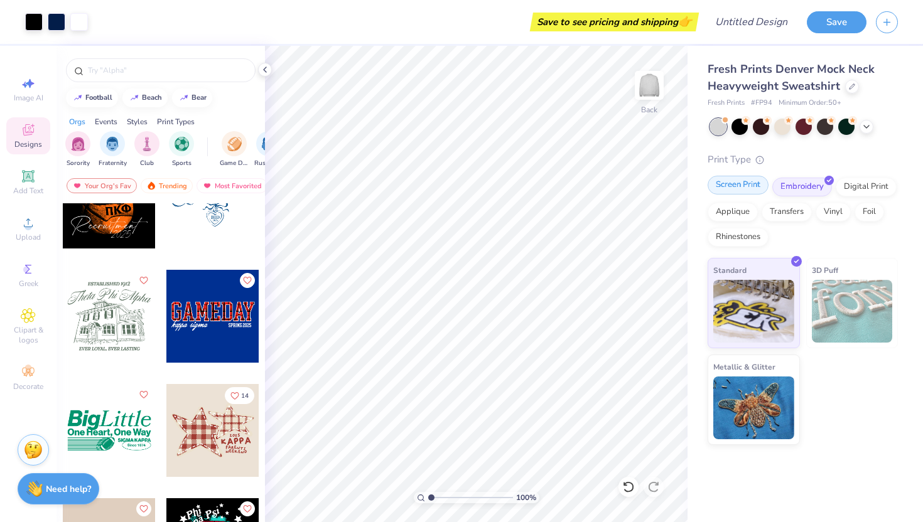
click at [741, 181] on div "Screen Print" at bounding box center [737, 185] width 61 height 19
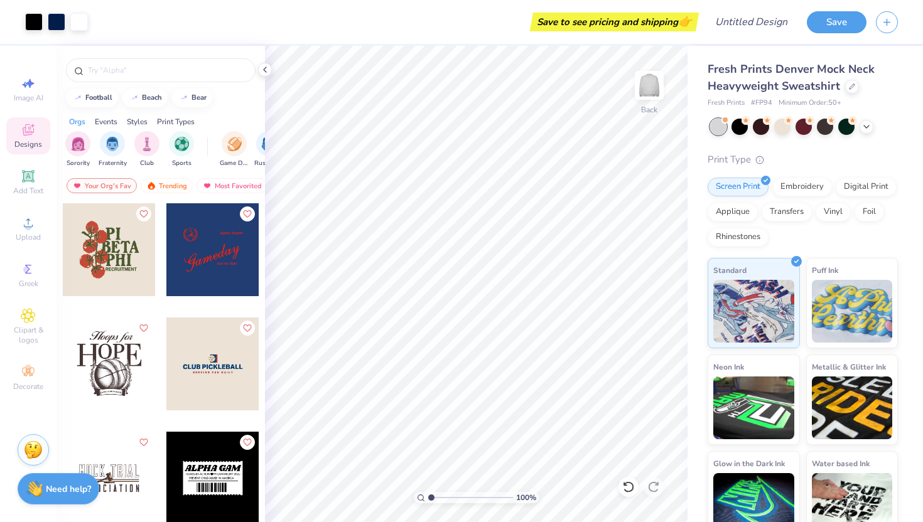
scroll to position [11032, 0]
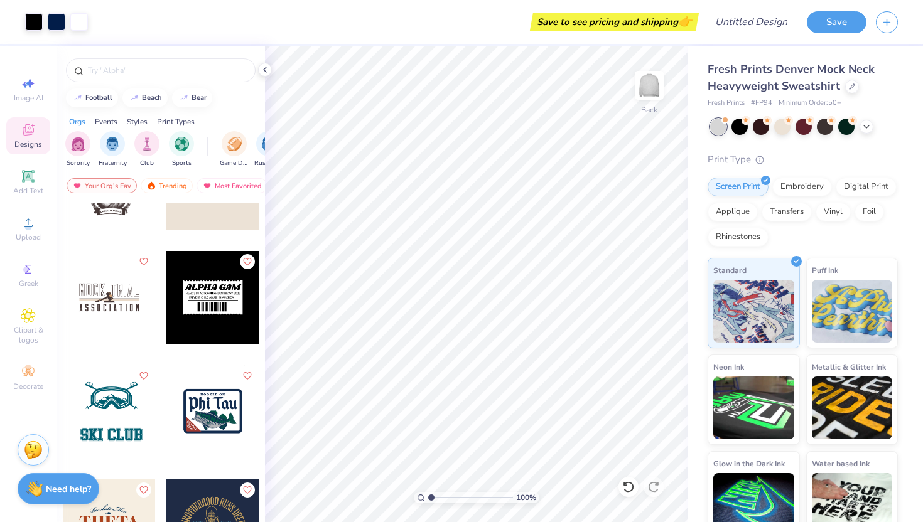
click at [197, 336] on div at bounding box center [212, 297] width 93 height 93
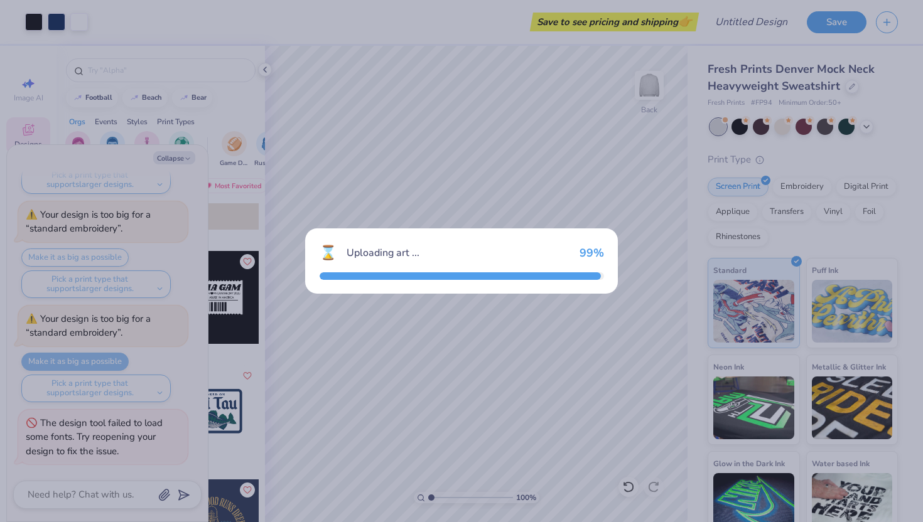
scroll to position [500, 0]
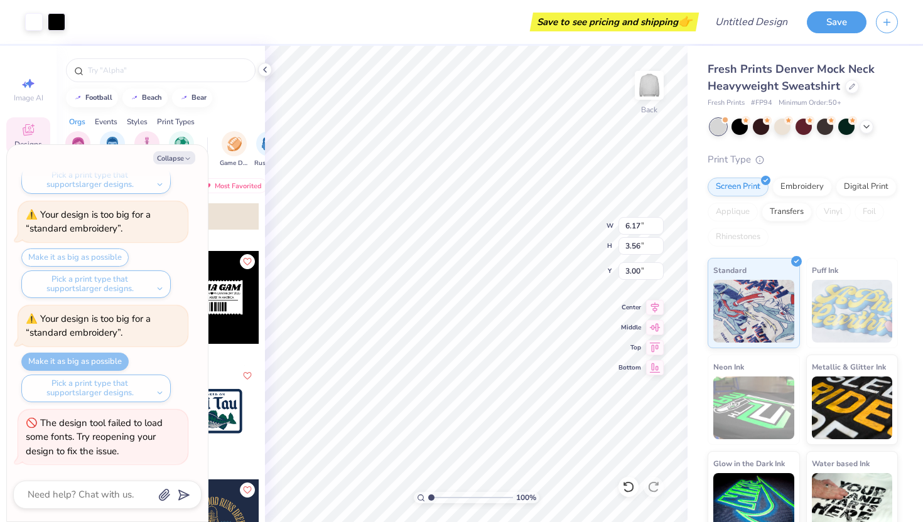
click at [230, 361] on div at bounding box center [213, 307] width 94 height 114
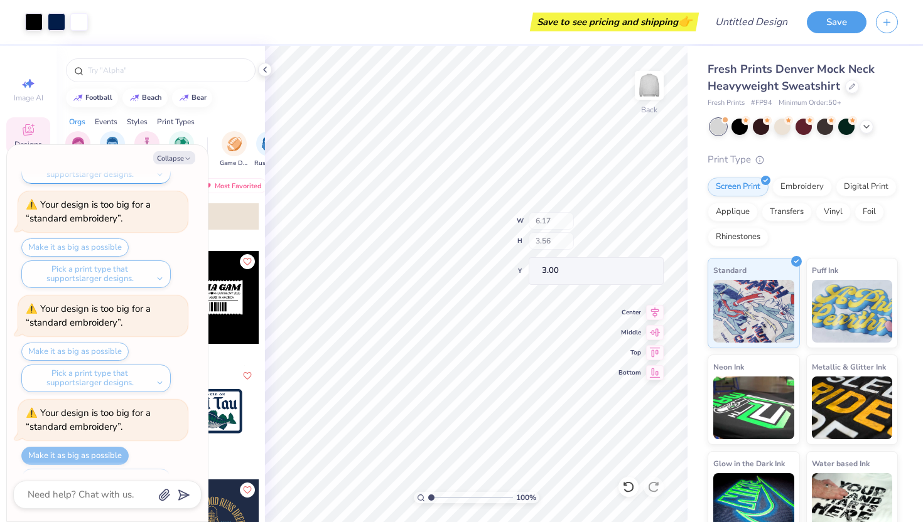
scroll to position [594, 0]
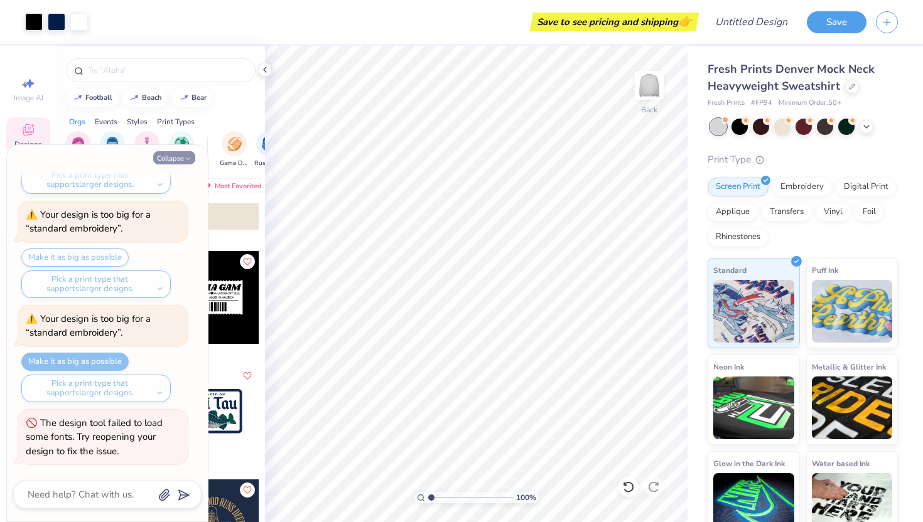
click at [185, 157] on icon "button" at bounding box center [188, 159] width 8 height 8
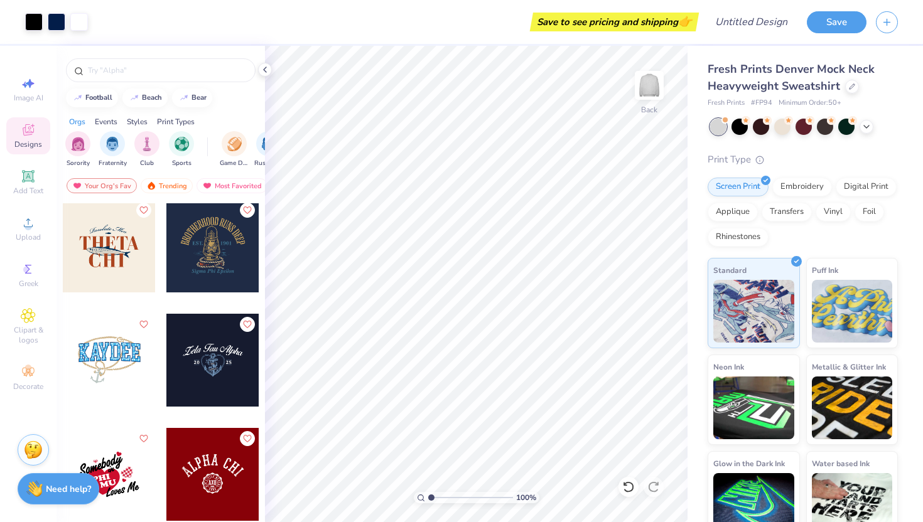
scroll to position [11550, 0]
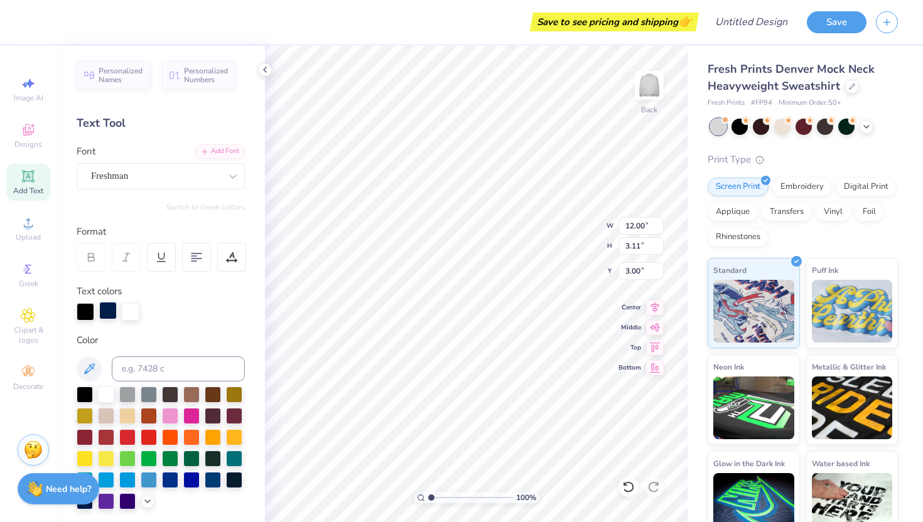
click at [102, 310] on div at bounding box center [108, 311] width 18 height 18
click at [790, 178] on div "Embroidery" at bounding box center [802, 185] width 60 height 19
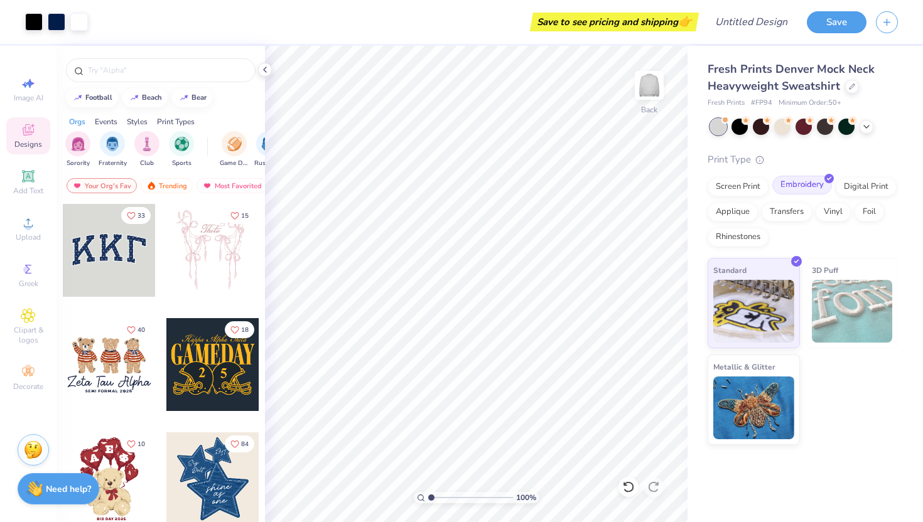
click at [798, 187] on div "Embroidery" at bounding box center [802, 185] width 60 height 19
drag, startPoint x: 32, startPoint y: 179, endPoint x: 29, endPoint y: 214, distance: 35.2
click at [31, 179] on icon at bounding box center [27, 175] width 9 height 9
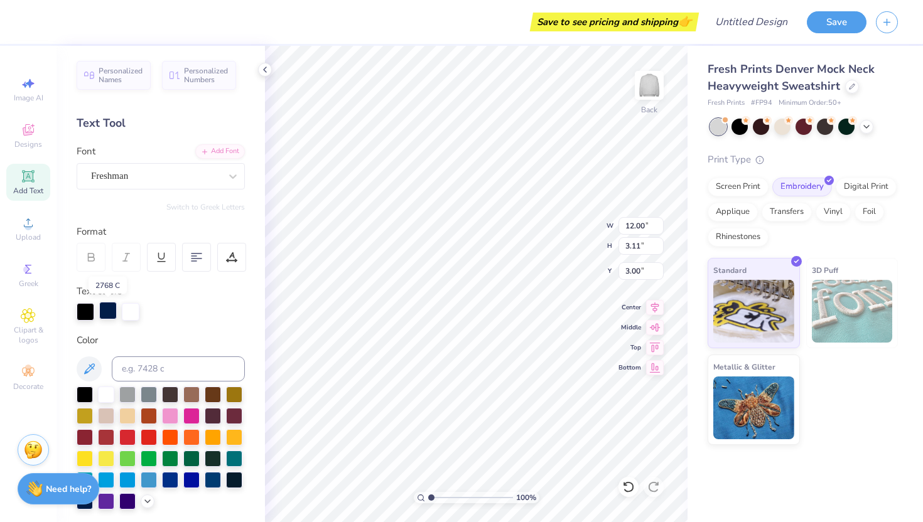
click at [107, 309] on div at bounding box center [108, 311] width 18 height 18
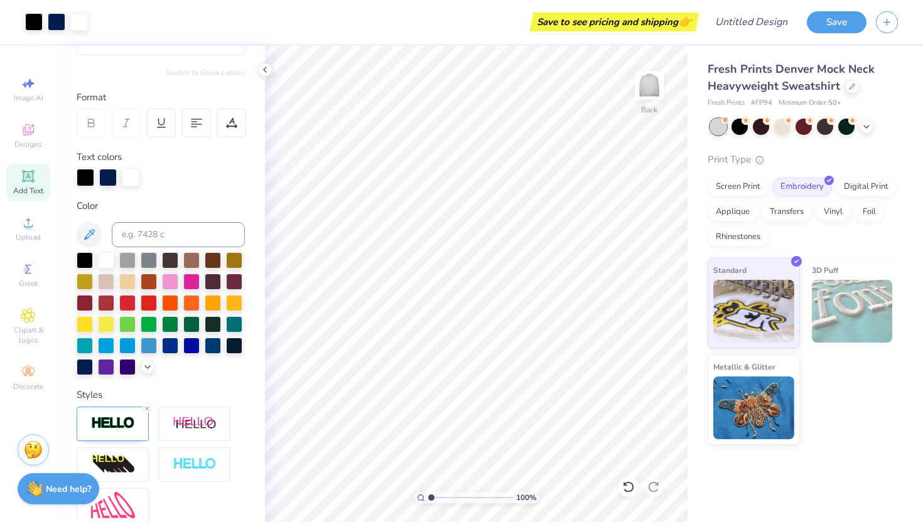
scroll to position [256, 0]
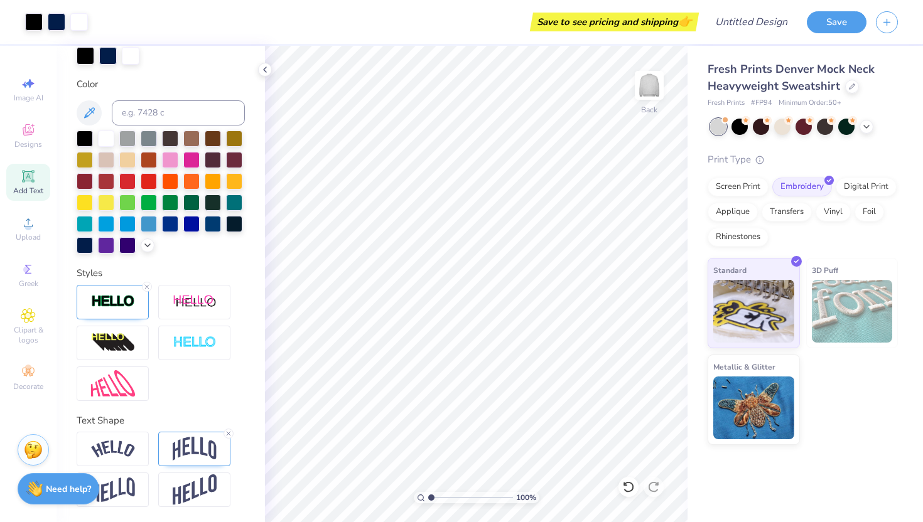
click at [750, 36] on div "Design Title" at bounding box center [751, 22] width 92 height 44
click at [750, 21] on input "Design Title" at bounding box center [767, 21] width 62 height 25
click at [835, 14] on button "Save" at bounding box center [836, 20] width 60 height 22
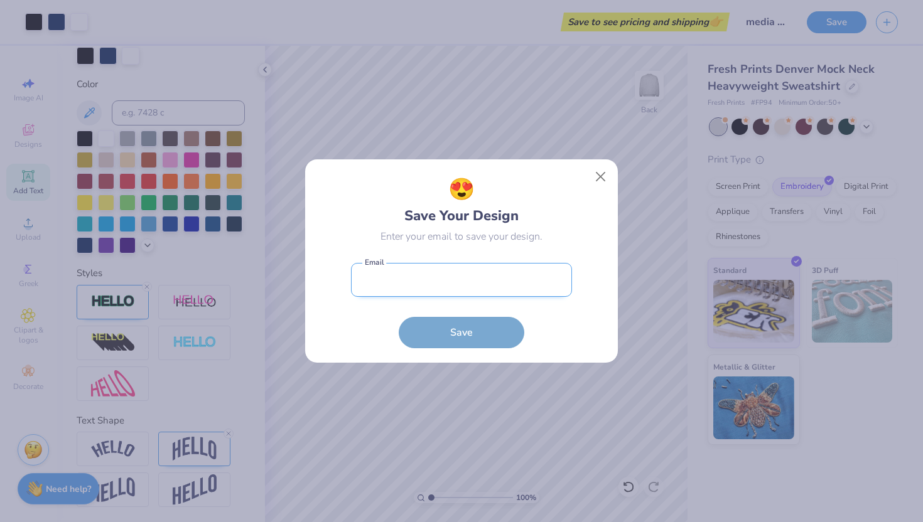
click at [458, 265] on input "email" at bounding box center [461, 280] width 221 height 35
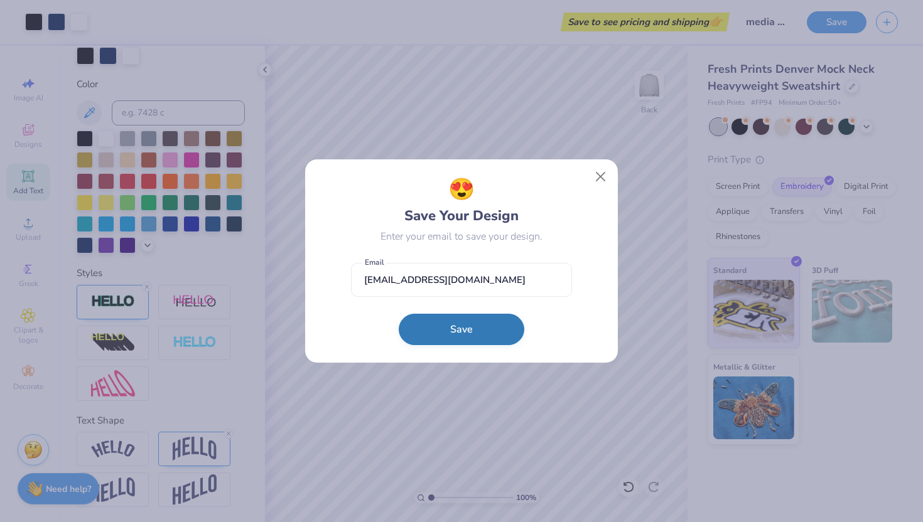
click at [490, 341] on button "Save" at bounding box center [462, 329] width 126 height 31
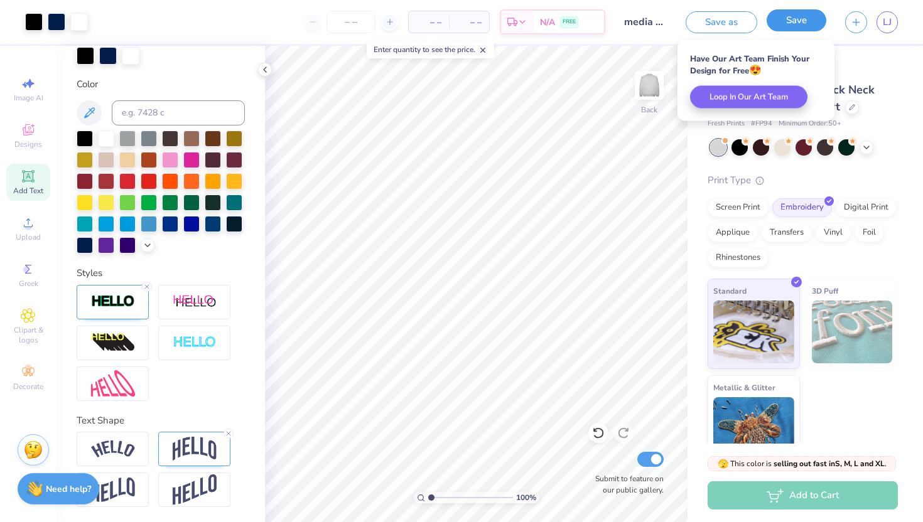
click at [779, 21] on button "Save" at bounding box center [796, 20] width 60 height 22
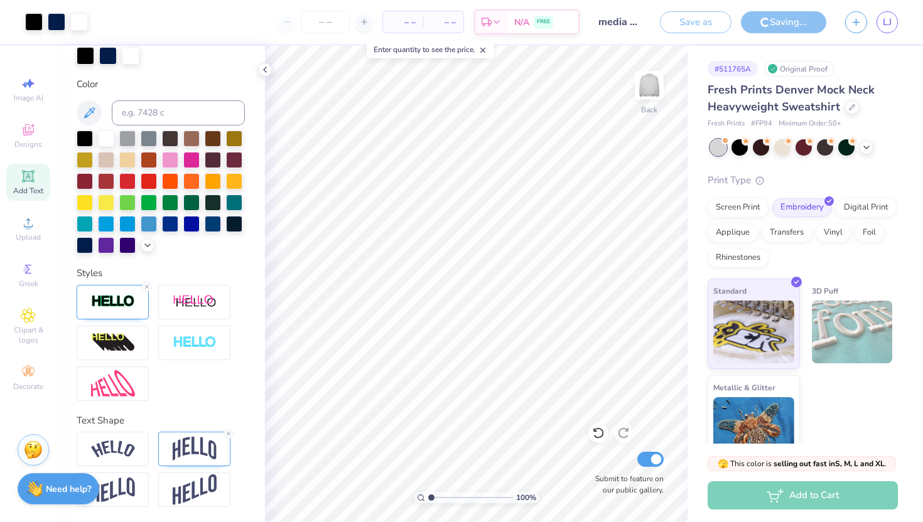
scroll to position [22, 0]
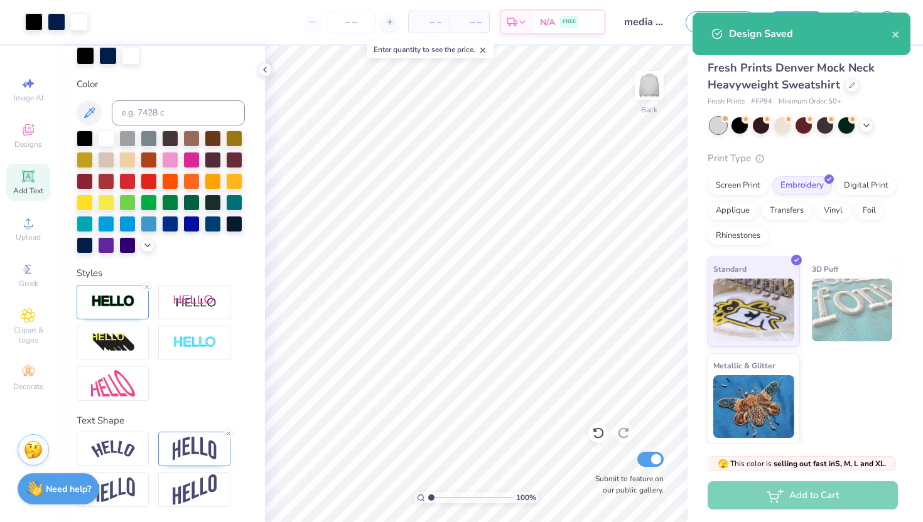
click at [790, 496] on div "Add to Cart" at bounding box center [802, 495] width 190 height 28
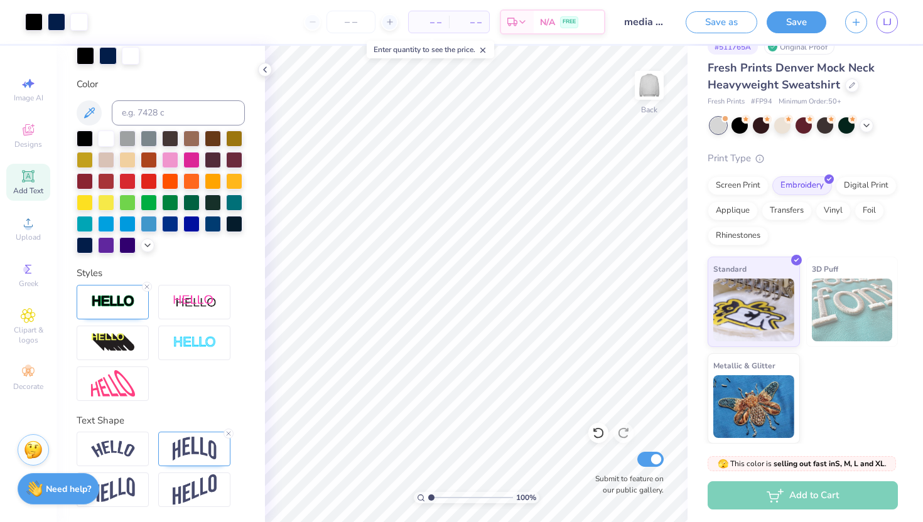
scroll to position [0, 0]
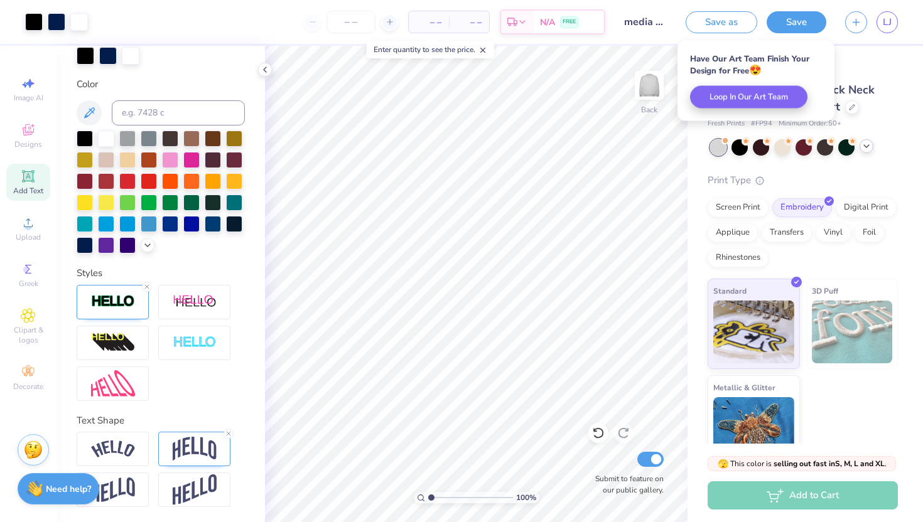
click at [870, 147] on icon at bounding box center [866, 146] width 10 height 10
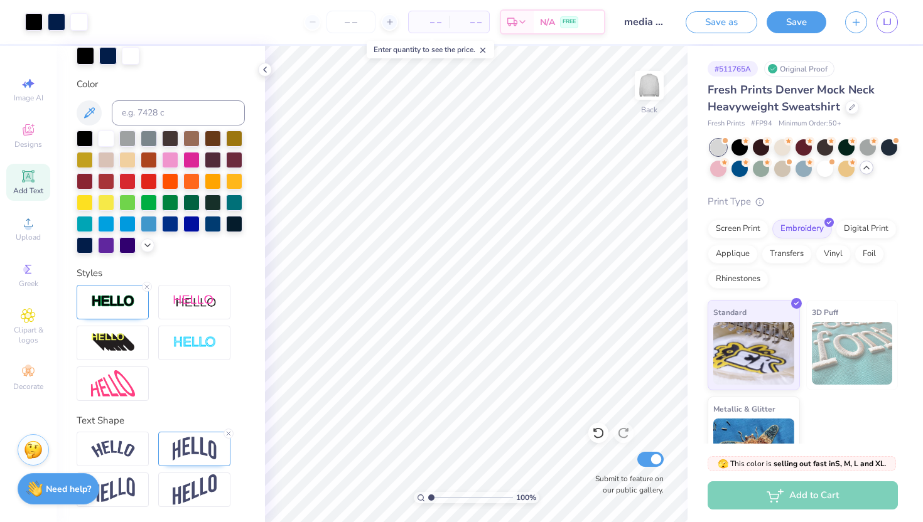
click at [872, 26] on div "LJ" at bounding box center [871, 22] width 53 height 22
click at [857, 24] on icon "button" at bounding box center [855, 20] width 11 height 11
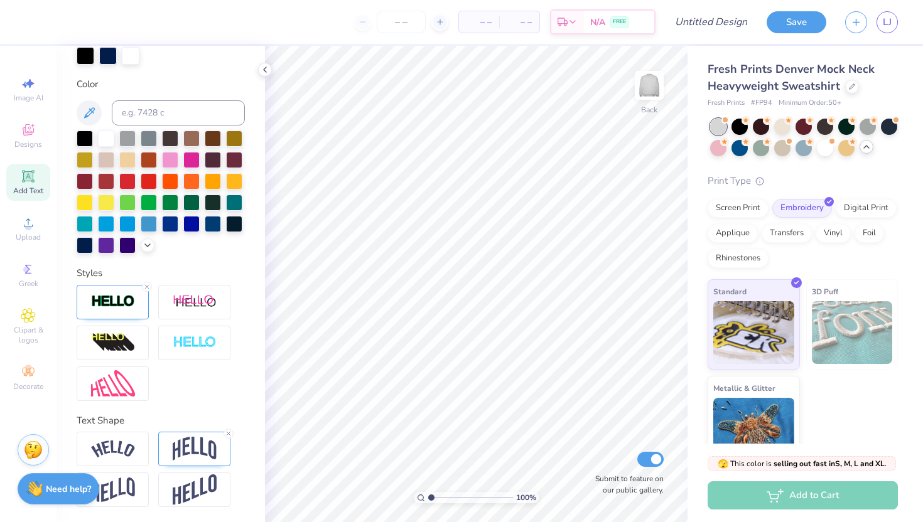
click at [496, 22] on div "– – Per Item" at bounding box center [479, 21] width 40 height 21
click at [869, 21] on div "LJ" at bounding box center [871, 22] width 53 height 22
click at [405, 22] on input "number" at bounding box center [401, 22] width 49 height 23
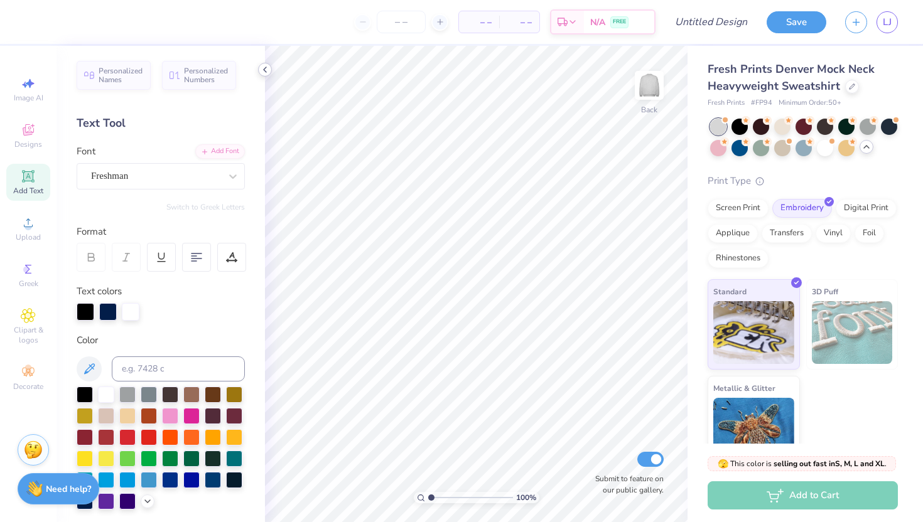
click at [265, 68] on polyline at bounding box center [265, 69] width 3 height 5
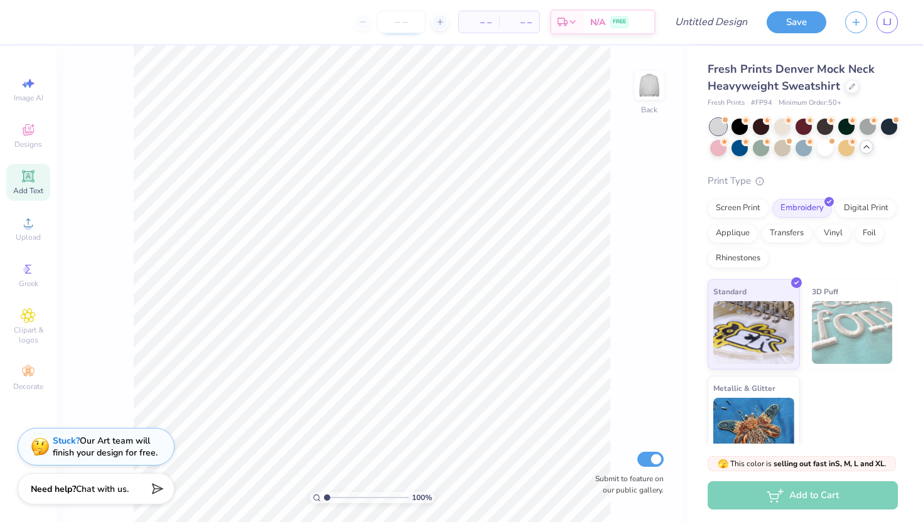
click at [404, 29] on input "number" at bounding box center [401, 22] width 49 height 23
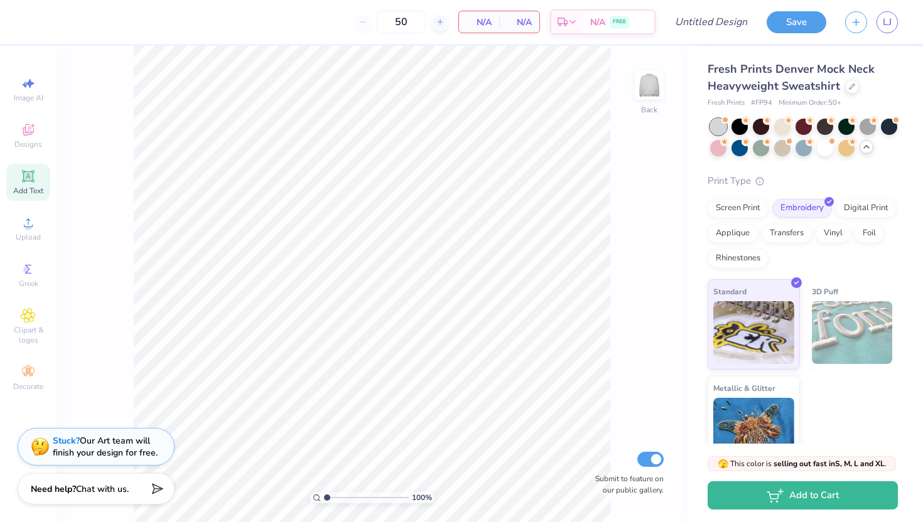
click at [479, 25] on span "N/A" at bounding box center [478, 22] width 25 height 13
click at [582, 21] on div "Est. Delivery" at bounding box center [567, 24] width 33 height 23
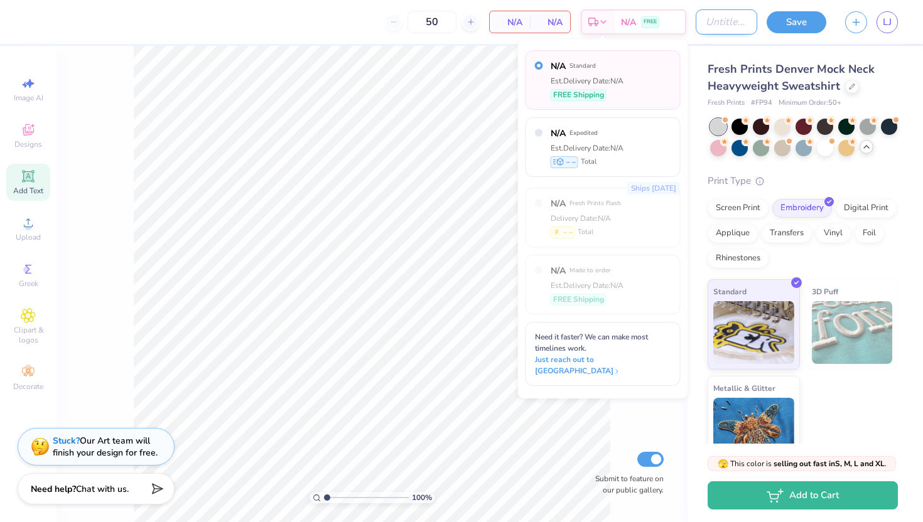
click at [666, 28] on div "50 N/A Per Item N/A Total Est. Delivery N/A FREE Design Title Save LJ" at bounding box center [461, 22] width 923 height 44
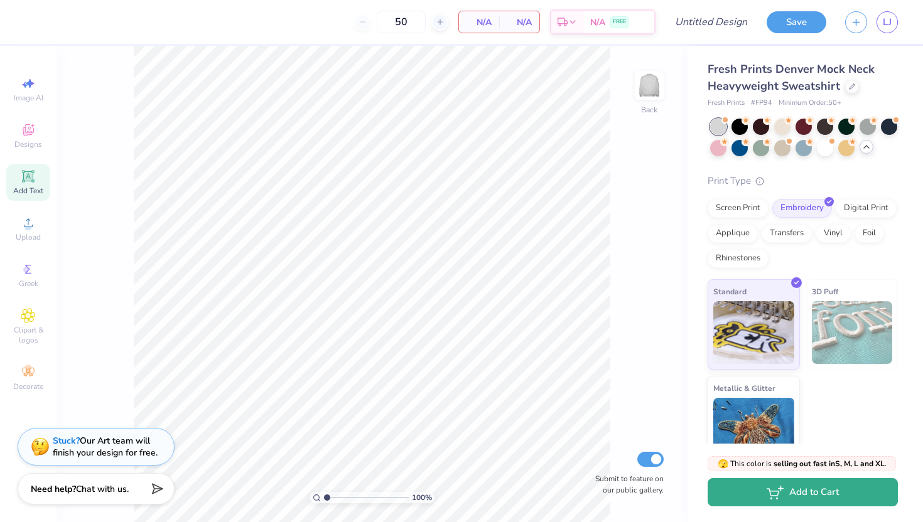
click at [744, 501] on button "Add to Cart" at bounding box center [802, 492] width 190 height 28
click at [823, 502] on button "Add to Cart" at bounding box center [802, 492] width 190 height 28
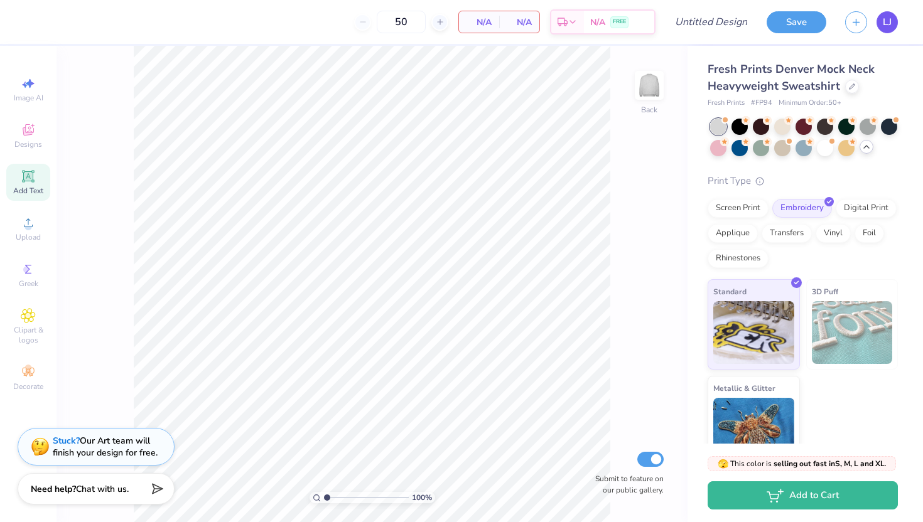
click at [883, 21] on span "LJ" at bounding box center [886, 22] width 9 height 14
